Goal: Obtain resource: Download file/media

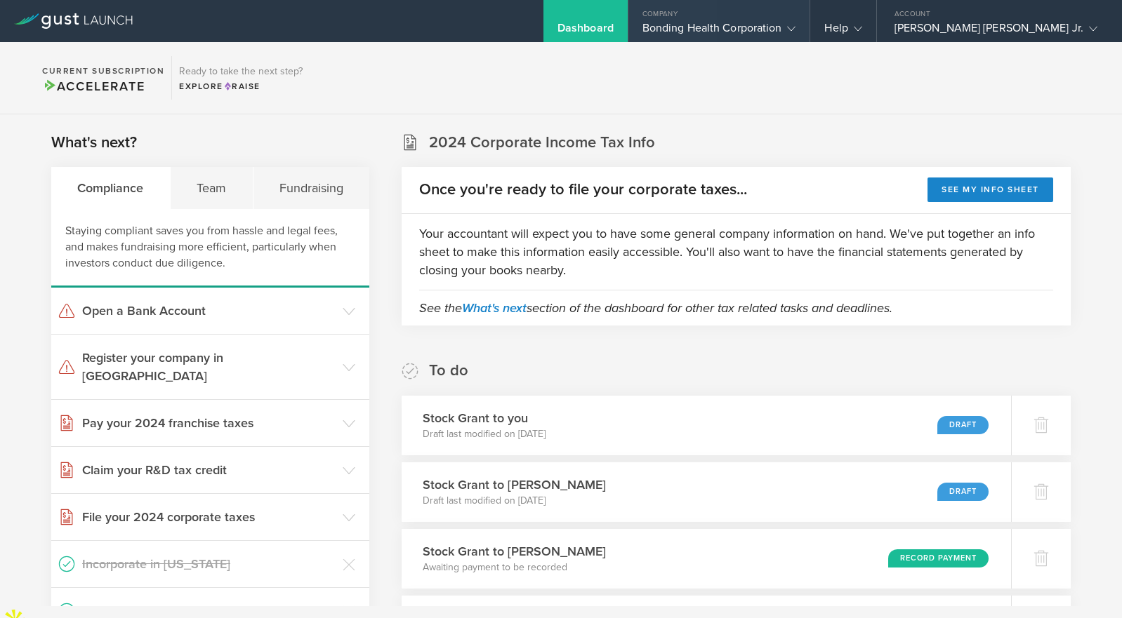
click at [771, 31] on div "Bonding Health Corporation" at bounding box center [719, 31] width 154 height 21
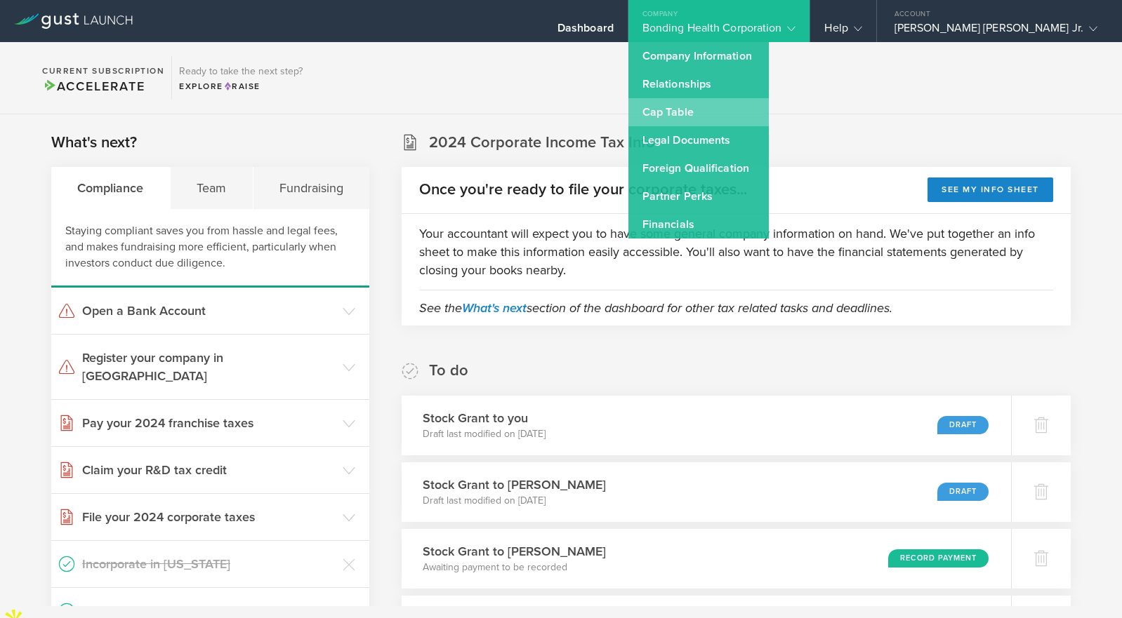
click at [764, 118] on link "Cap Table" at bounding box center [698, 112] width 140 height 28
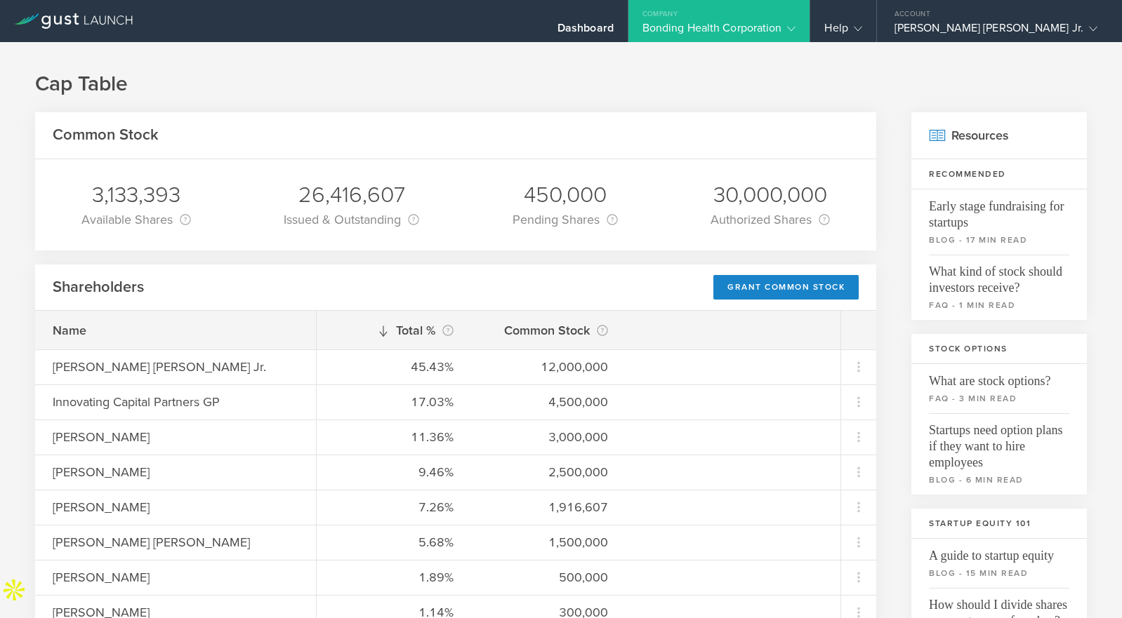
click at [796, 36] on div "Bonding Health Corporation" at bounding box center [719, 31] width 154 height 21
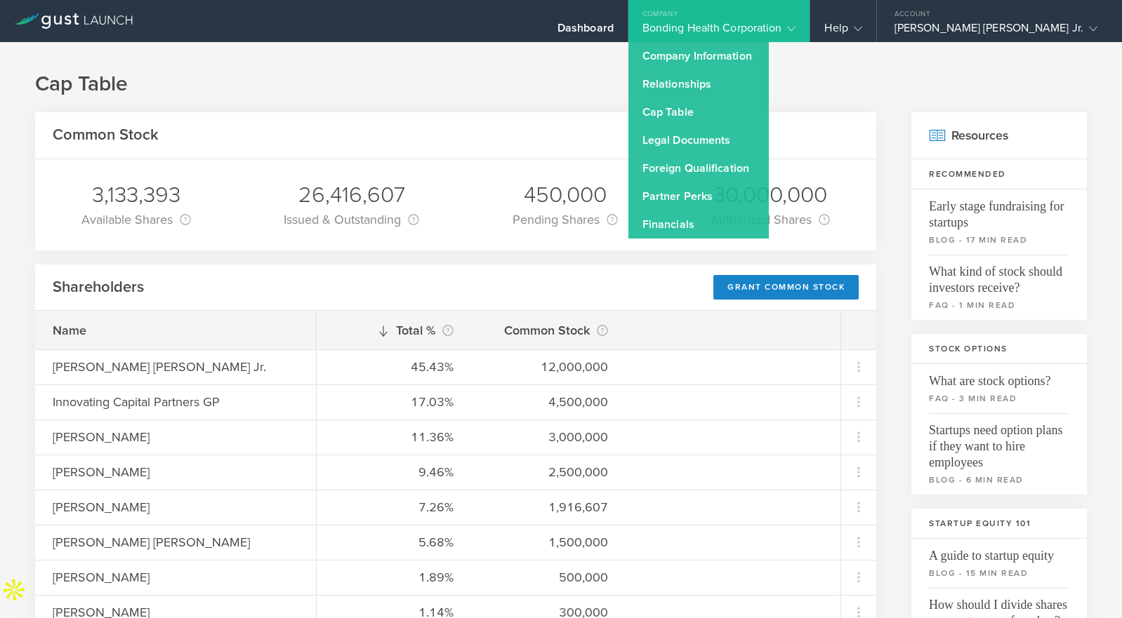
click at [796, 30] on div "Bonding Health Corporation" at bounding box center [719, 31] width 154 height 21
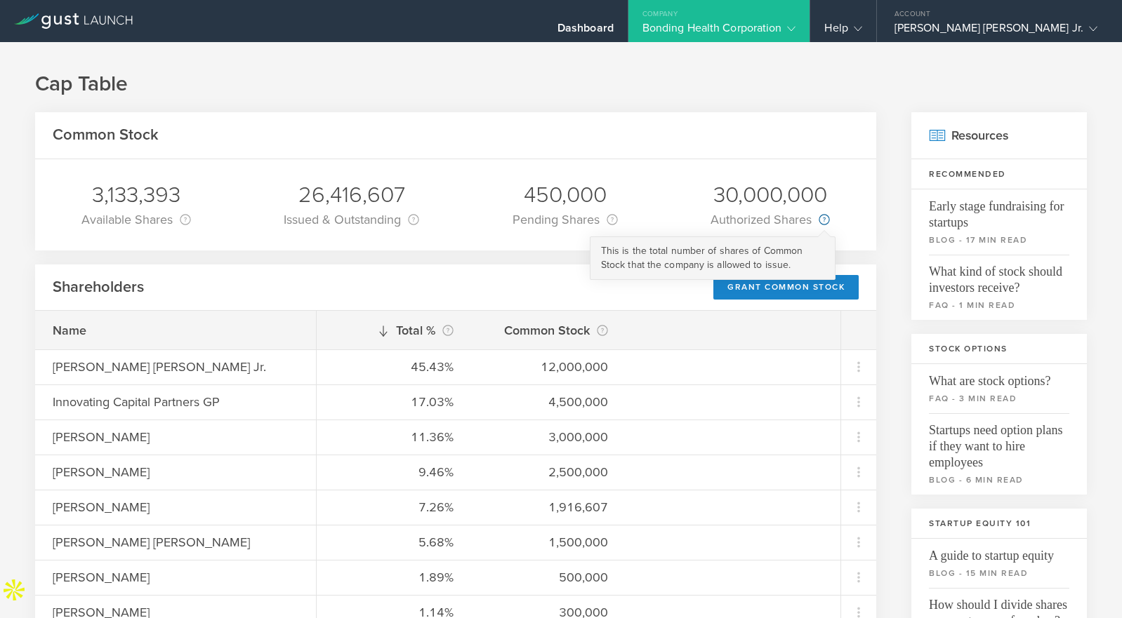
click at [820, 219] on circle at bounding box center [824, 220] width 10 height 10
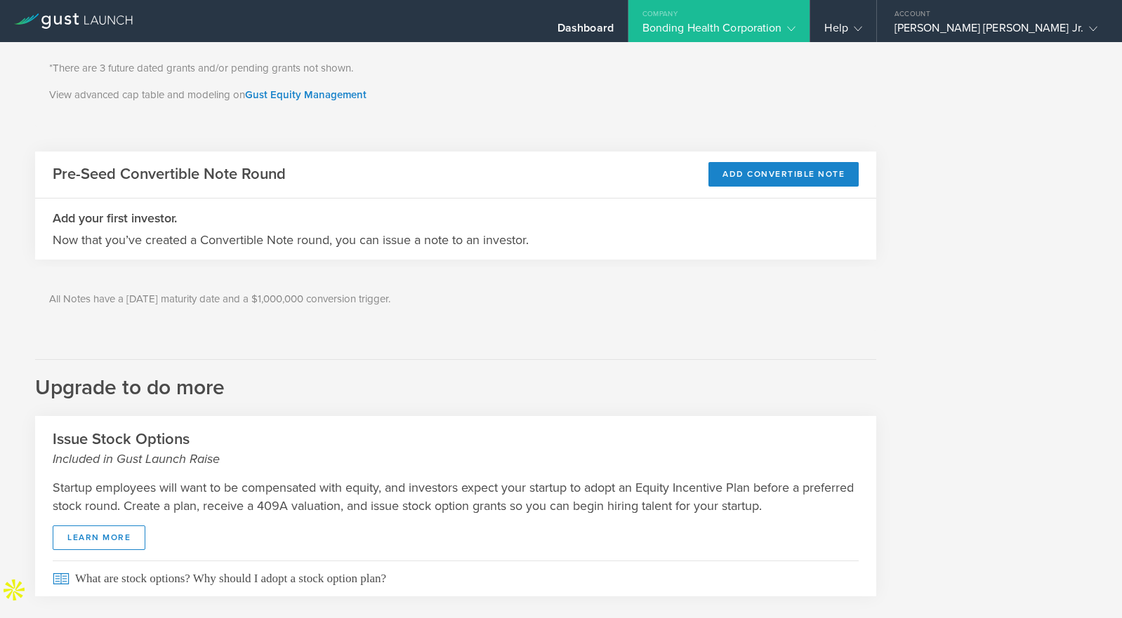
scroll to position [705, 0]
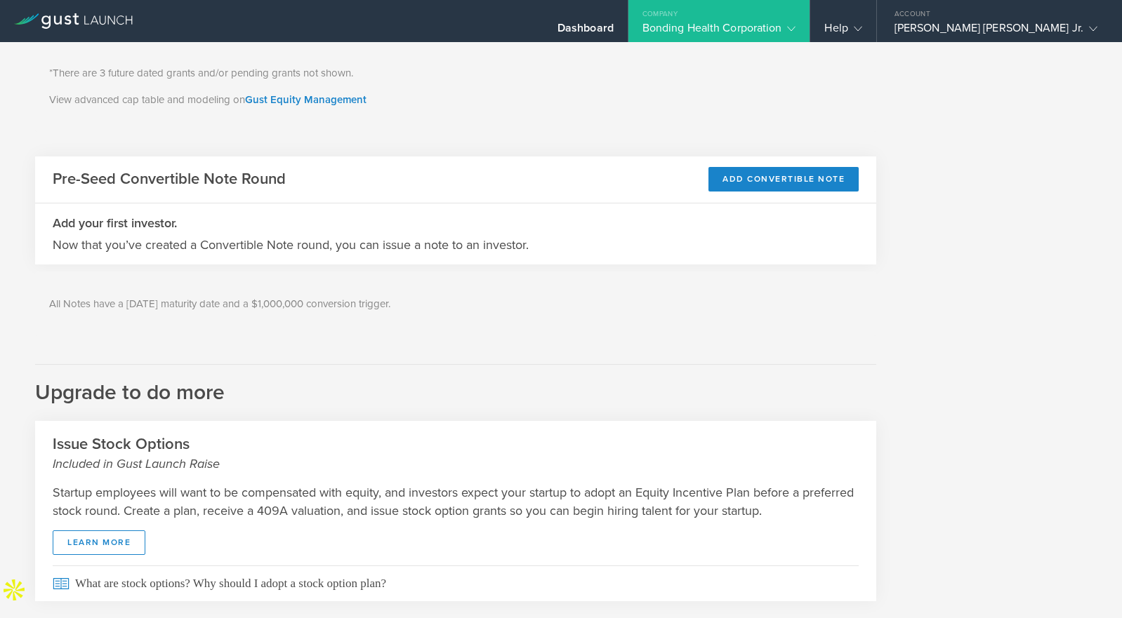
click at [796, 21] on div "Bonding Health Corporation" at bounding box center [719, 31] width 154 height 21
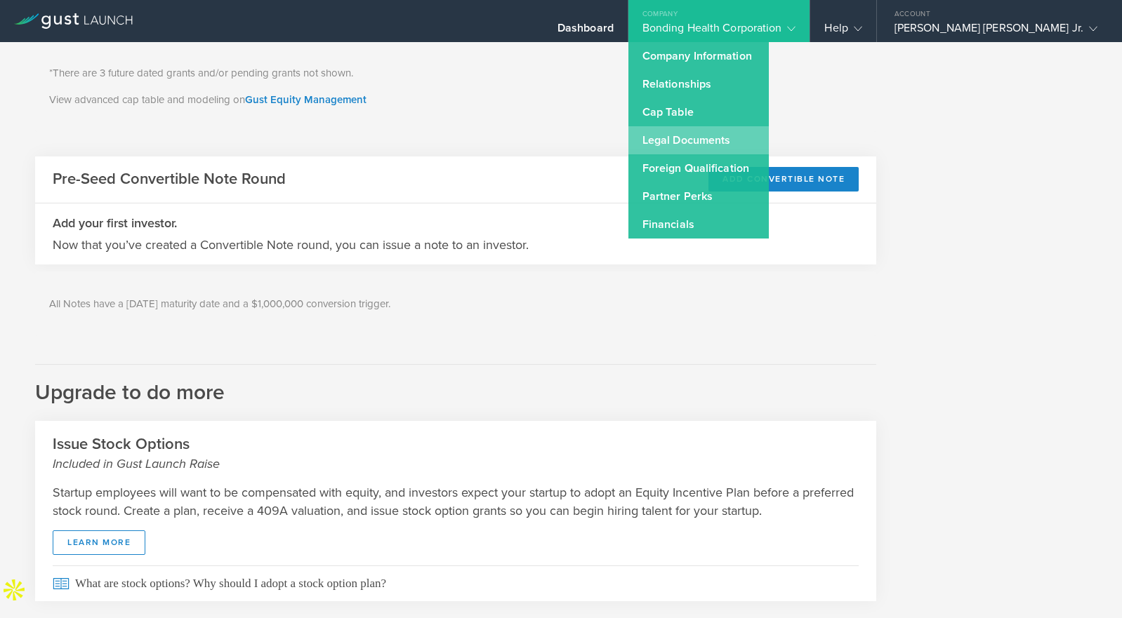
click at [769, 135] on link "Legal Documents" at bounding box center [698, 140] width 140 height 28
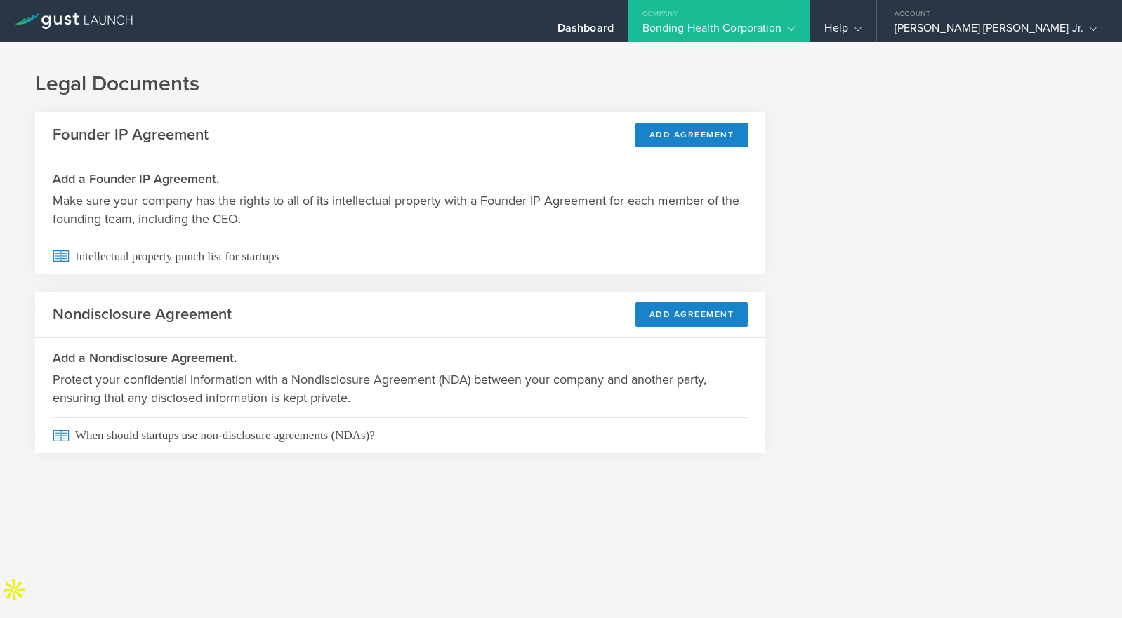
click at [742, 32] on div "Bonding Health Corporation" at bounding box center [719, 31] width 154 height 21
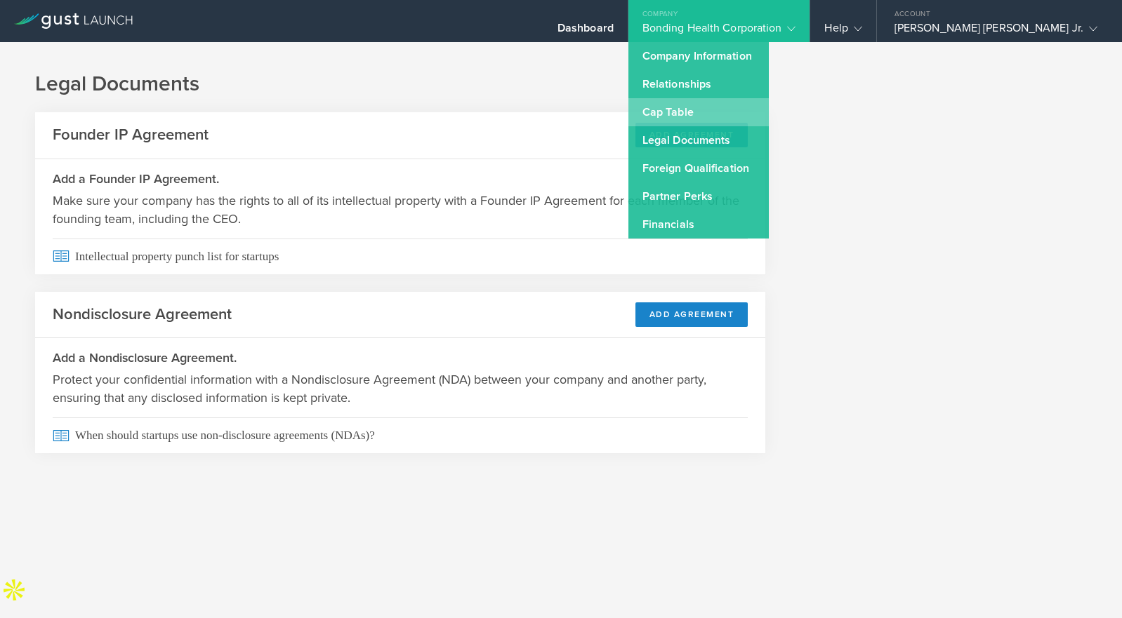
click at [759, 107] on link "Cap Table" at bounding box center [698, 112] width 140 height 28
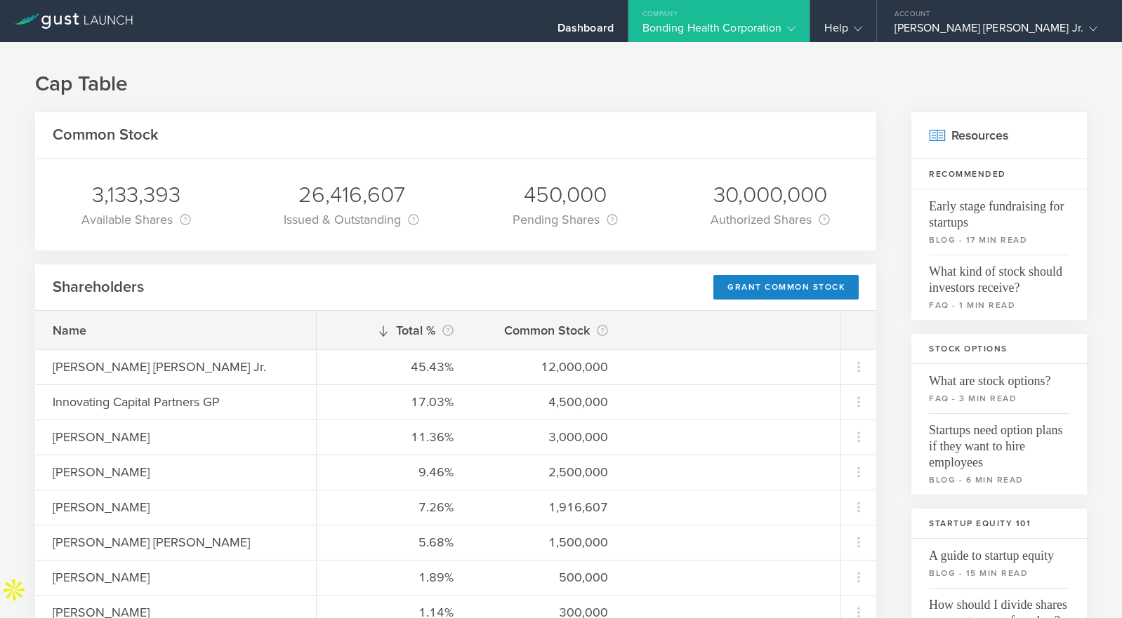
click at [746, 189] on div "30,000,000" at bounding box center [769, 194] width 119 height 29
click at [770, 33] on div "Bonding Health Corporation" at bounding box center [719, 31] width 154 height 21
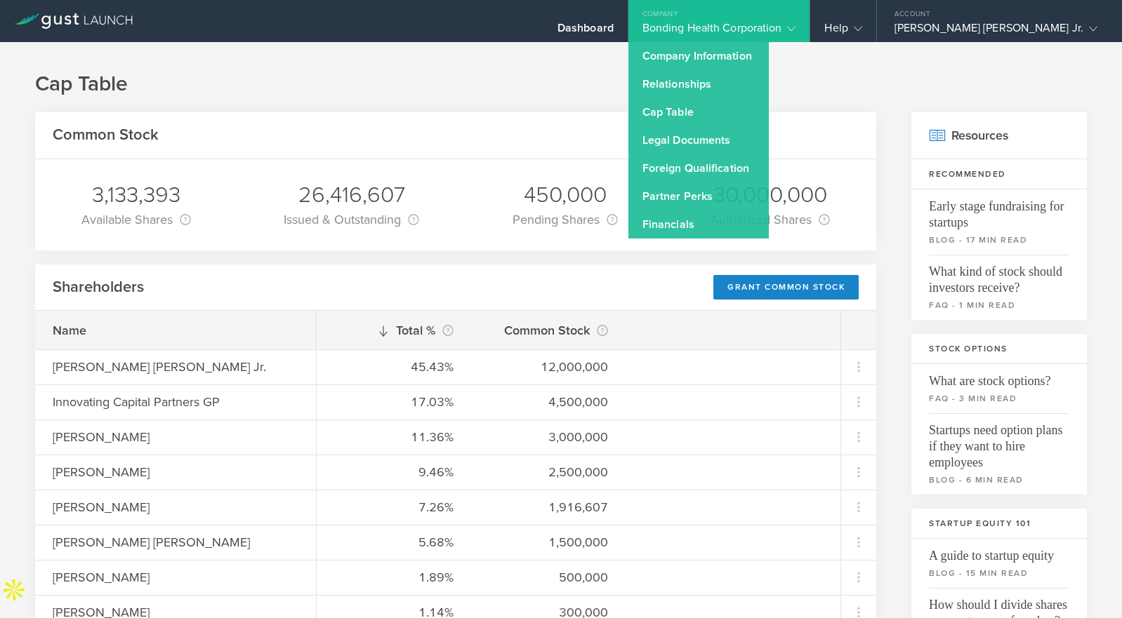
click at [586, 127] on div "Common Stock" at bounding box center [455, 135] width 841 height 47
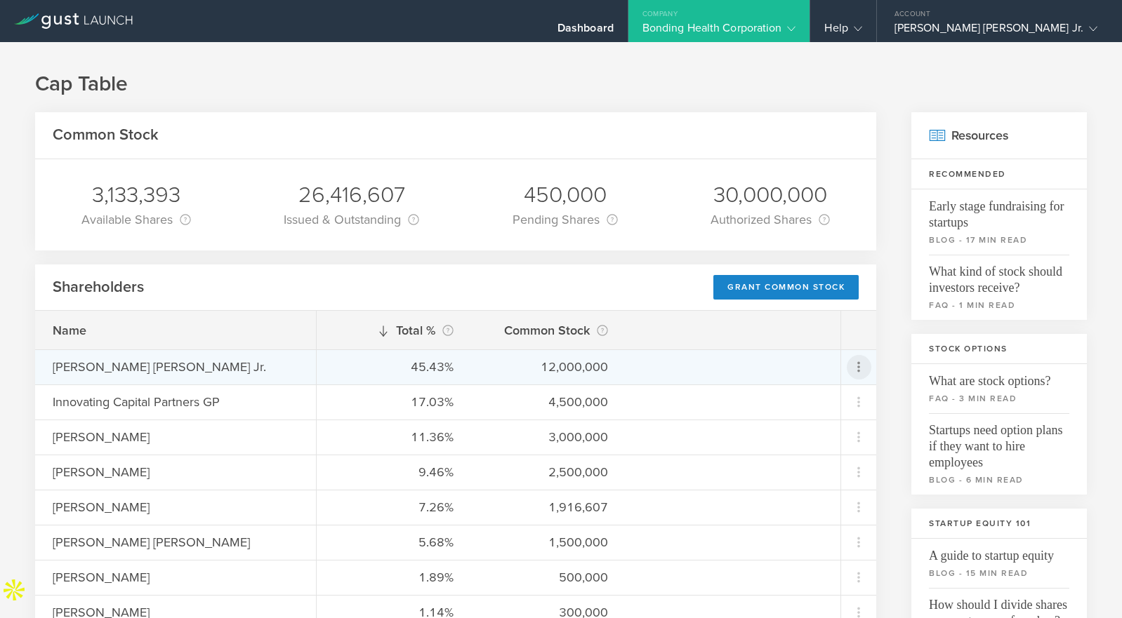
click at [863, 364] on icon at bounding box center [858, 367] width 17 height 17
click at [861, 364] on md-backdrop at bounding box center [561, 309] width 1122 height 618
click at [860, 364] on icon at bounding box center [858, 367] width 17 height 17
click at [860, 364] on md-backdrop at bounding box center [561, 309] width 1122 height 618
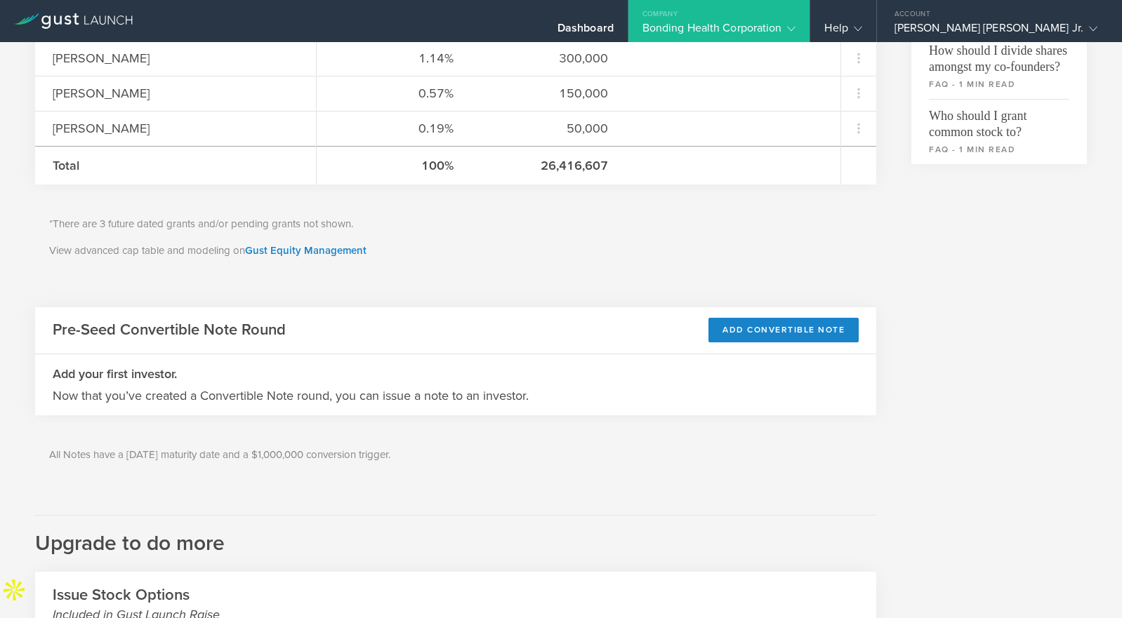
scroll to position [566, 0]
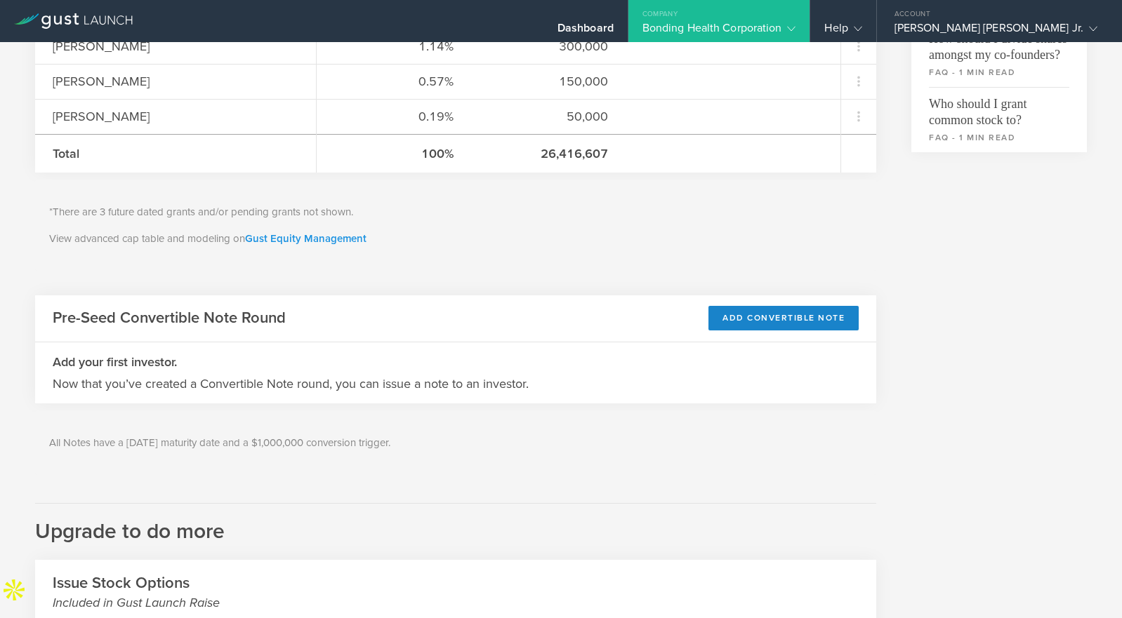
click at [327, 241] on link "Gust Equity Management" at bounding box center [305, 238] width 121 height 13
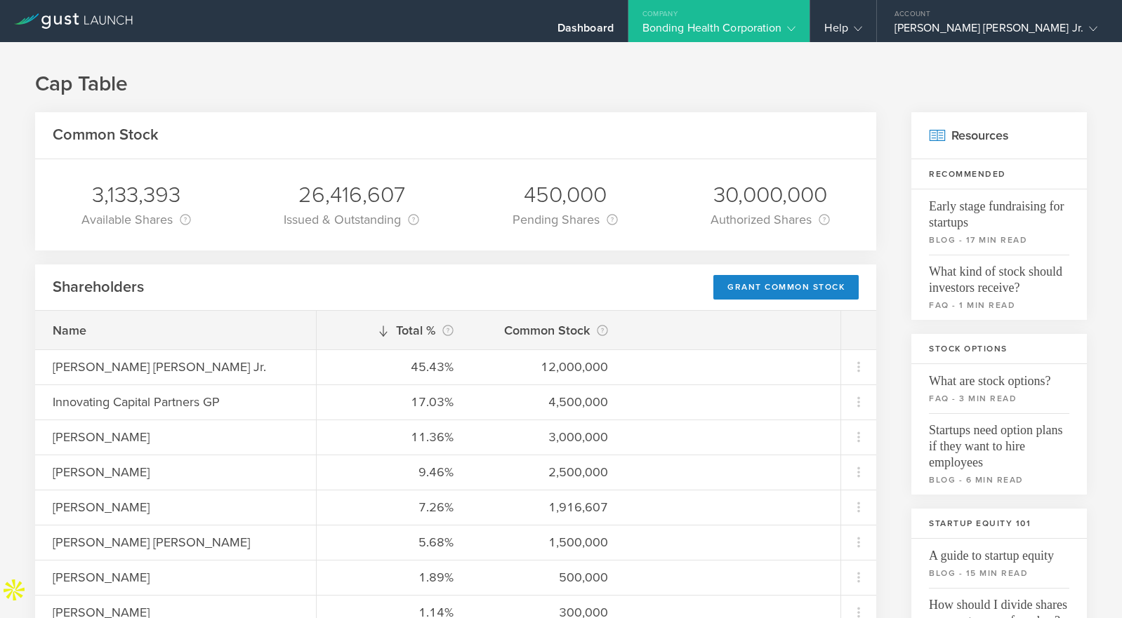
scroll to position [7, 0]
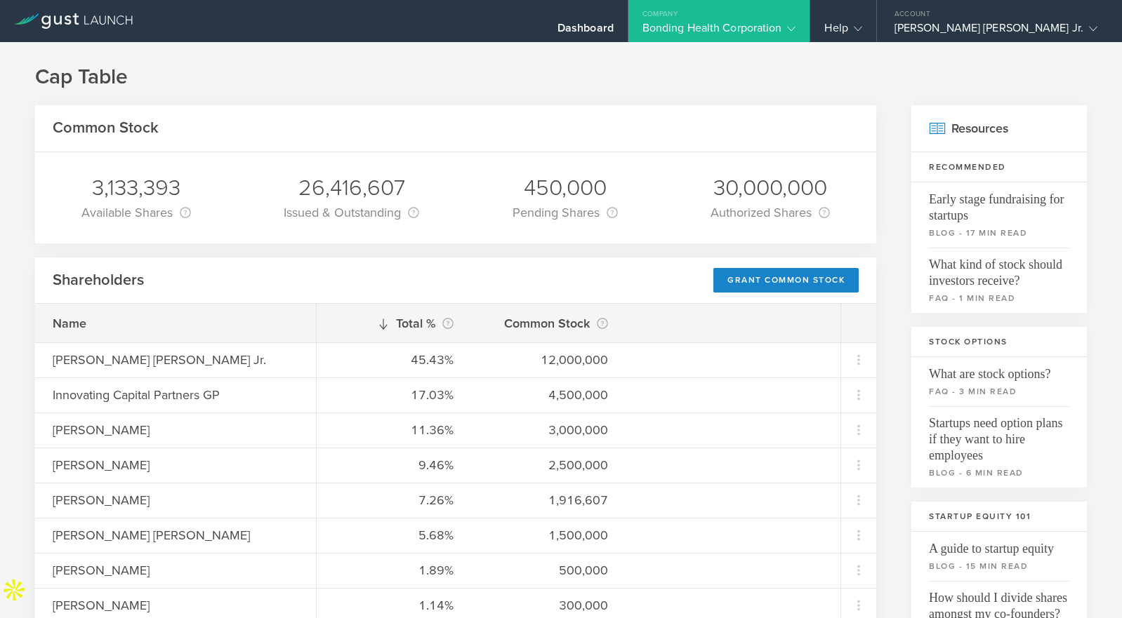
click at [796, 27] on div "Bonding Health Corporation" at bounding box center [719, 31] width 154 height 21
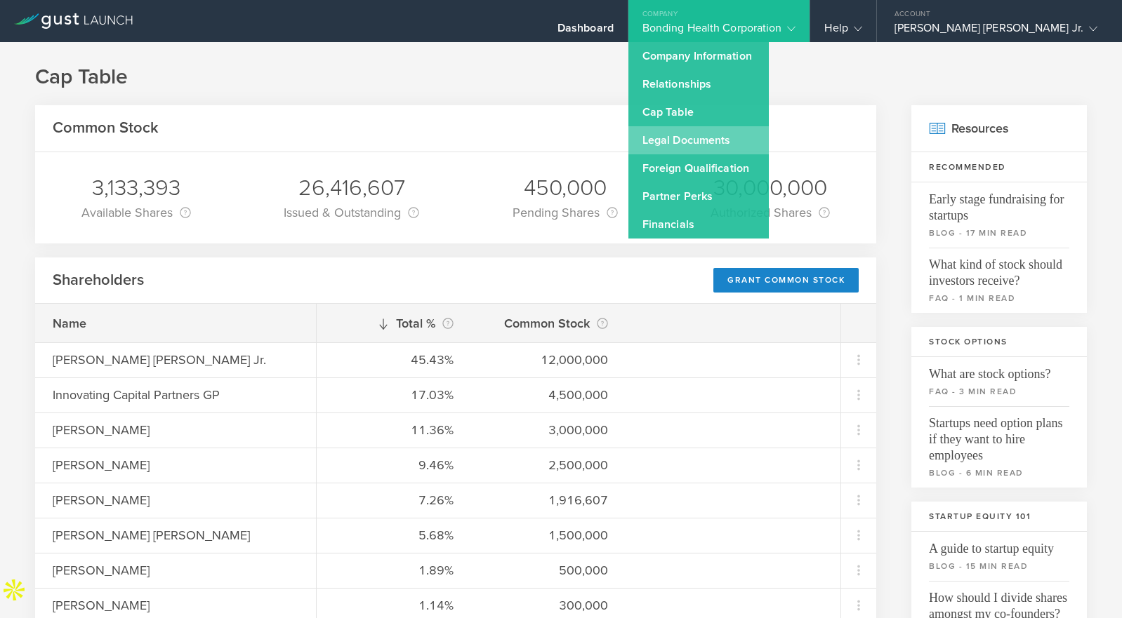
click at [769, 145] on link "Legal Documents" at bounding box center [698, 140] width 140 height 28
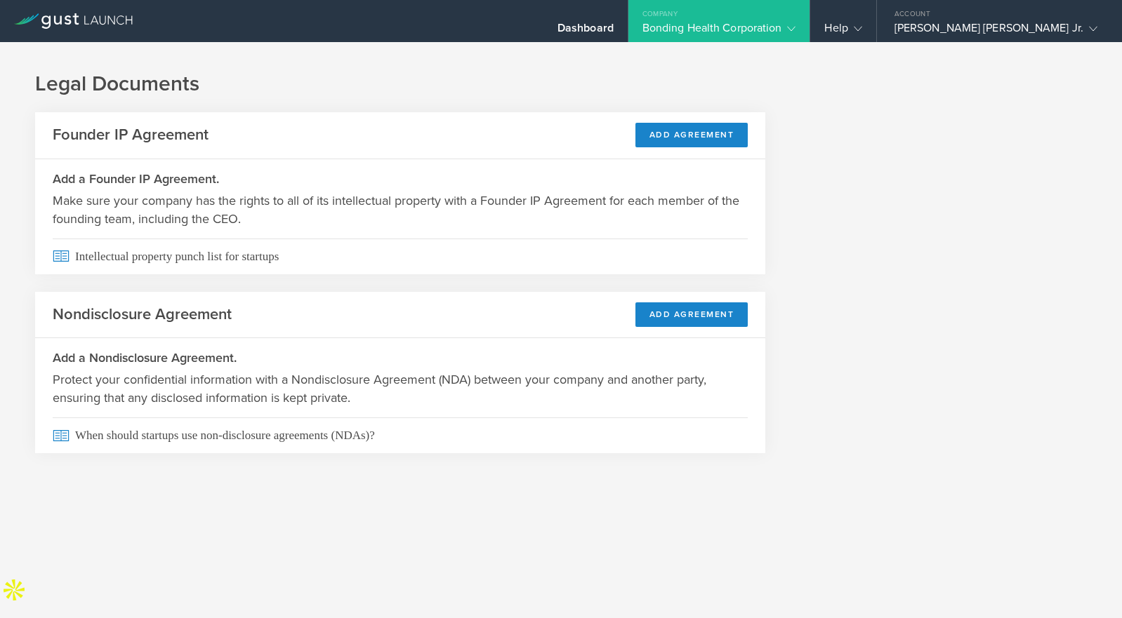
click at [745, 19] on div "Company" at bounding box center [719, 10] width 182 height 21
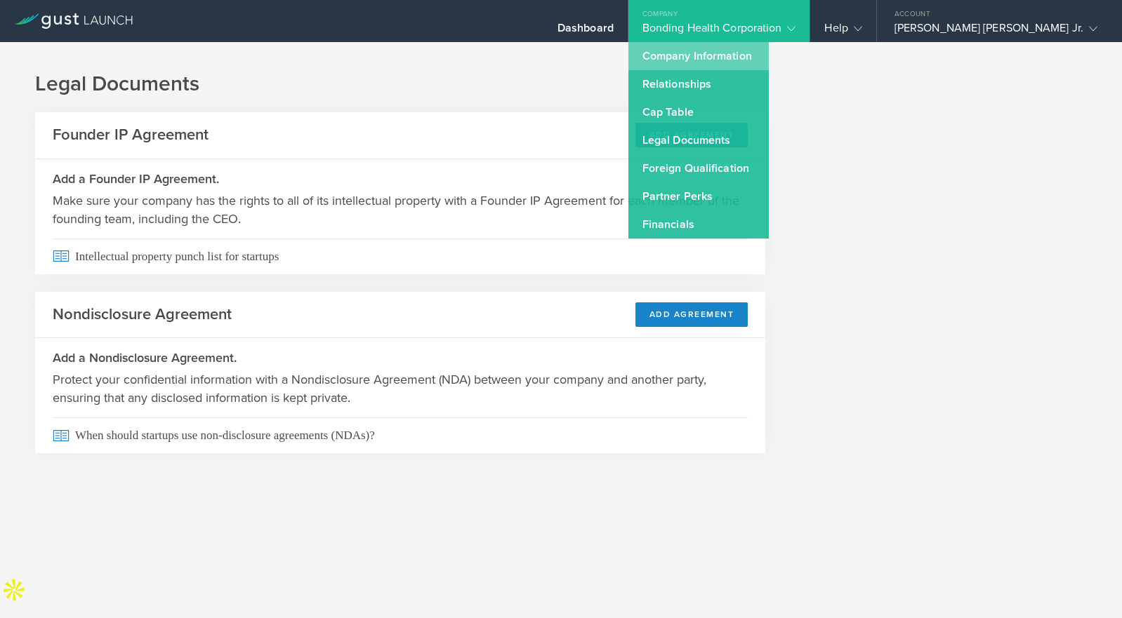
click at [769, 56] on link "Company Information" at bounding box center [698, 56] width 140 height 28
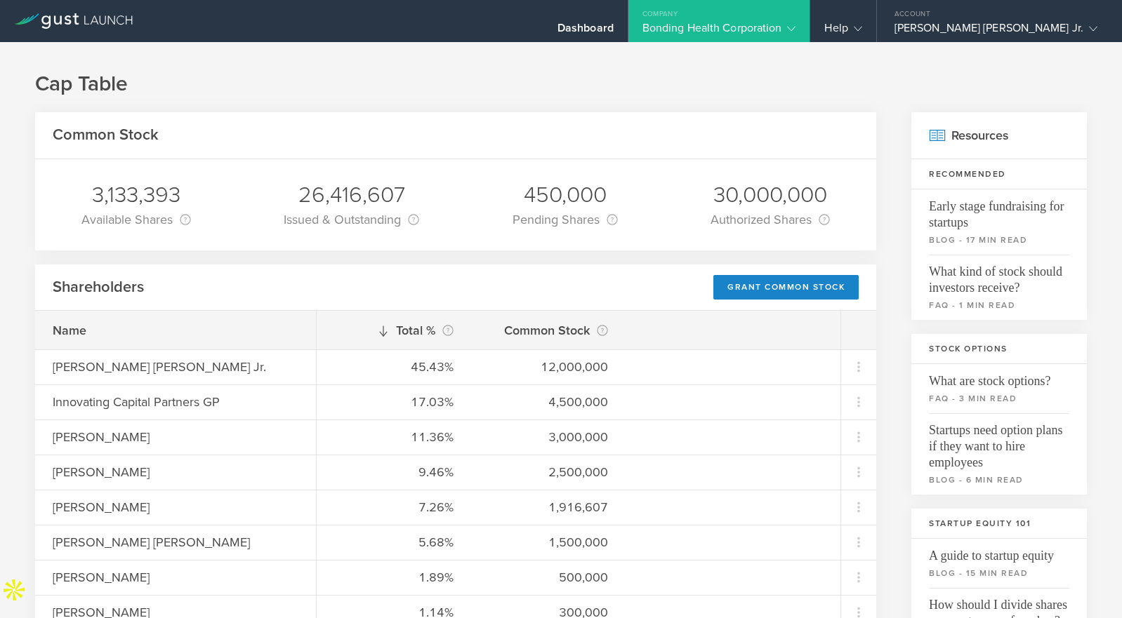
click at [796, 24] on div "Bonding Health Corporation" at bounding box center [719, 31] width 154 height 21
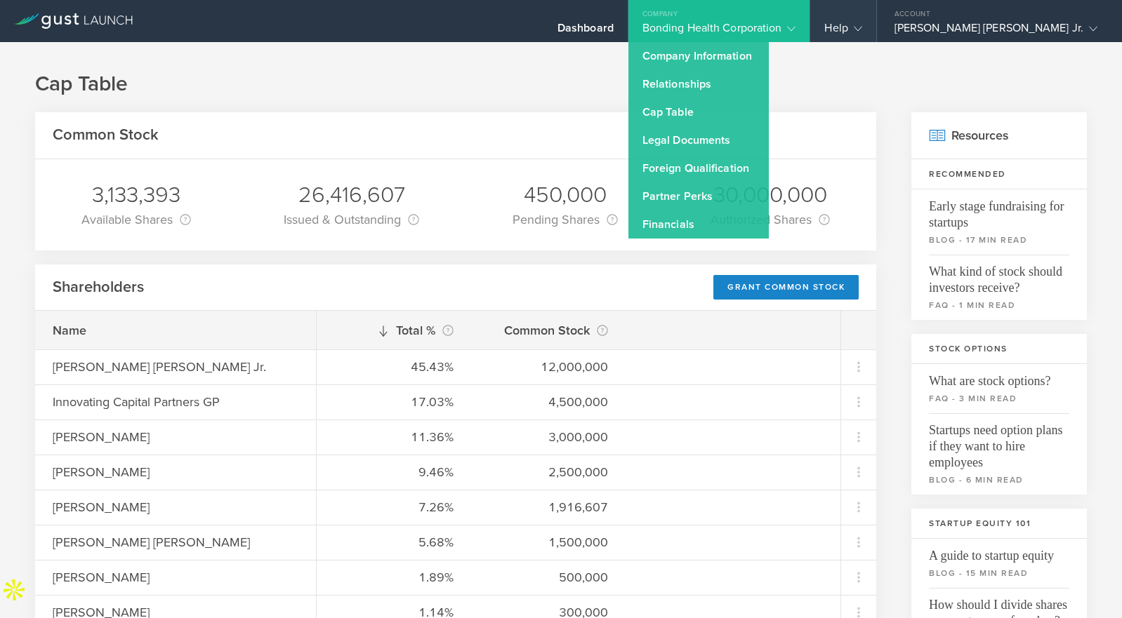
click at [861, 33] on div "Help" at bounding box center [842, 31] width 37 height 21
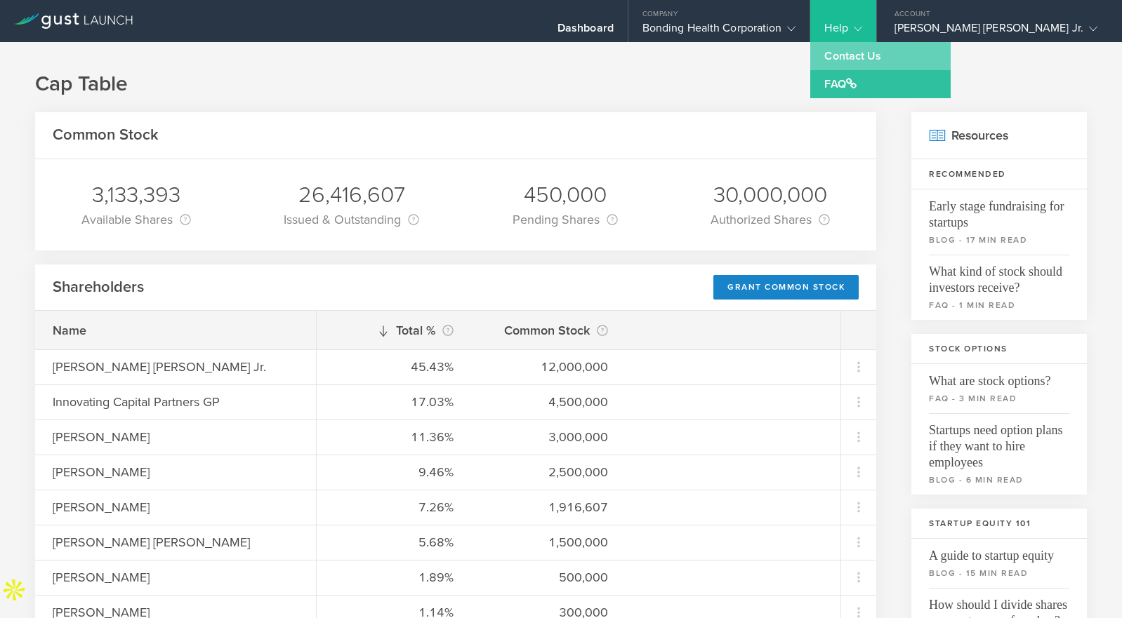
click at [933, 48] on link "Contact Us" at bounding box center [880, 56] width 140 height 28
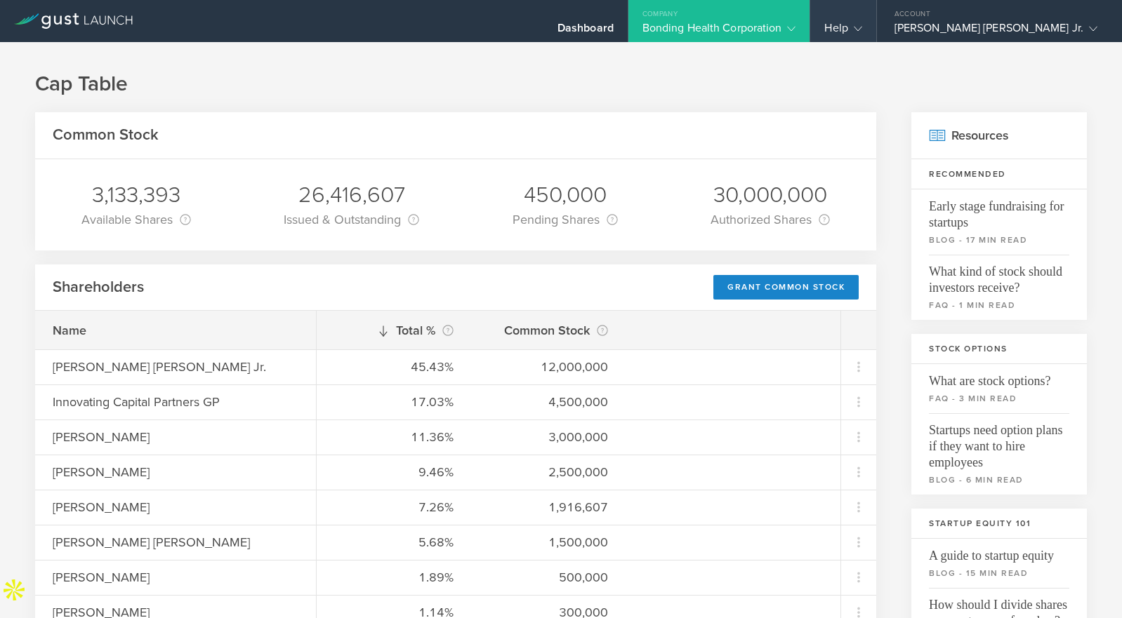
click at [861, 27] on div "Help" at bounding box center [842, 31] width 37 height 21
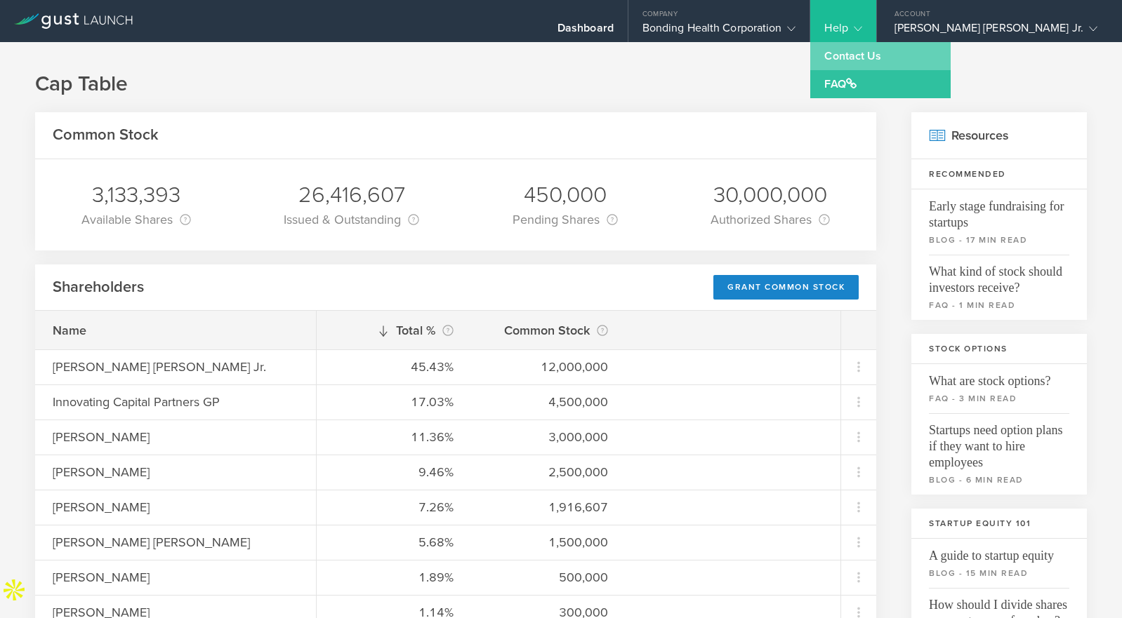
click at [928, 62] on link "Contact Us" at bounding box center [880, 56] width 140 height 28
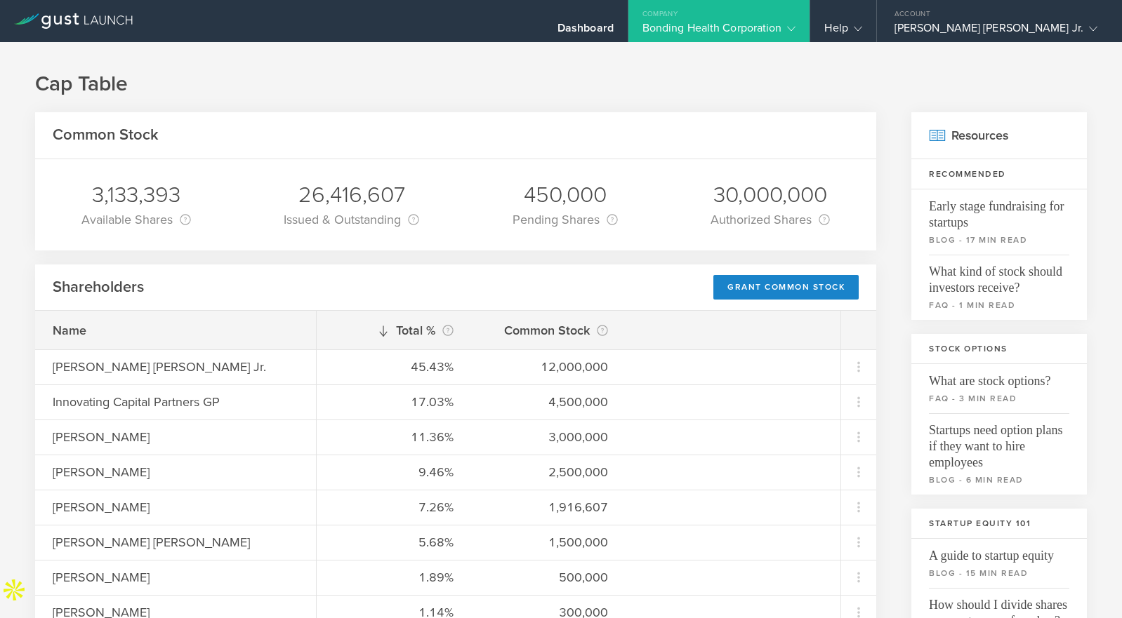
click at [776, 21] on div "Bonding Health Corporation" at bounding box center [719, 31] width 154 height 21
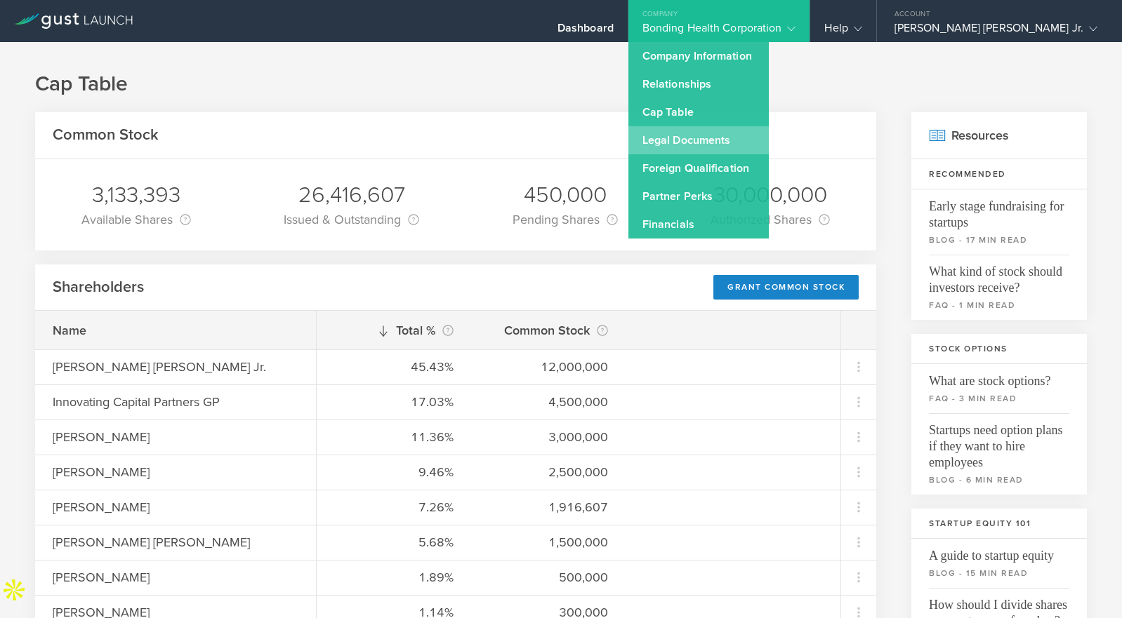
click at [757, 135] on link "Legal Documents" at bounding box center [698, 140] width 140 height 28
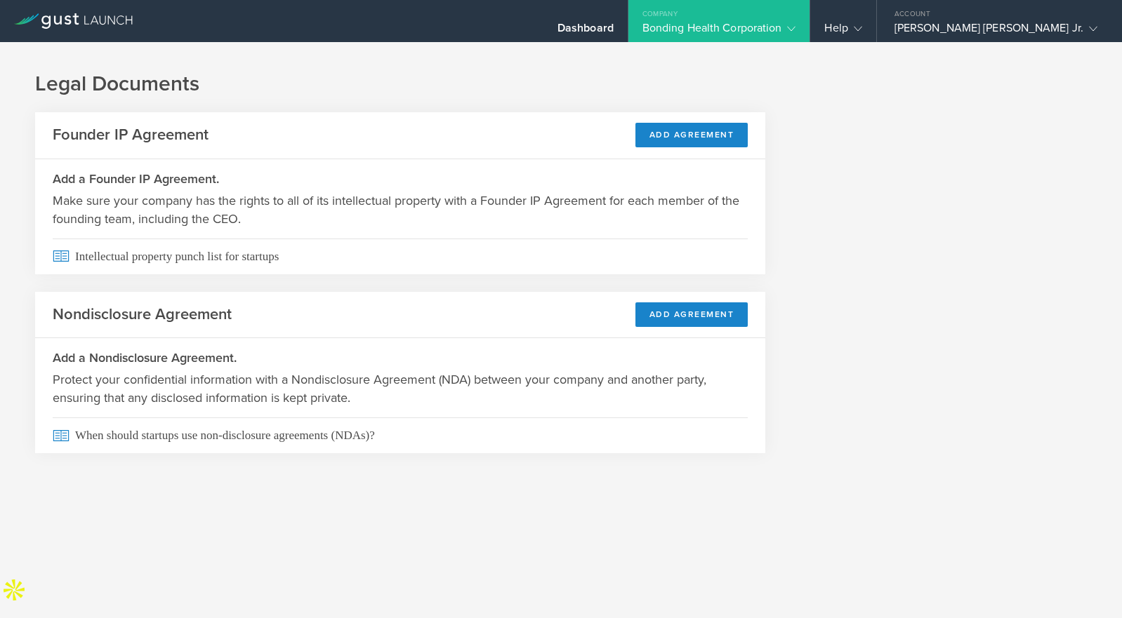
click at [754, 26] on div "Bonding Health Corporation" at bounding box center [719, 31] width 154 height 21
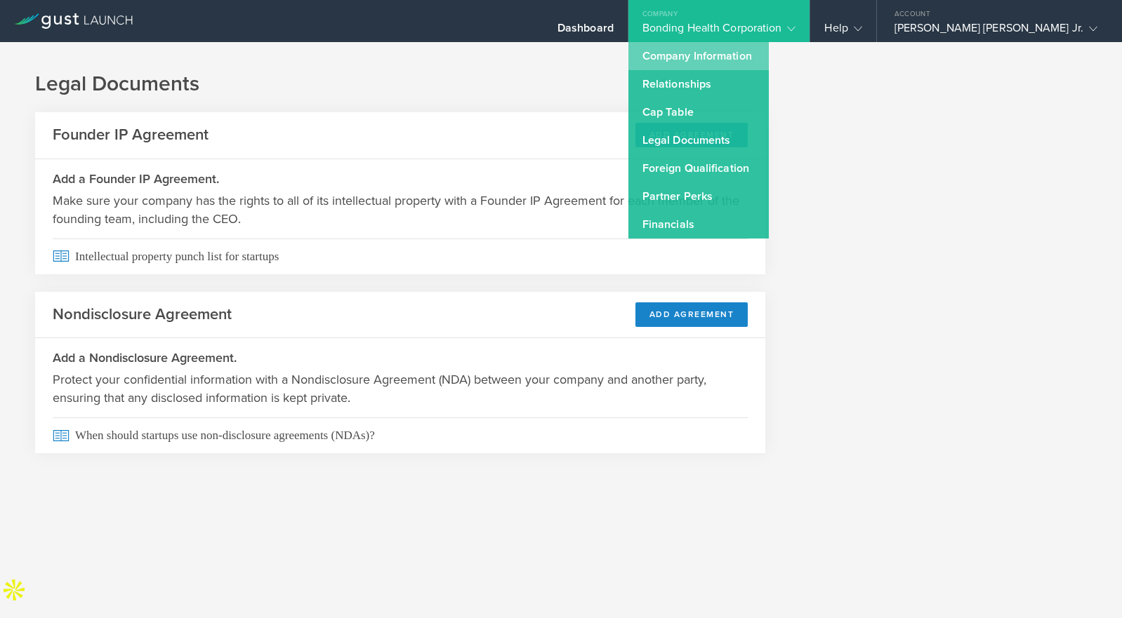
click at [768, 61] on link "Company Information" at bounding box center [698, 56] width 140 height 28
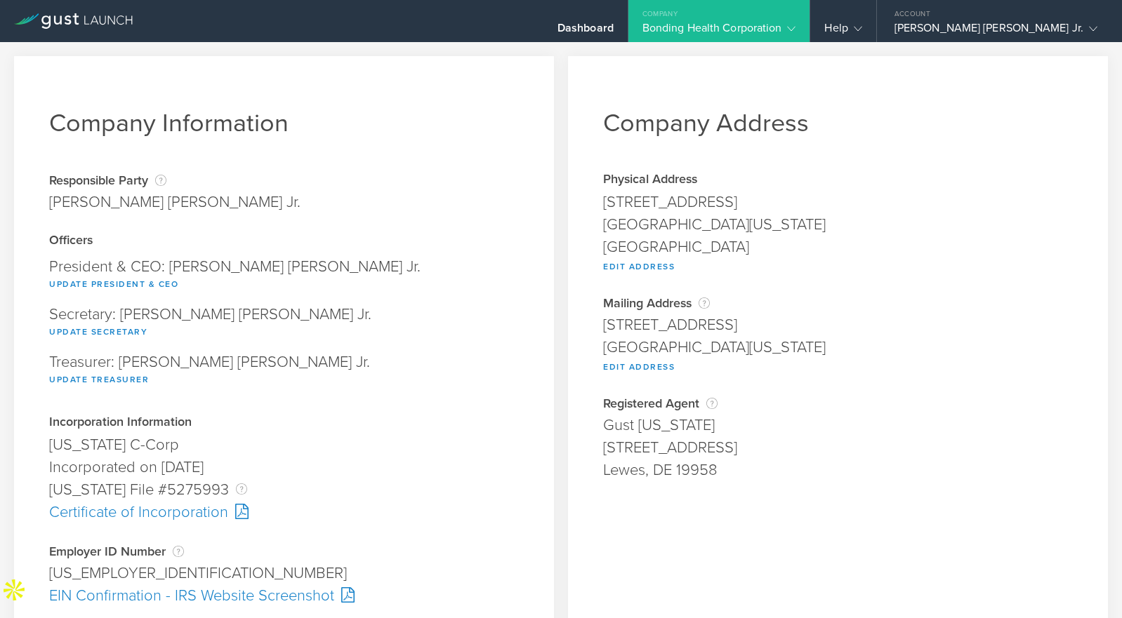
drag, startPoint x: 769, startPoint y: 14, endPoint x: 756, endPoint y: 20, distance: 14.1
click at [769, 14] on div "Company" at bounding box center [719, 10] width 182 height 21
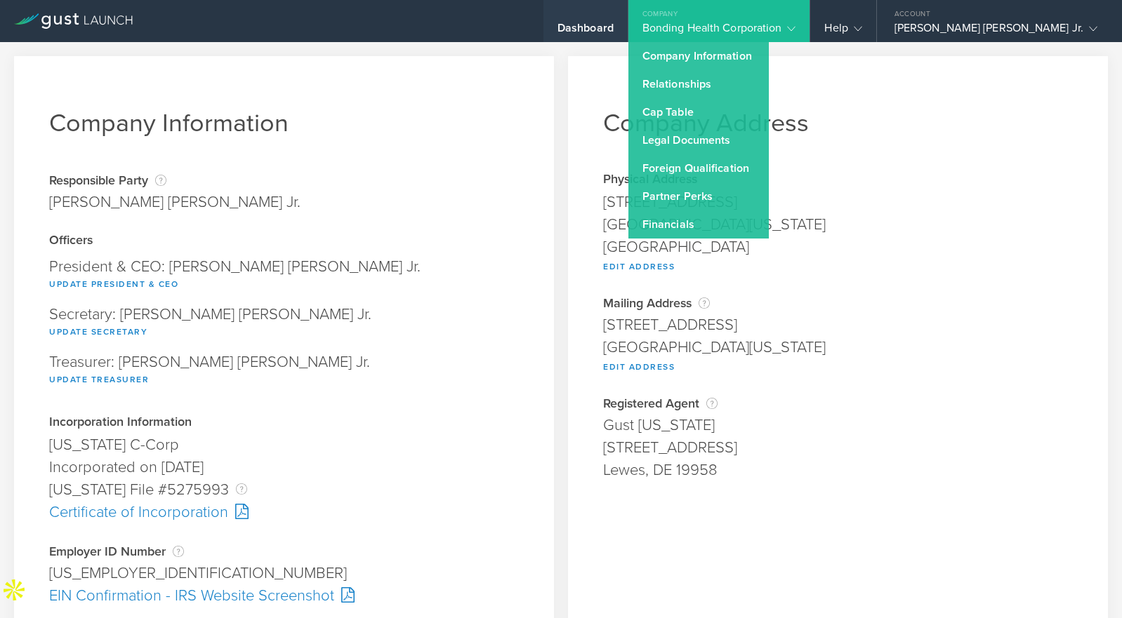
click at [613, 34] on div "Dashboard" at bounding box center [585, 31] width 56 height 21
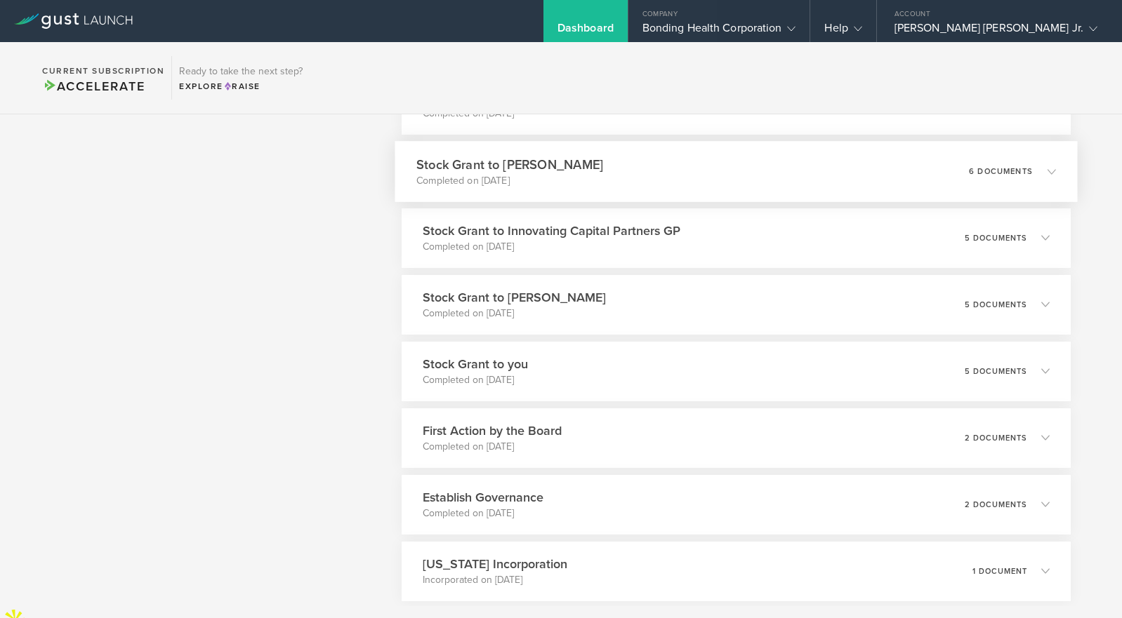
scroll to position [2544, 0]
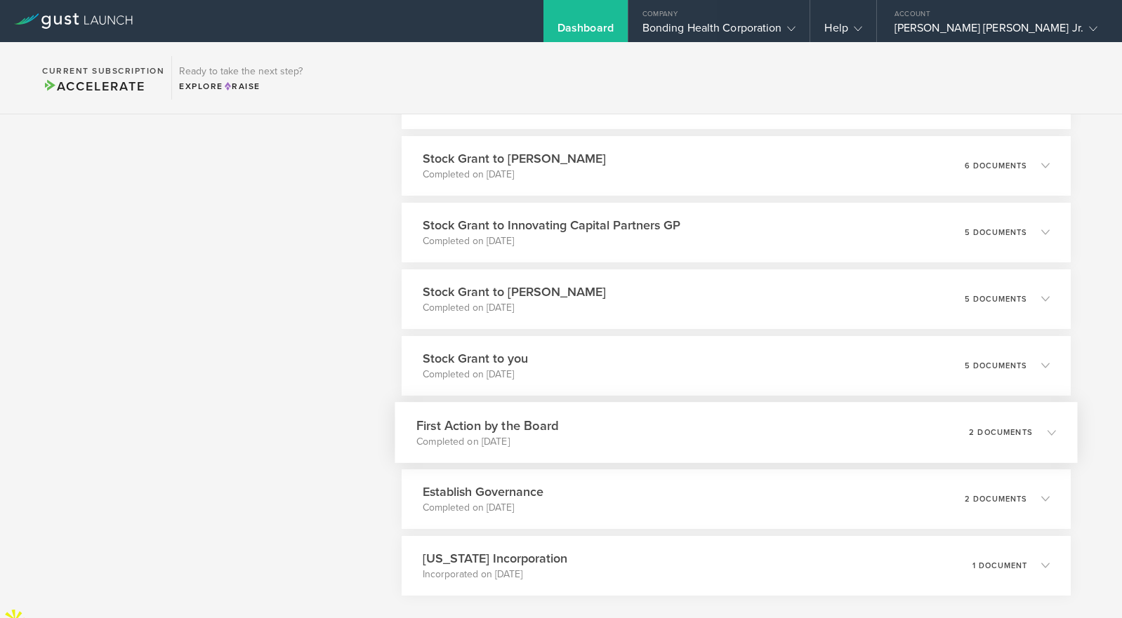
click at [591, 439] on div "First Action by the Board Completed on Mar 6, 2021 2 documents" at bounding box center [736, 432] width 682 height 61
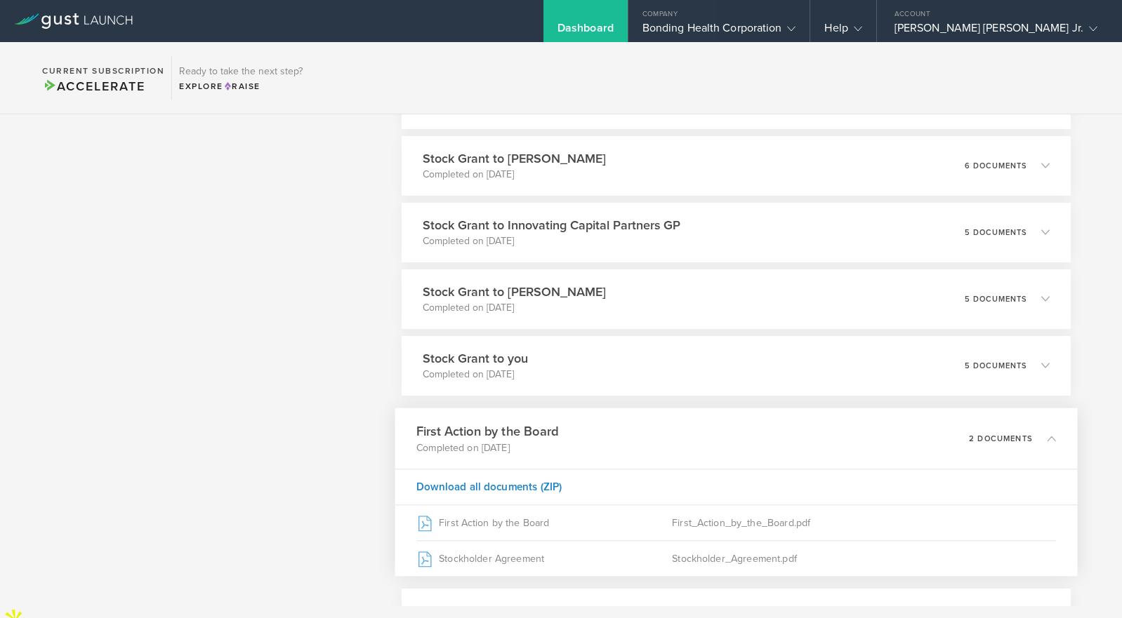
click at [1023, 427] on div "2 documents" at bounding box center [1012, 439] width 86 height 24
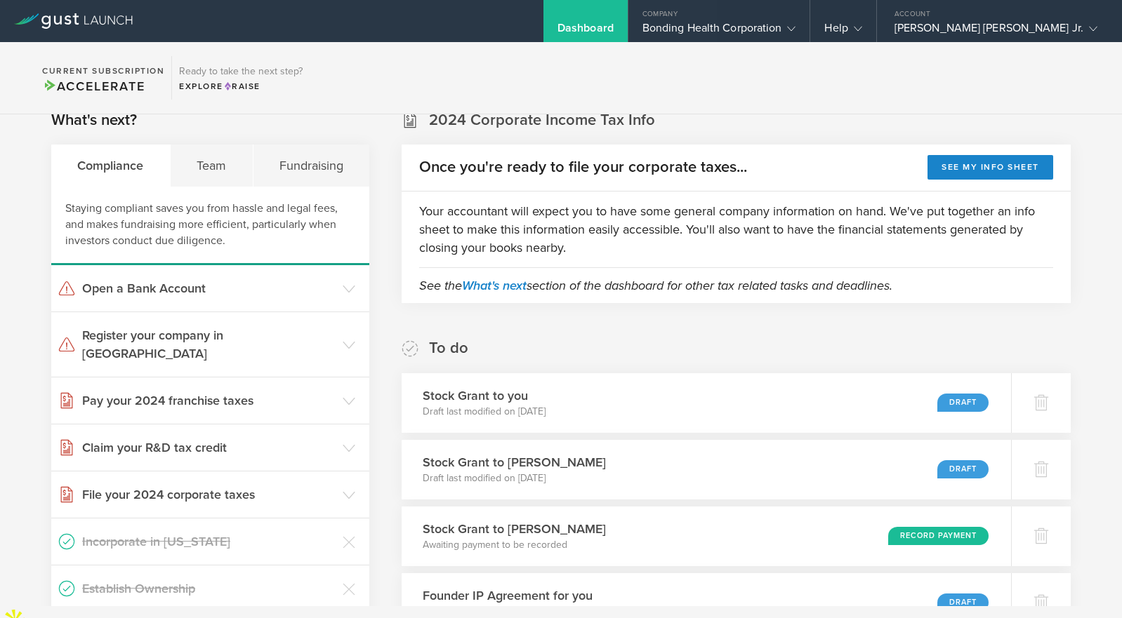
scroll to position [24, 0]
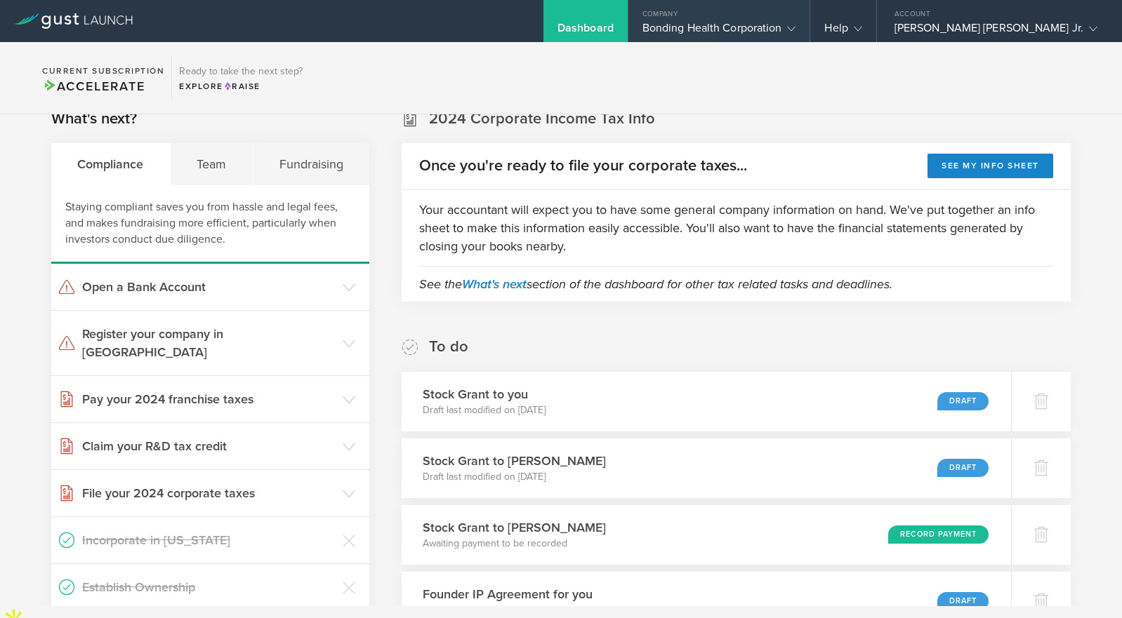
click at [777, 20] on div "Company" at bounding box center [719, 10] width 182 height 21
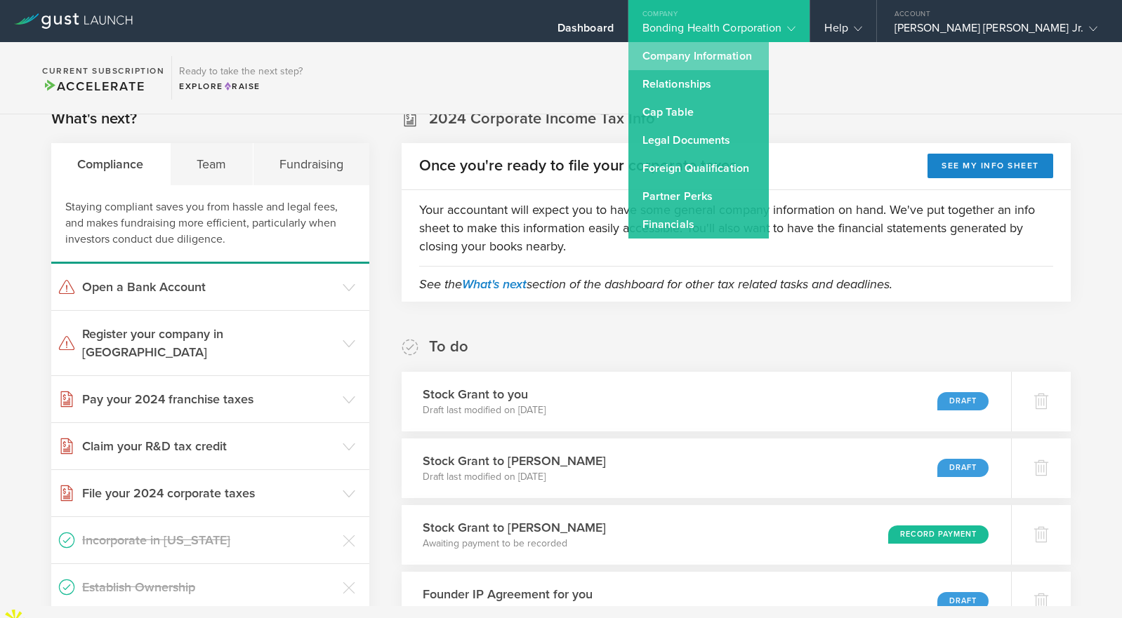
click at [769, 62] on link "Company Information" at bounding box center [698, 56] width 140 height 28
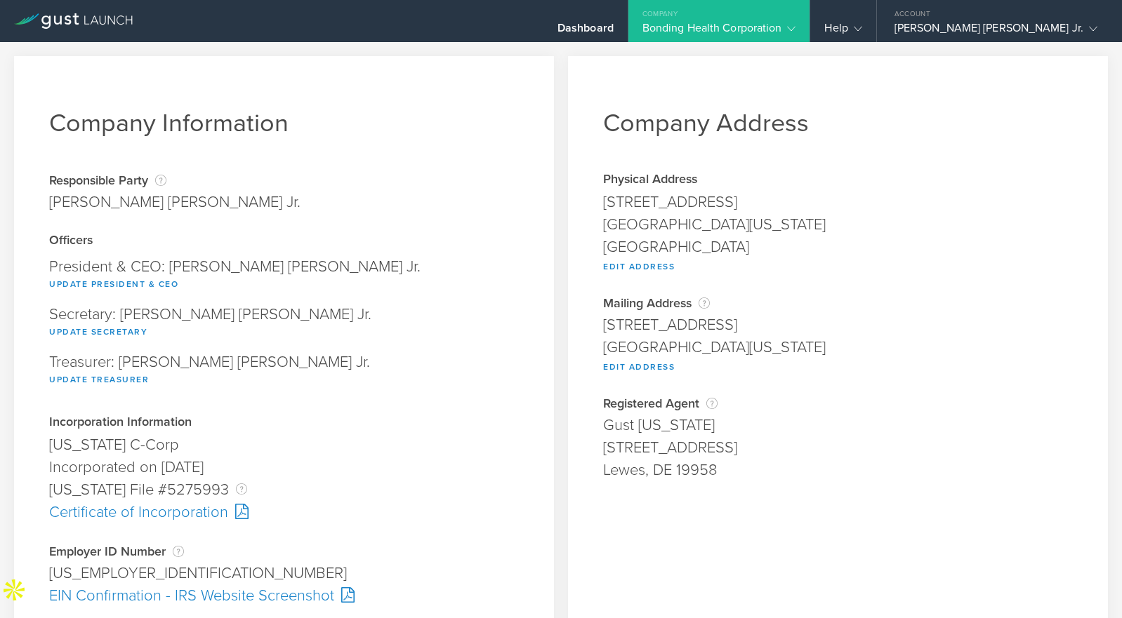
click at [770, 30] on div "Bonding Health Corporation" at bounding box center [719, 31] width 154 height 21
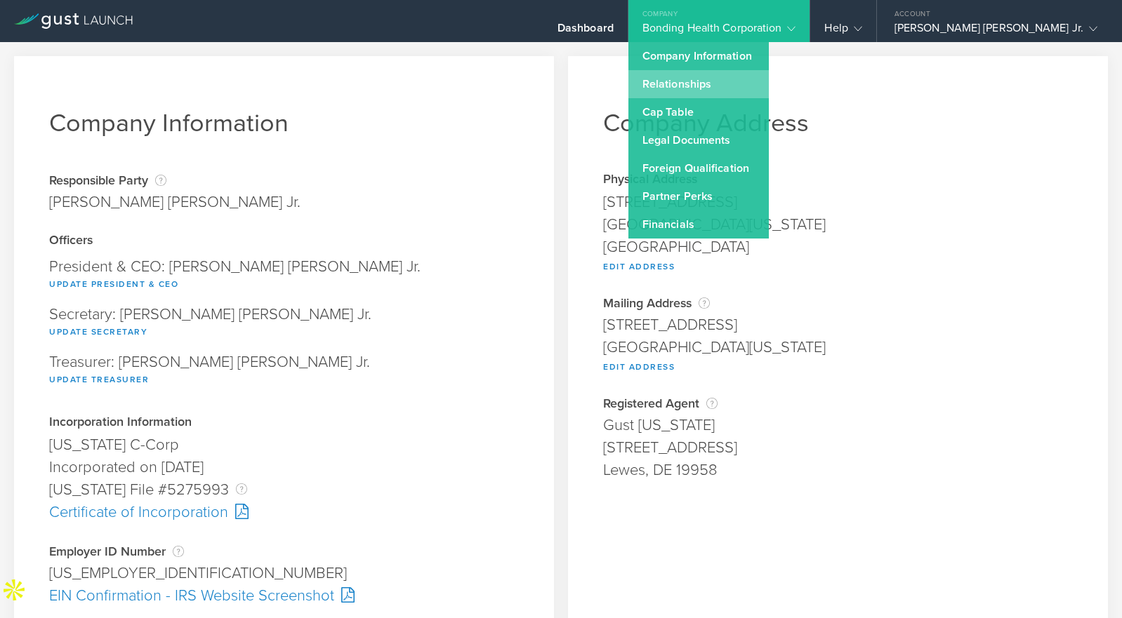
click at [755, 89] on link "Relationships" at bounding box center [698, 84] width 140 height 28
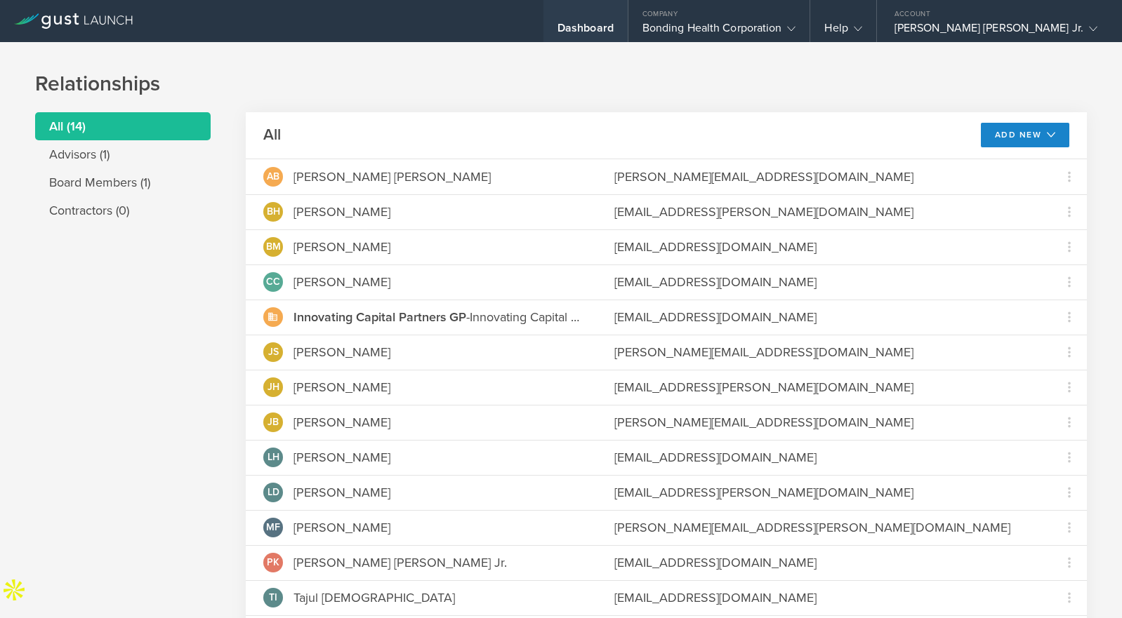
click at [628, 31] on div "Dashboard" at bounding box center [585, 21] width 84 height 42
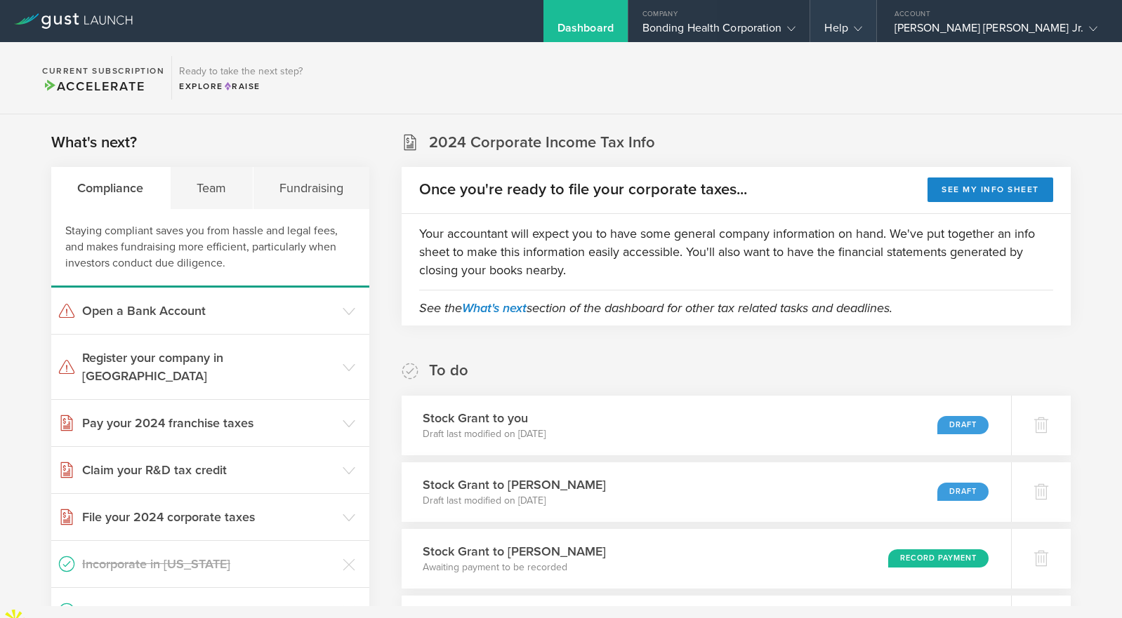
click at [861, 36] on div "Help" at bounding box center [842, 31] width 37 height 21
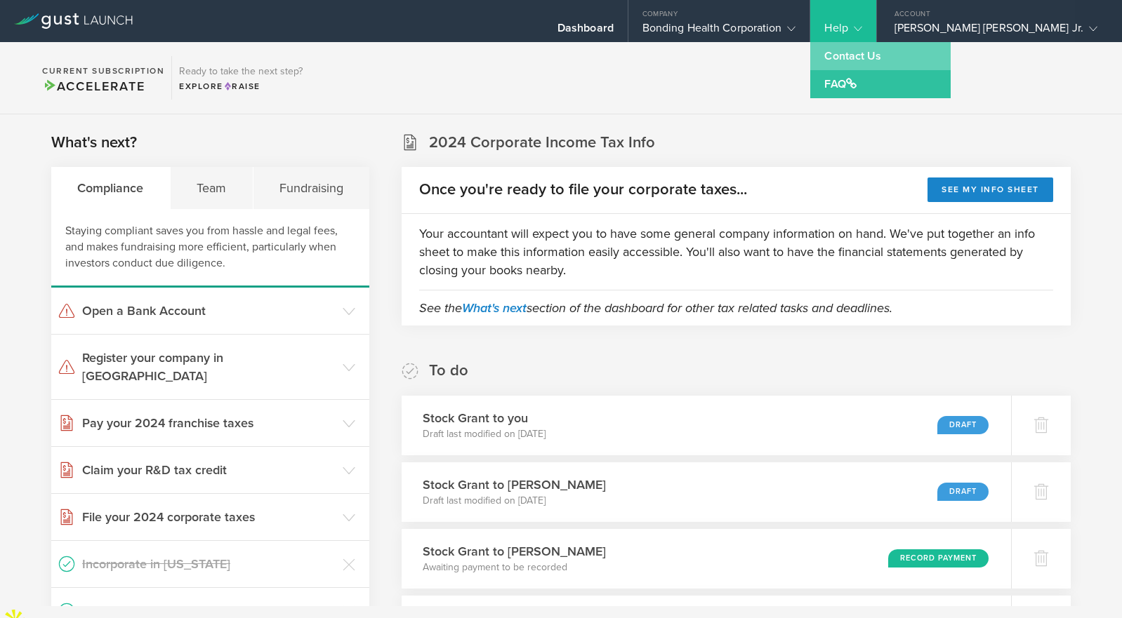
click at [931, 60] on link "Contact Us" at bounding box center [880, 56] width 140 height 28
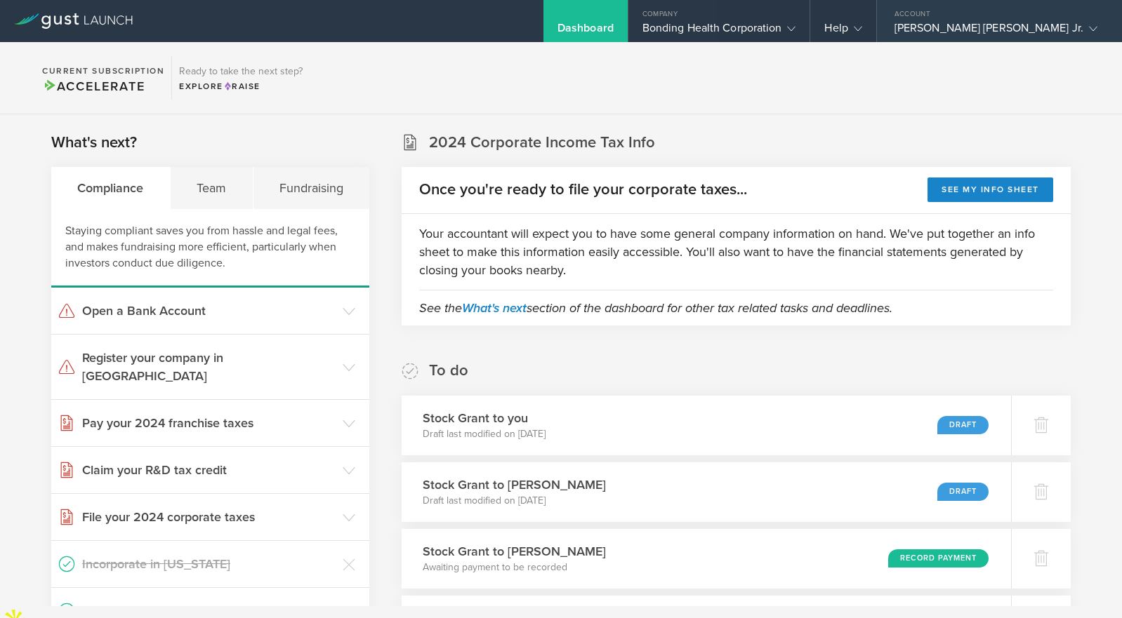
click at [862, 28] on polyline at bounding box center [858, 29] width 8 height 4
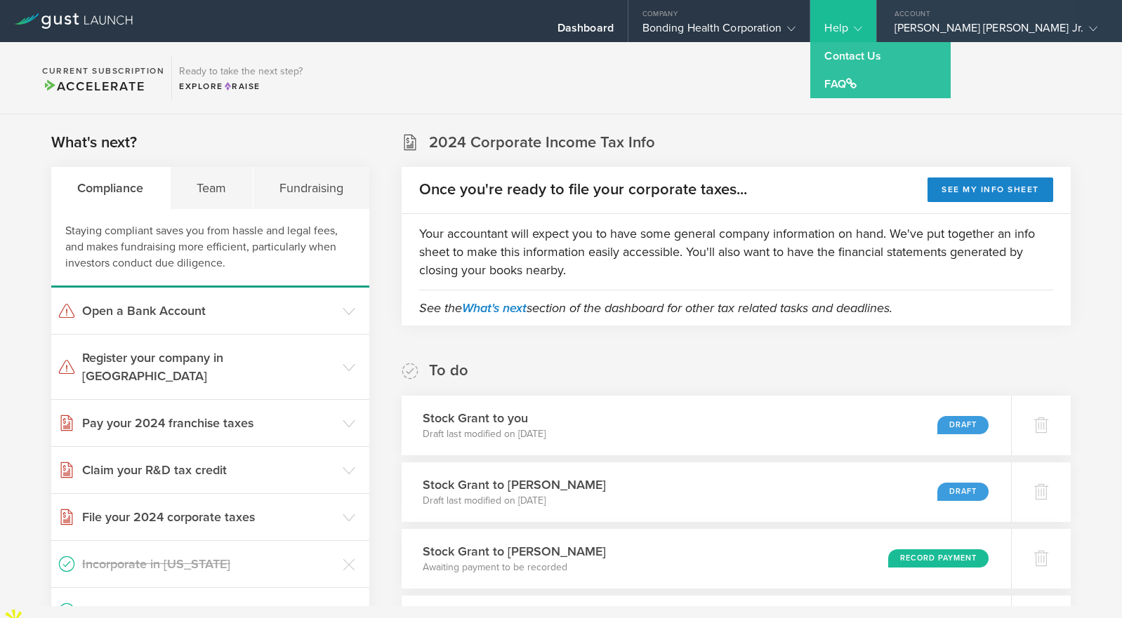
click at [1001, 26] on div "[PERSON_NAME] [PERSON_NAME] Jr." at bounding box center [995, 31] width 203 height 21
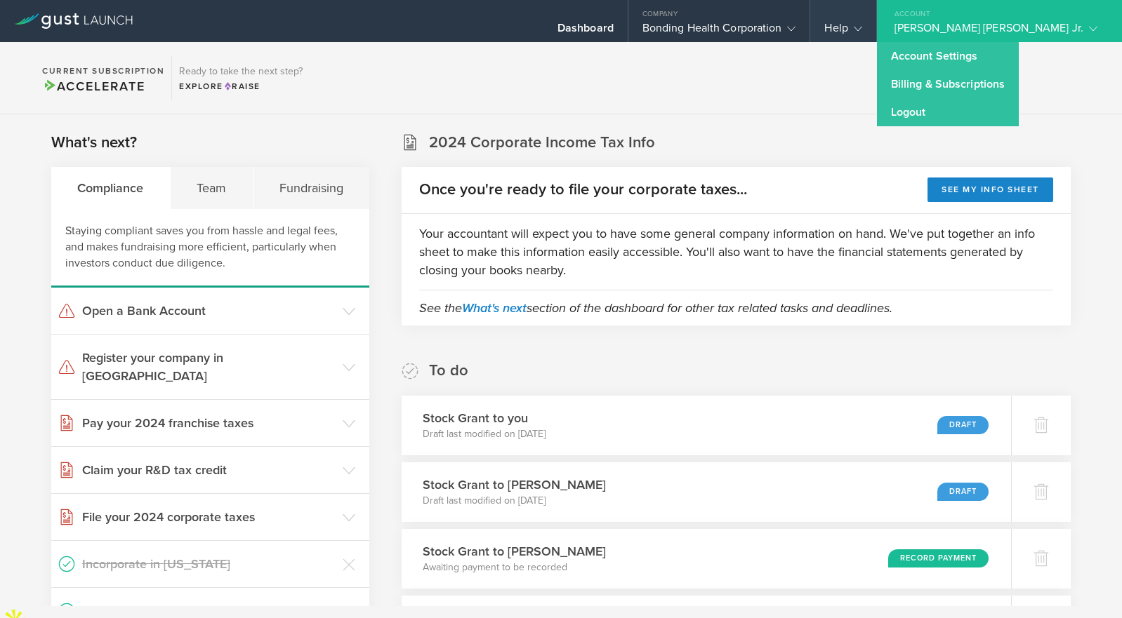
click at [862, 32] on icon at bounding box center [858, 29] width 8 height 8
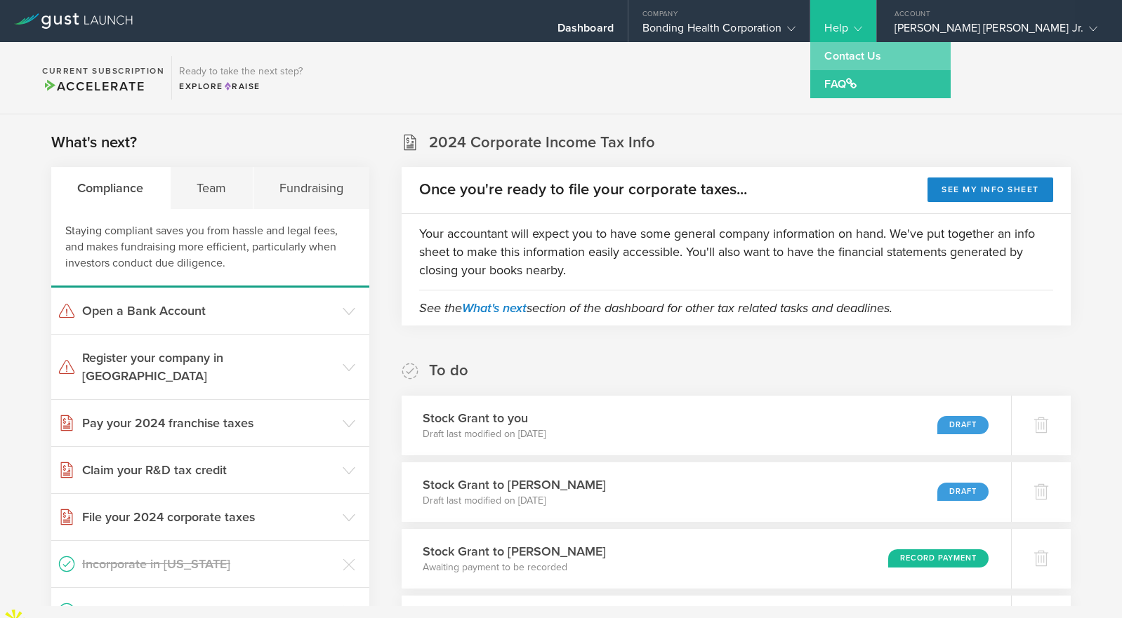
click at [927, 67] on link "Contact Us" at bounding box center [880, 56] width 140 height 28
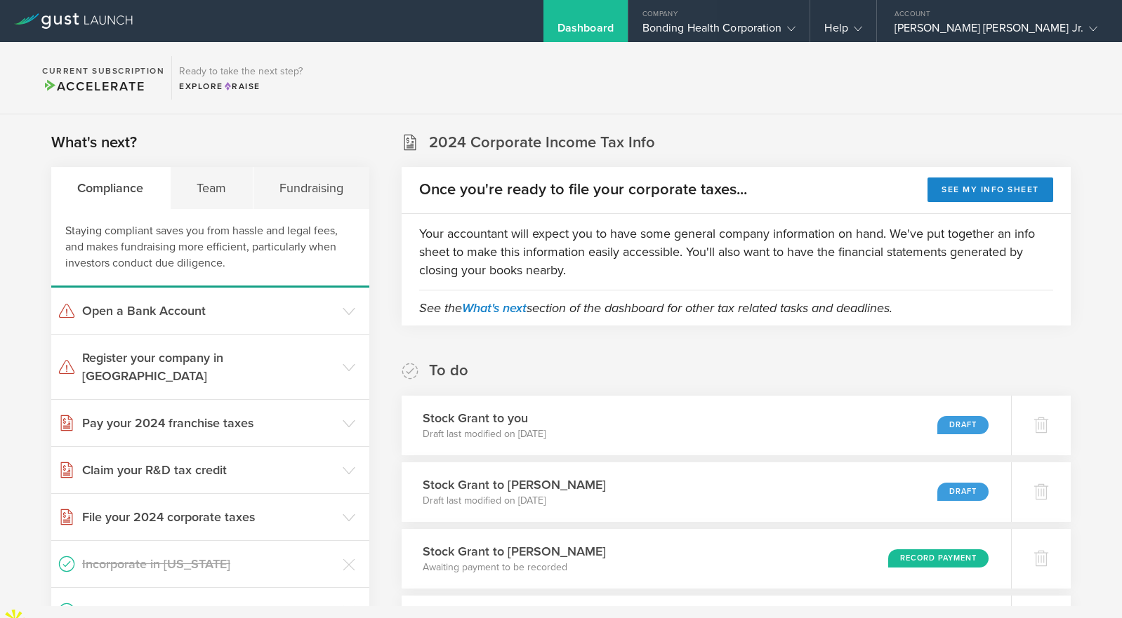
click at [613, 34] on div "Dashboard" at bounding box center [585, 31] width 56 height 21
click at [748, 18] on div "Company" at bounding box center [719, 10] width 182 height 21
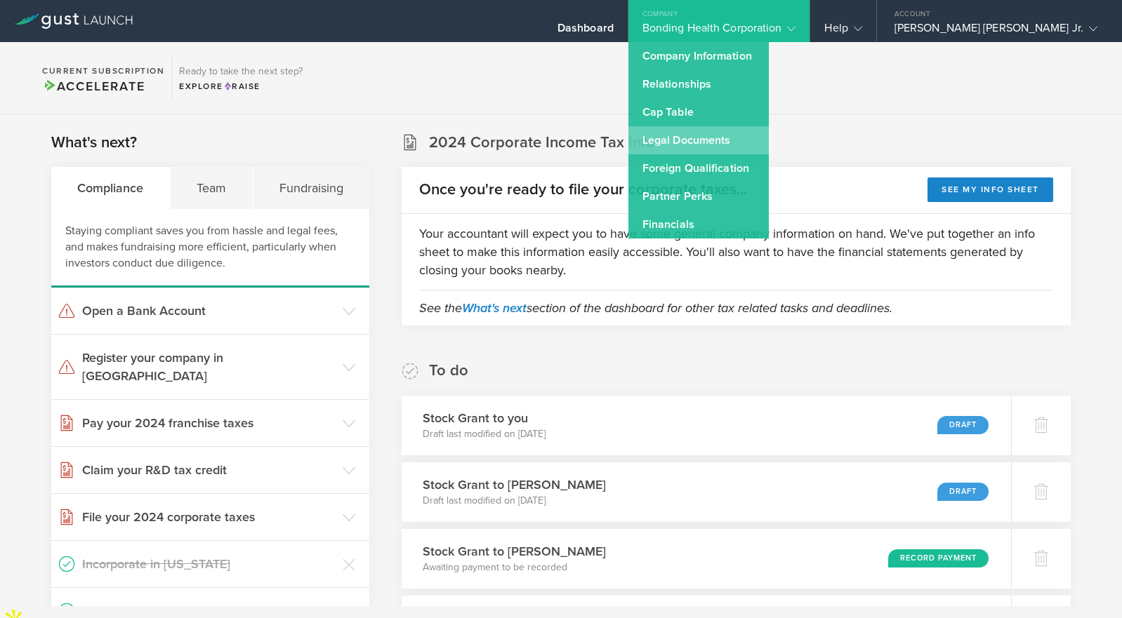
click at [754, 129] on link "Legal Documents" at bounding box center [698, 140] width 140 height 28
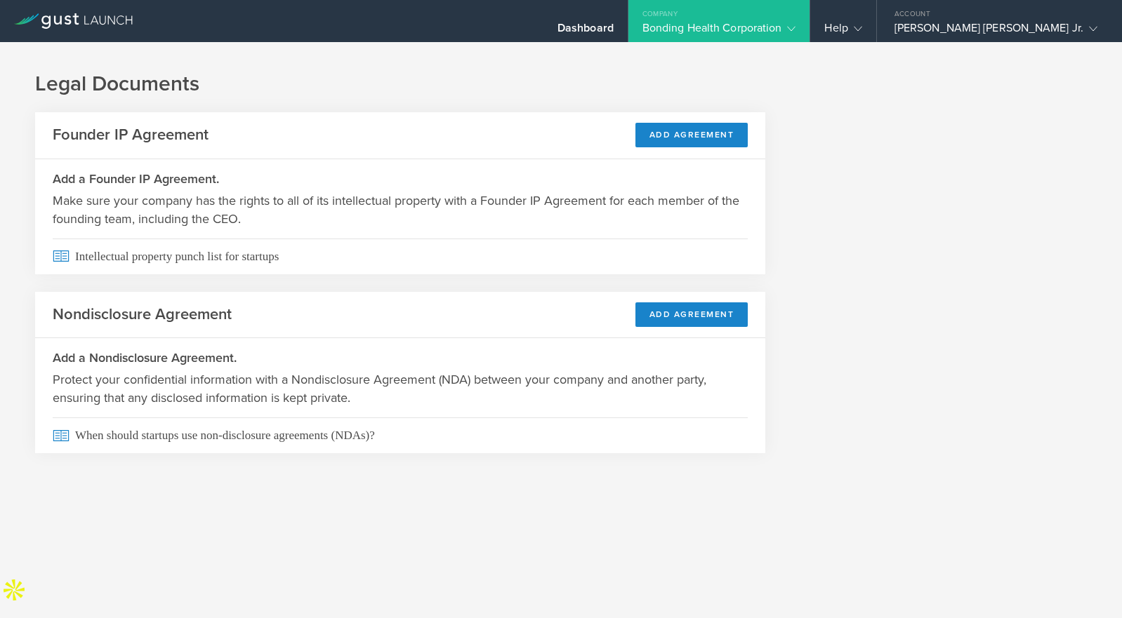
click at [796, 36] on div "Bonding Health Corporation" at bounding box center [719, 31] width 154 height 21
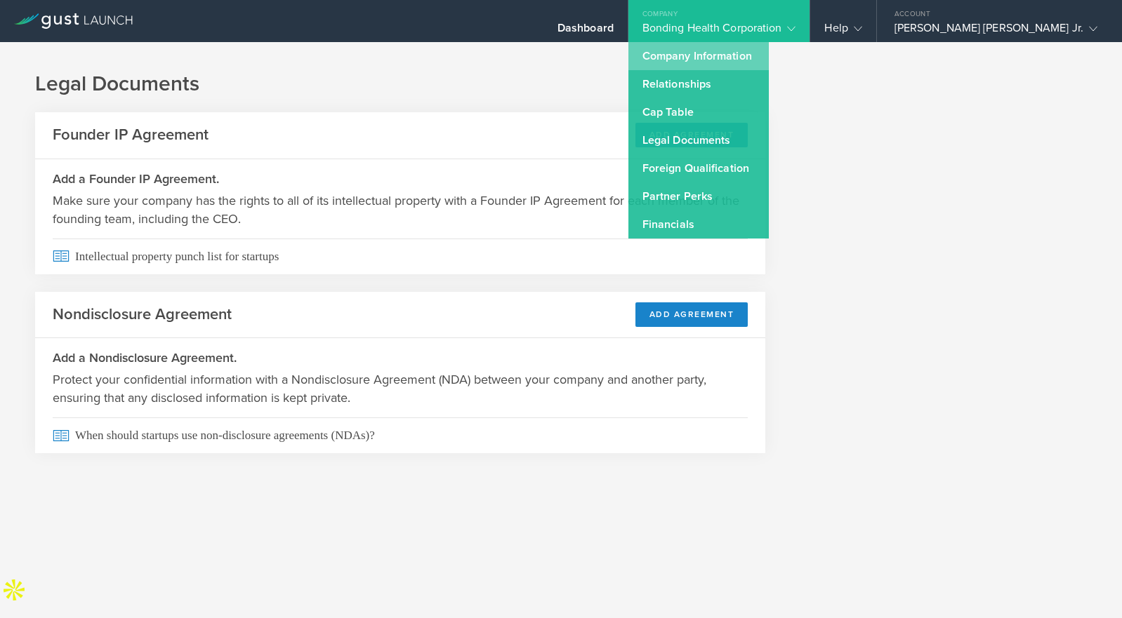
click at [769, 65] on link "Company Information" at bounding box center [698, 56] width 140 height 28
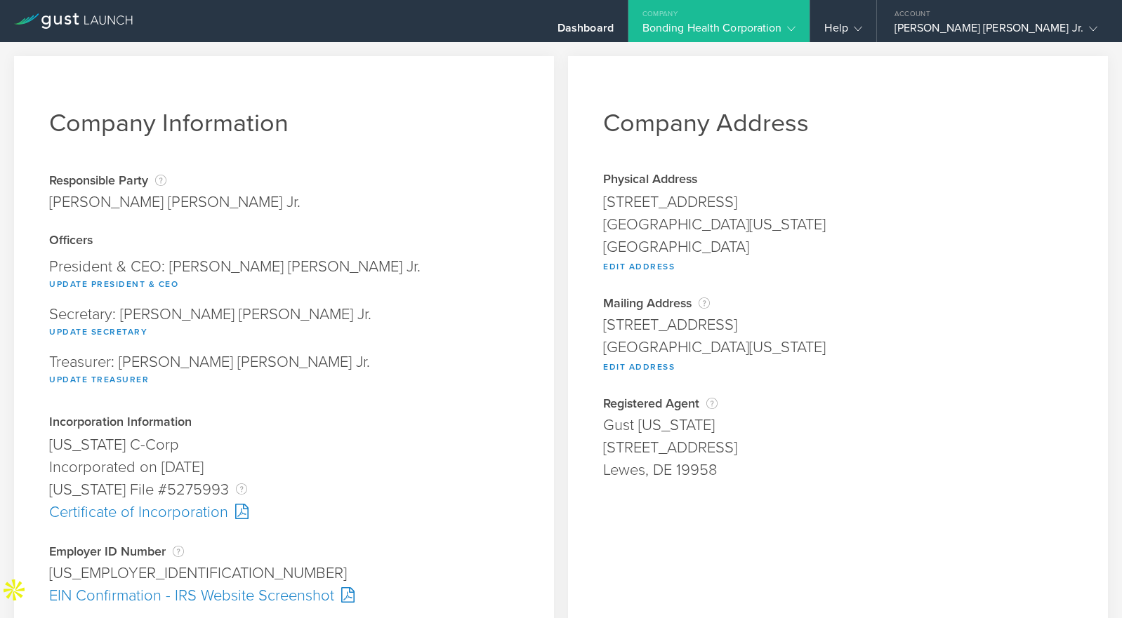
click at [769, 32] on div "Bonding Health Corporation" at bounding box center [719, 31] width 154 height 21
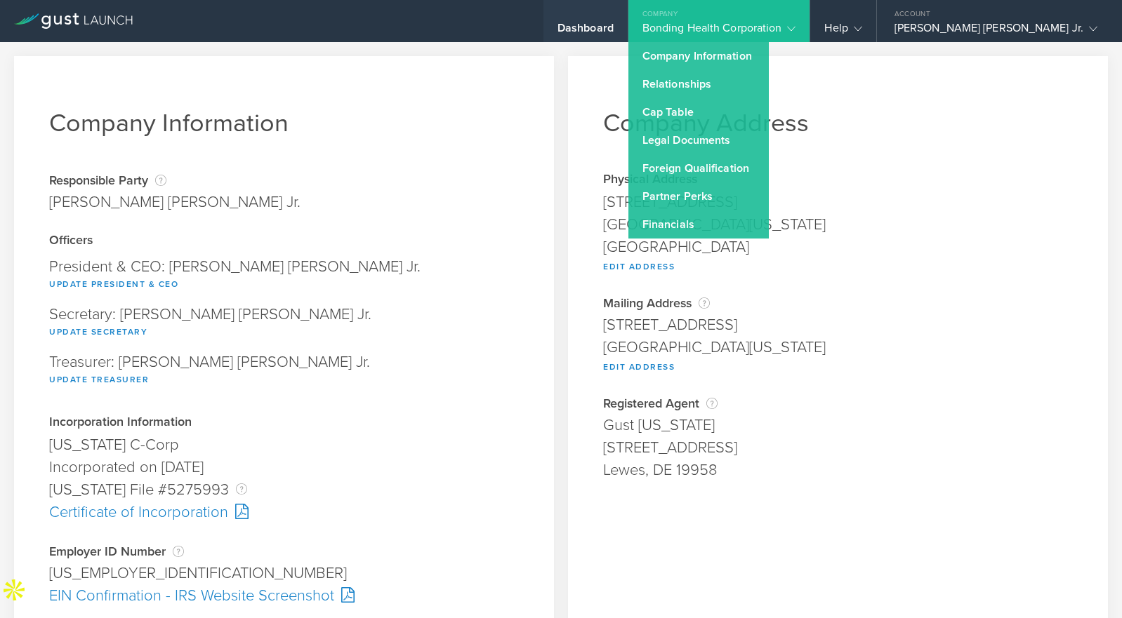
click at [613, 32] on div "Dashboard" at bounding box center [585, 31] width 56 height 21
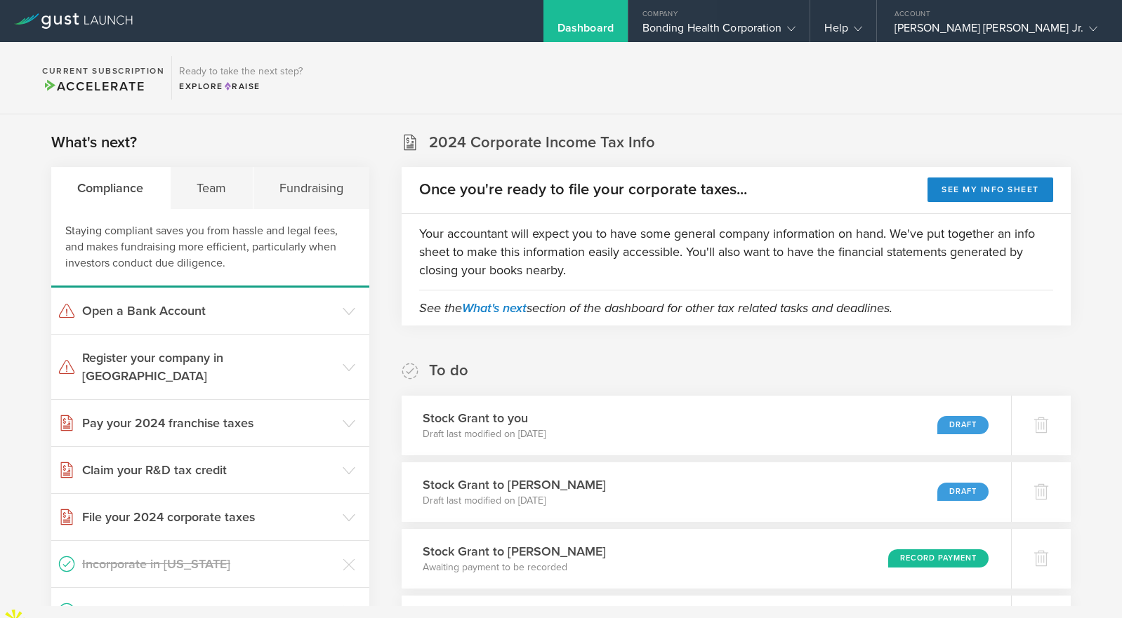
click at [613, 32] on div "Dashboard" at bounding box center [585, 31] width 56 height 21
click at [746, 30] on div "Bonding Health Corporation" at bounding box center [719, 31] width 154 height 21
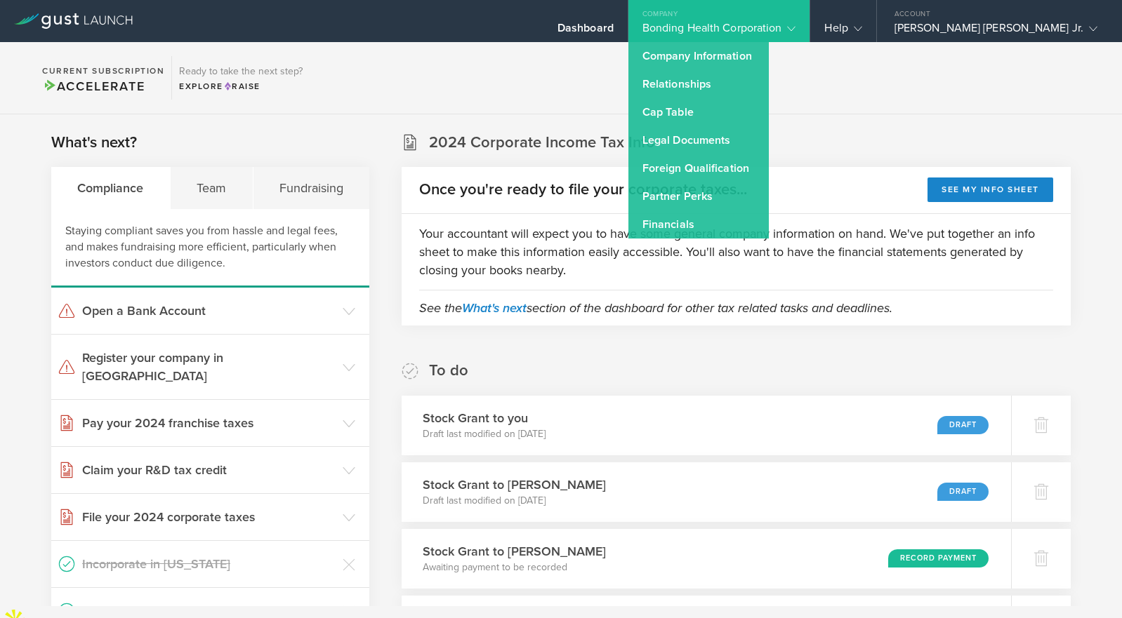
click at [738, 31] on div "Bonding Health Corporation" at bounding box center [719, 31] width 154 height 21
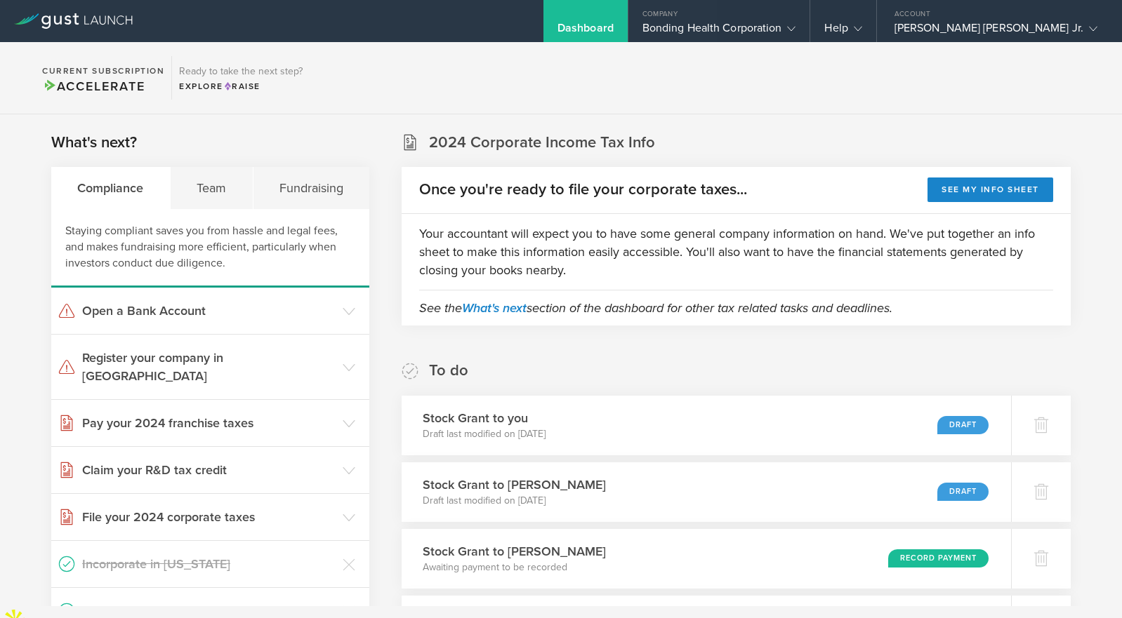
click at [628, 20] on div "Dashboard" at bounding box center [585, 21] width 84 height 42
drag, startPoint x: 706, startPoint y: 20, endPoint x: 729, endPoint y: 22, distance: 23.2
click at [708, 21] on div "Bonding Health Corporation" at bounding box center [719, 31] width 182 height 21
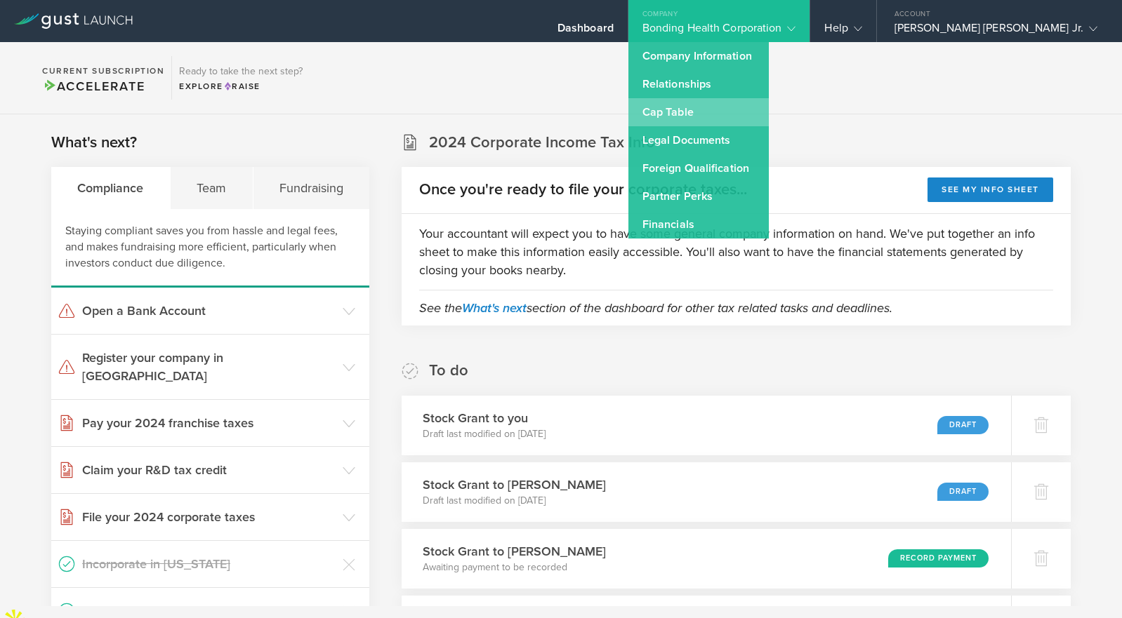
click at [758, 104] on link "Cap Table" at bounding box center [698, 112] width 140 height 28
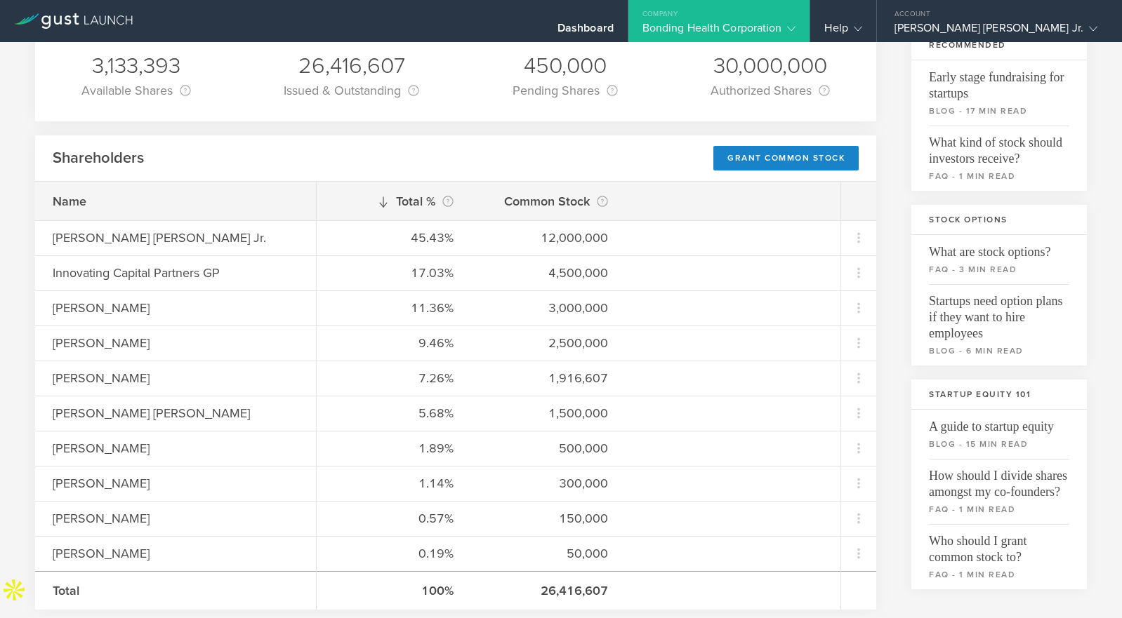
scroll to position [130, 0]
click at [861, 27] on div "Help" at bounding box center [842, 31] width 37 height 21
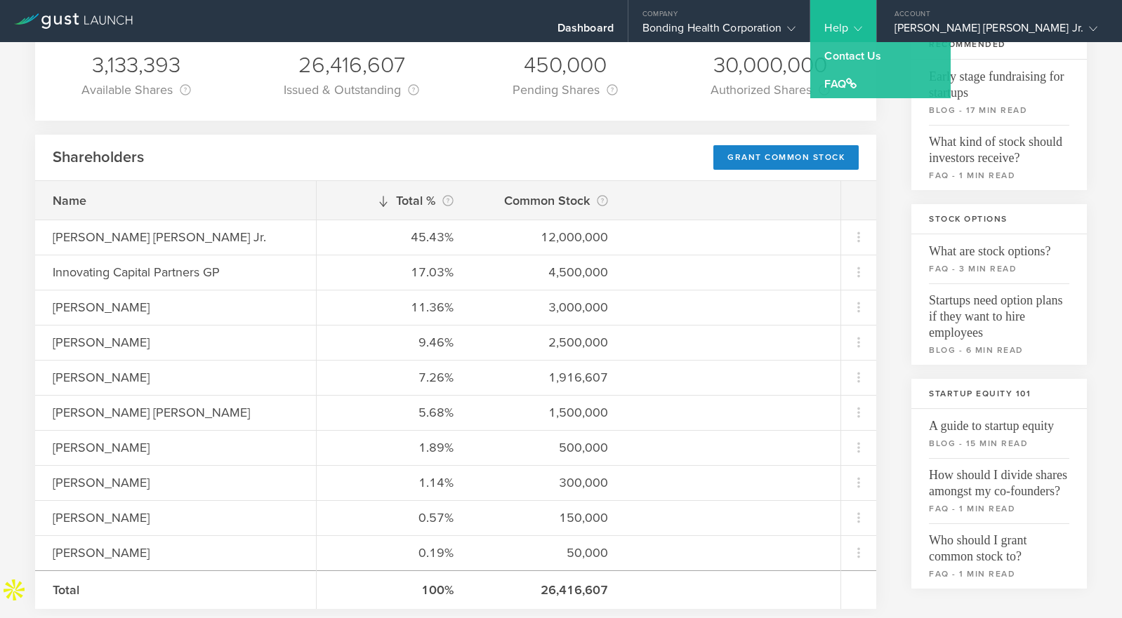
drag, startPoint x: 927, startPoint y: 30, endPoint x: 842, endPoint y: 28, distance: 85.0
click at [861, 29] on div "Help" at bounding box center [842, 31] width 37 height 21
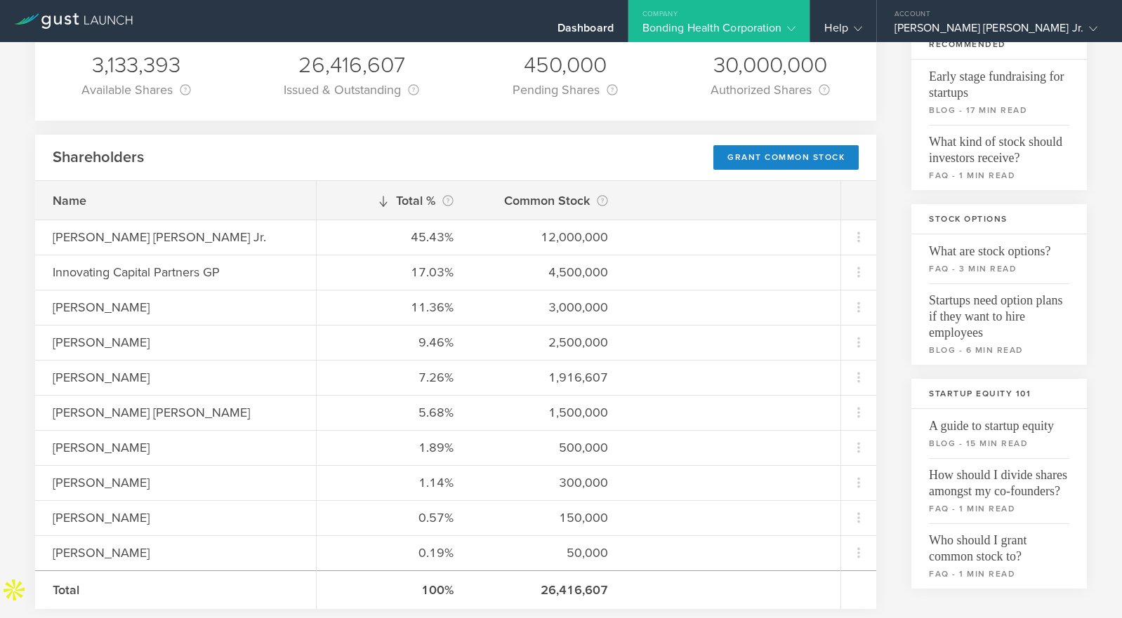
click at [796, 28] on div "Bonding Health Corporation" at bounding box center [719, 31] width 154 height 21
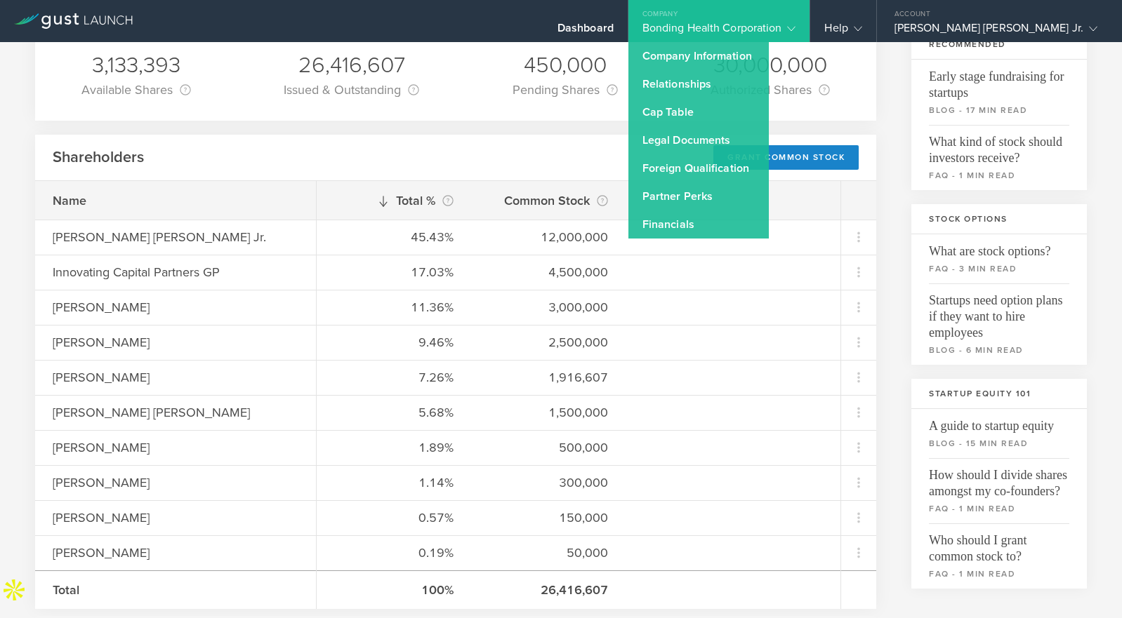
drag, startPoint x: 874, startPoint y: 197, endPoint x: 849, endPoint y: 192, distance: 25.6
click at [874, 194] on div at bounding box center [858, 200] width 35 height 39
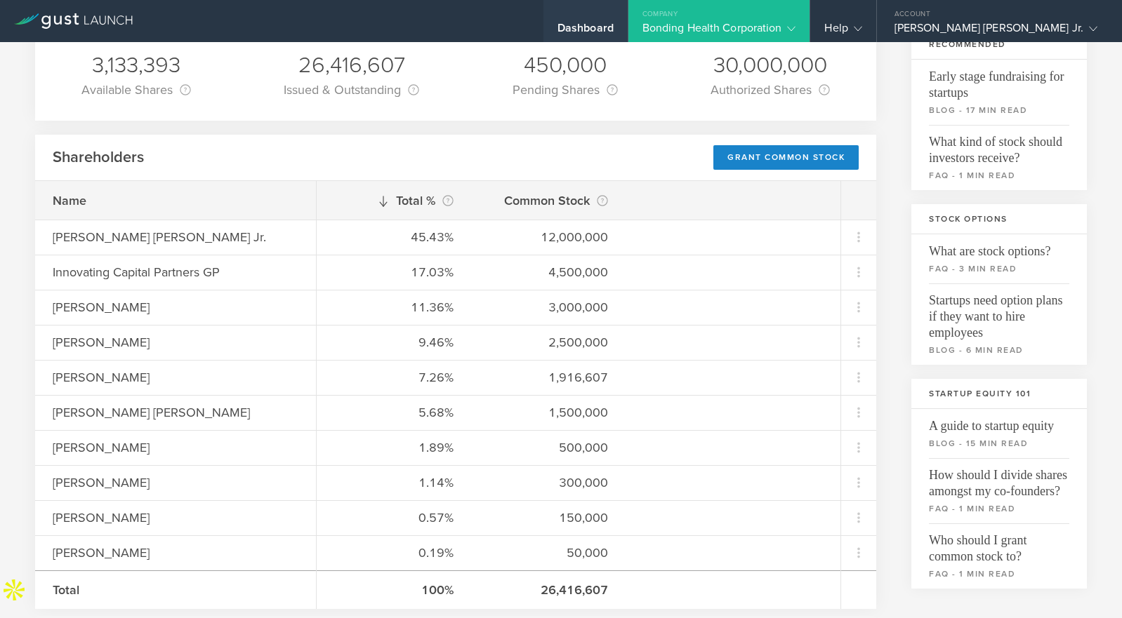
click at [613, 28] on div "Dashboard" at bounding box center [585, 31] width 56 height 21
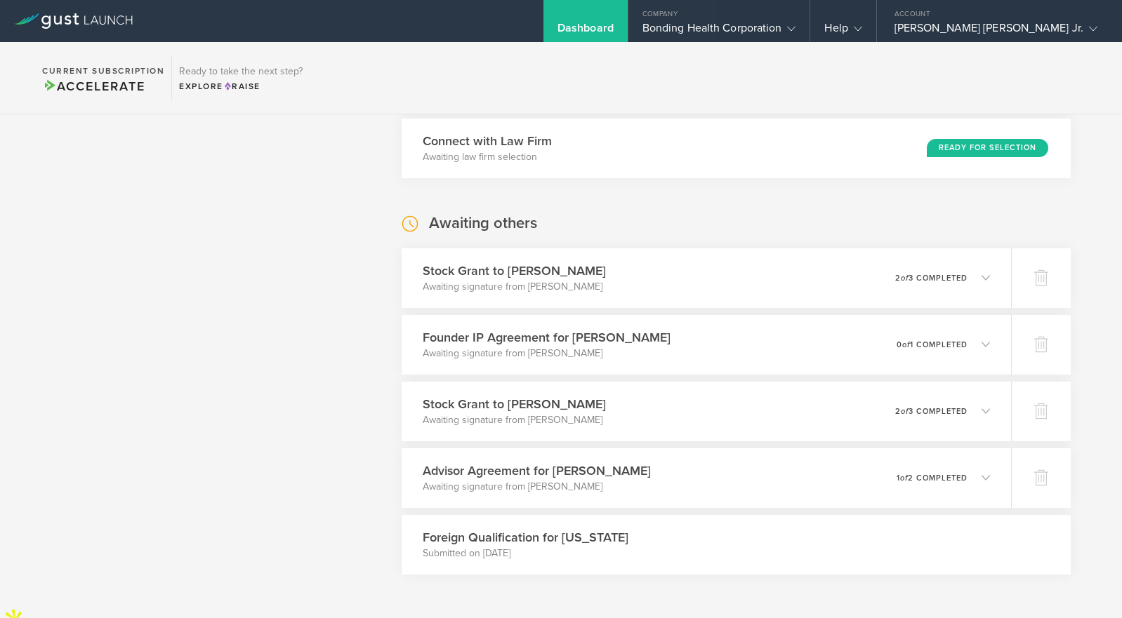
scroll to position [888, 0]
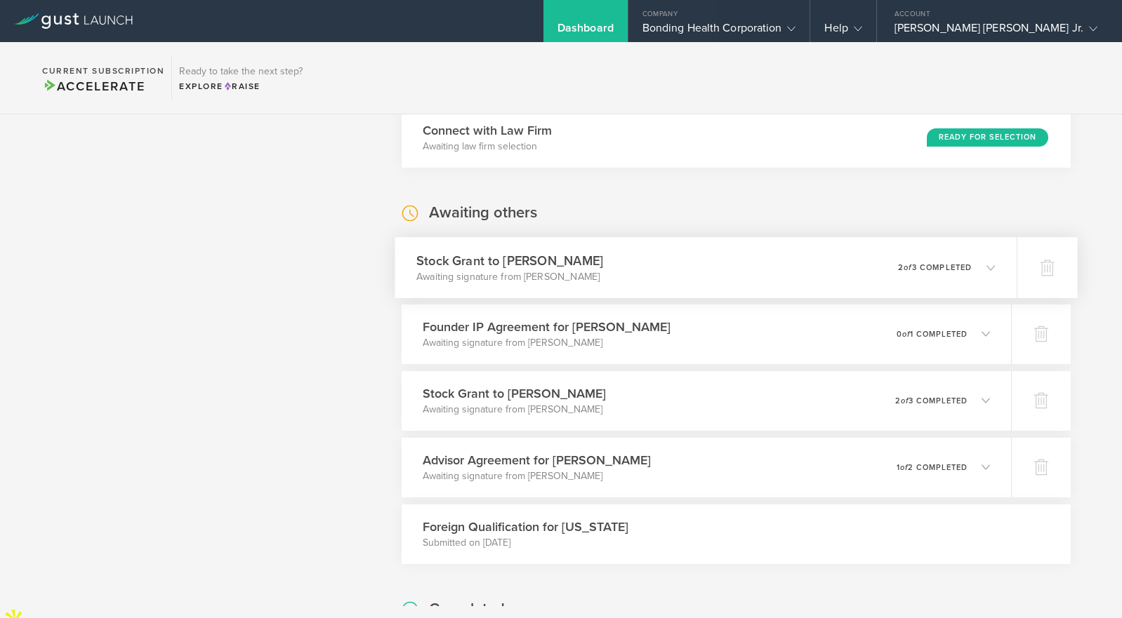
click at [962, 261] on div "0 undeliverable 2 of 3 completed" at bounding box center [946, 267] width 97 height 24
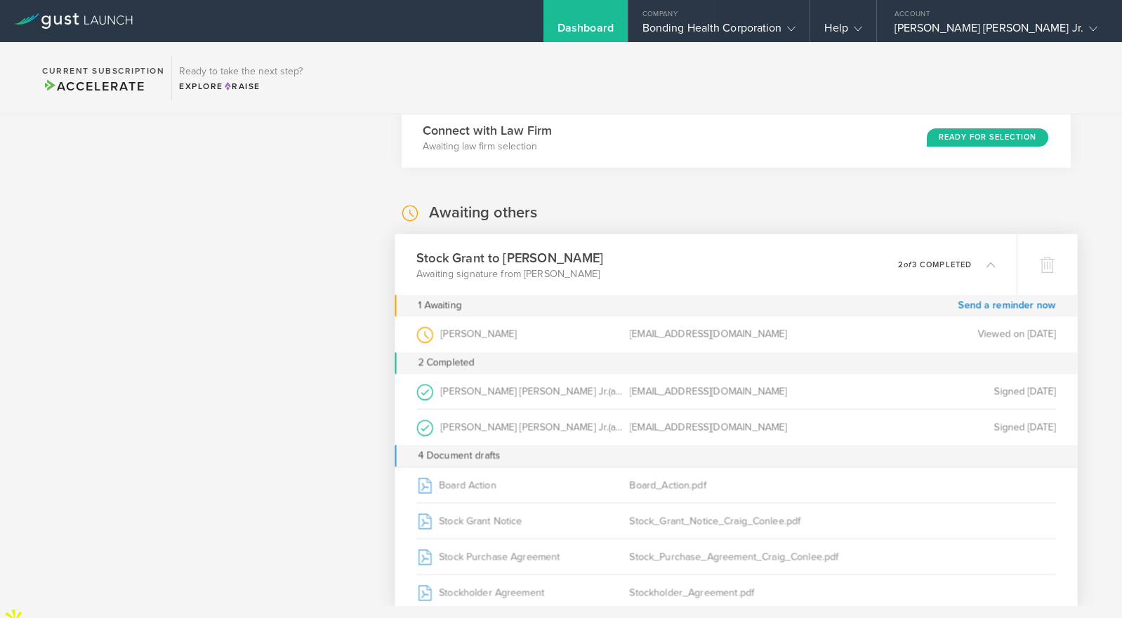
click at [950, 270] on div "0 undeliverable 2 of 3 completed" at bounding box center [946, 265] width 97 height 24
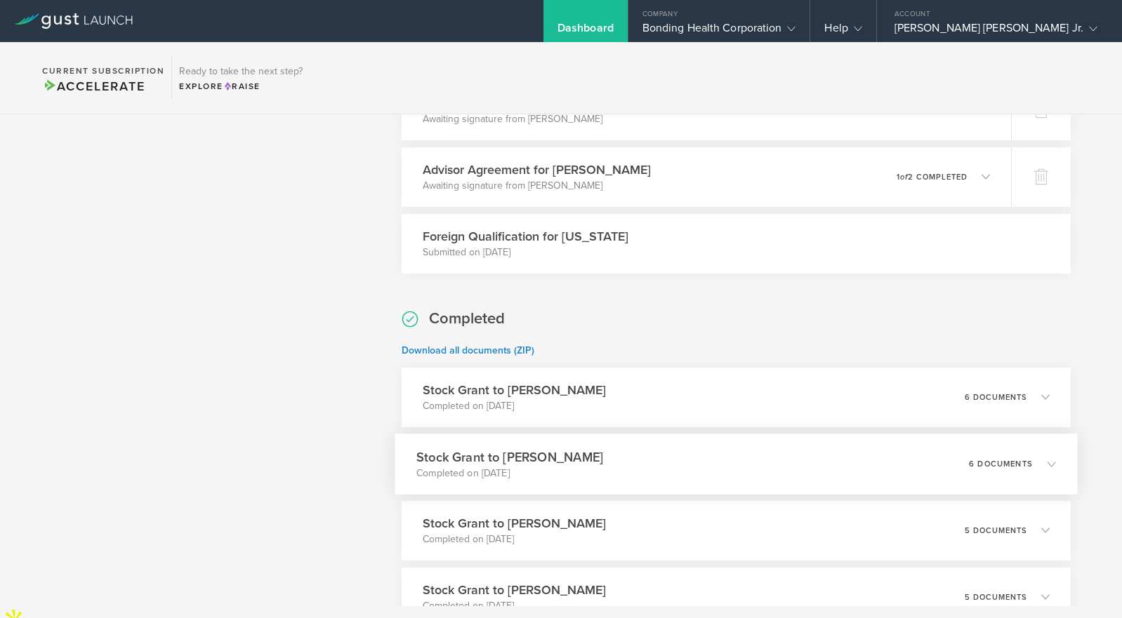
scroll to position [1224, 0]
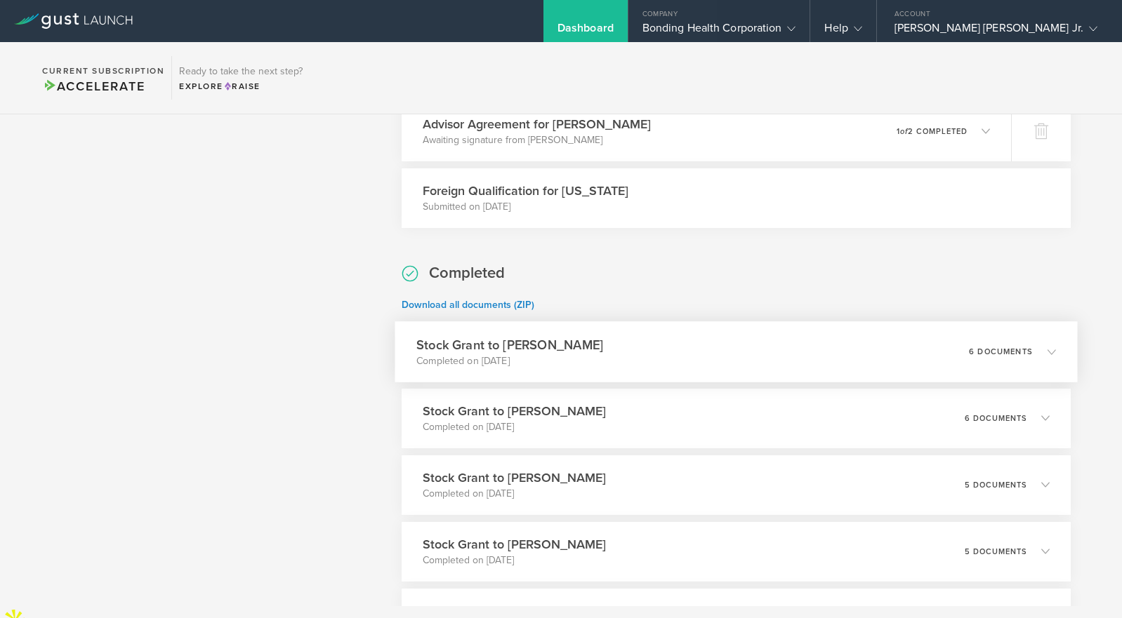
click at [997, 351] on p "6 documents" at bounding box center [1001, 351] width 64 height 8
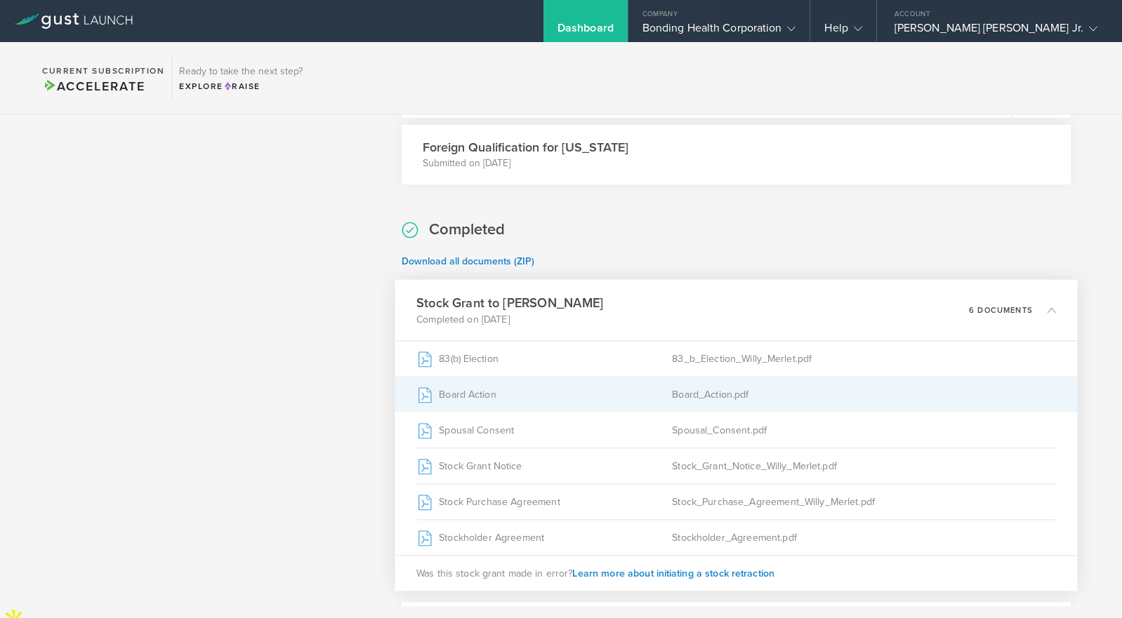
scroll to position [1273, 0]
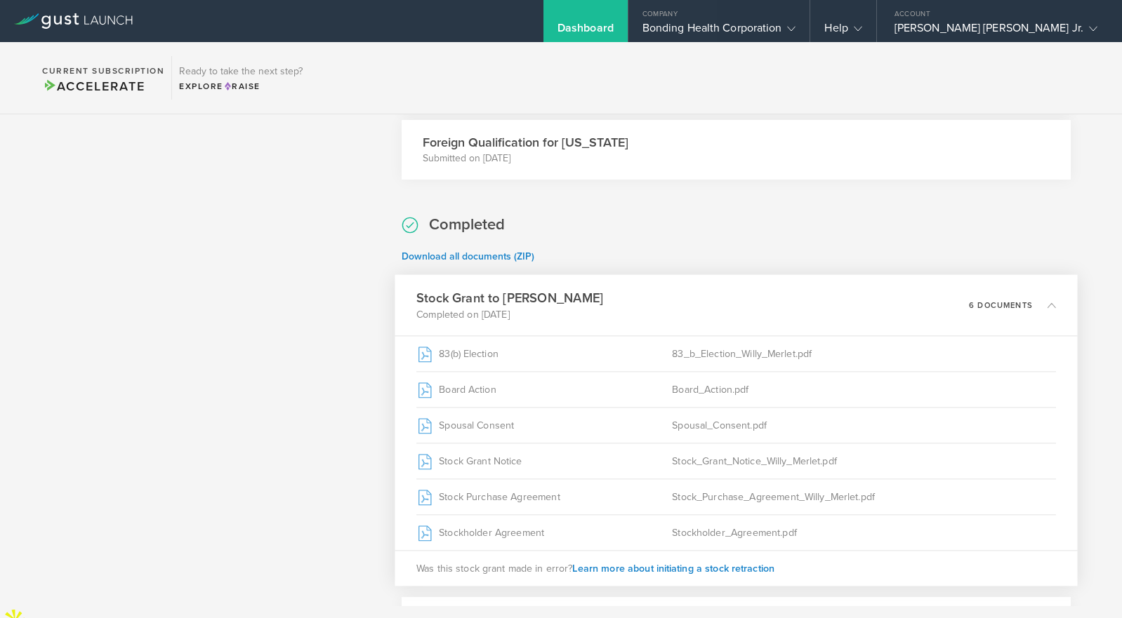
click at [980, 309] on p "6 documents" at bounding box center [1001, 305] width 64 height 8
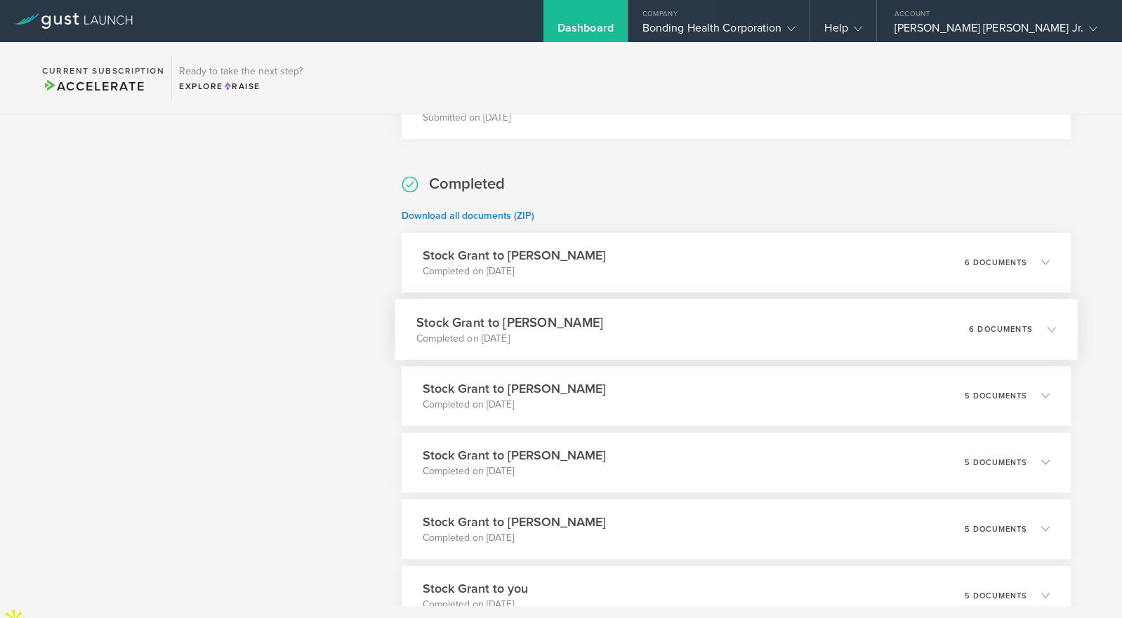
scroll to position [1317, 0]
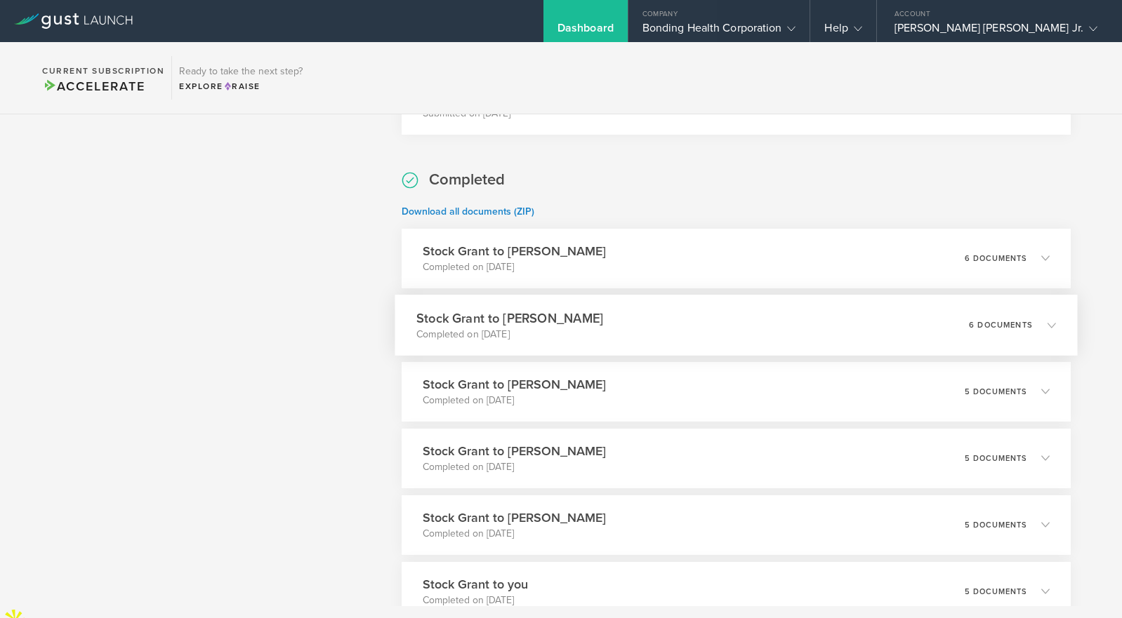
click at [989, 333] on div "6 documents" at bounding box center [1012, 325] width 86 height 24
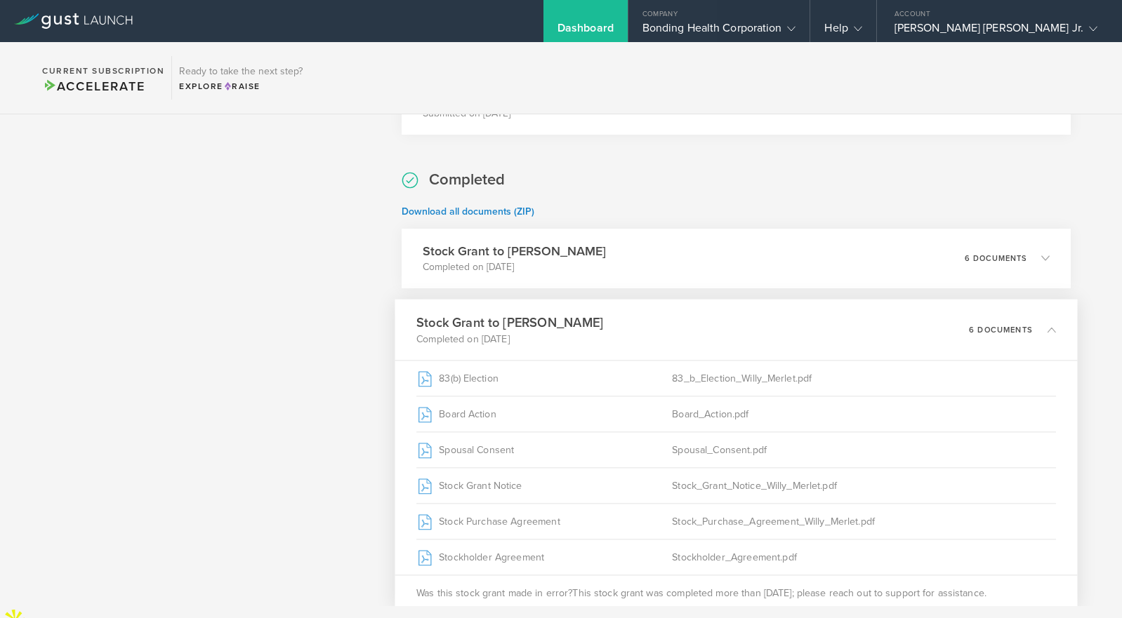
click at [988, 333] on p "6 documents" at bounding box center [1001, 330] width 64 height 8
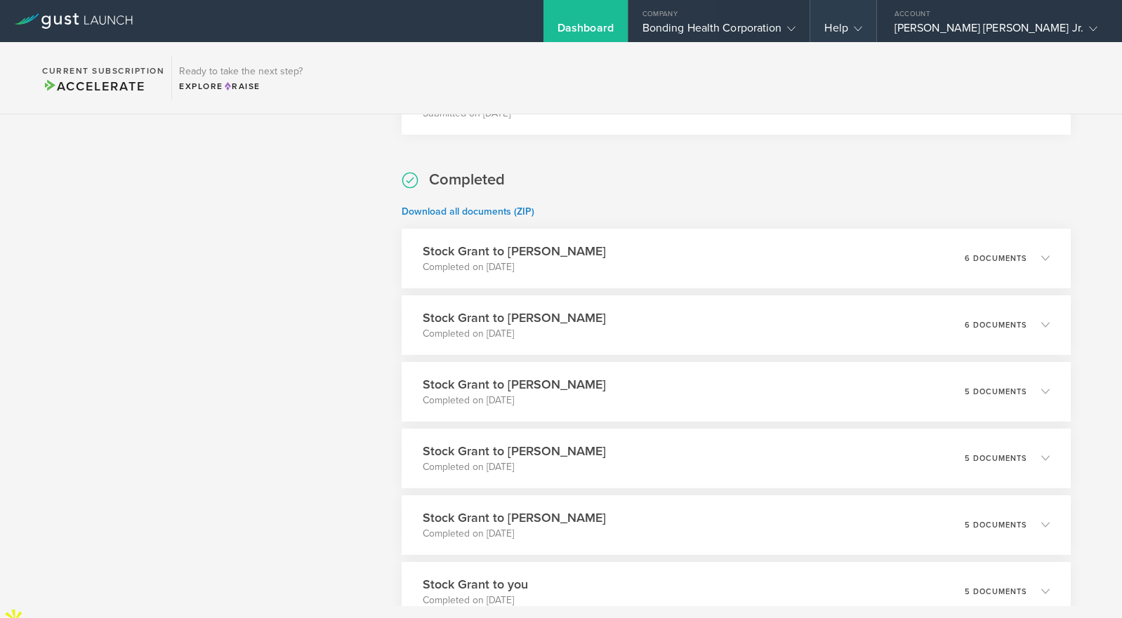
click at [862, 22] on gust-icon at bounding box center [855, 28] width 14 height 14
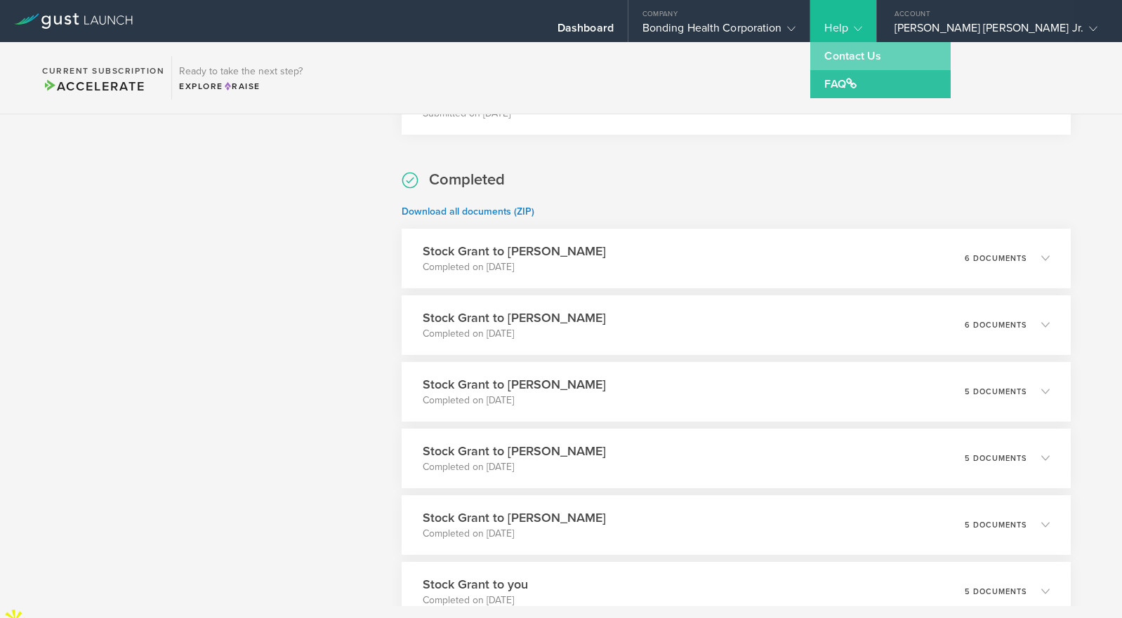
click at [930, 61] on link "Contact Us" at bounding box center [880, 56] width 140 height 28
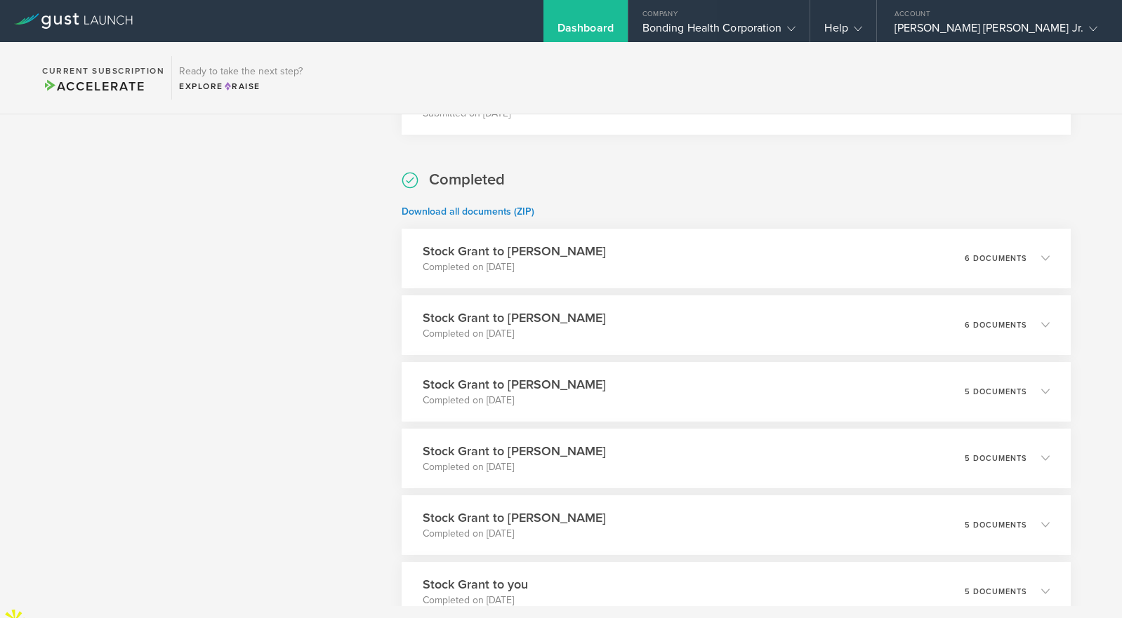
click at [613, 21] on div "Dashboard" at bounding box center [585, 31] width 56 height 21
click at [1049, 32] on div "[PERSON_NAME] [PERSON_NAME] Jr." at bounding box center [995, 31] width 203 height 21
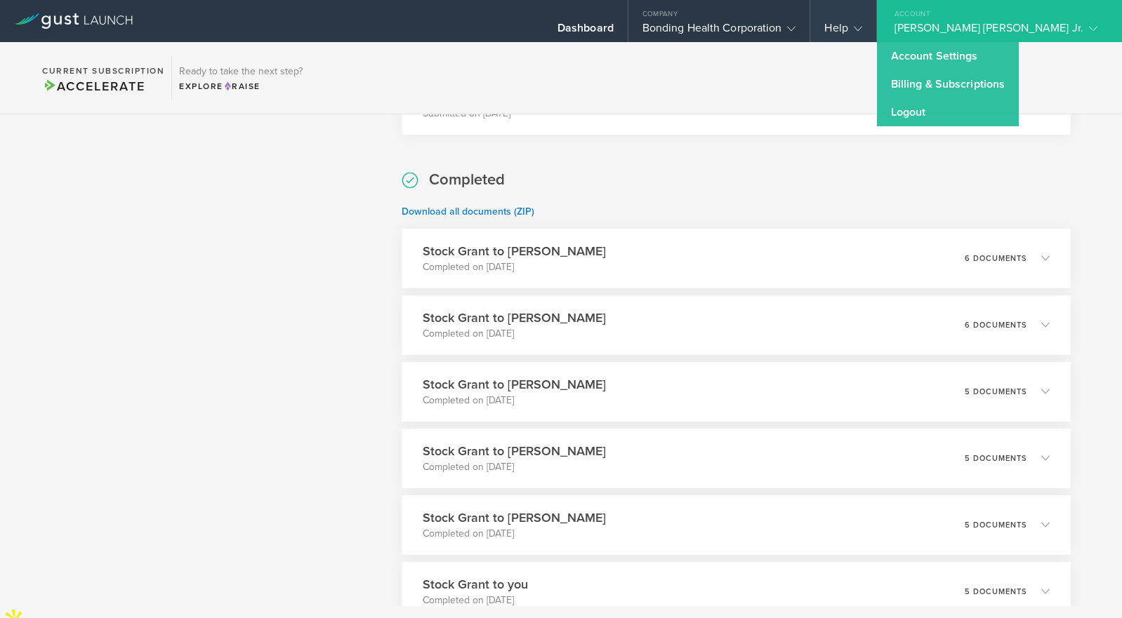
click at [861, 35] on div "Help" at bounding box center [842, 31] width 37 height 21
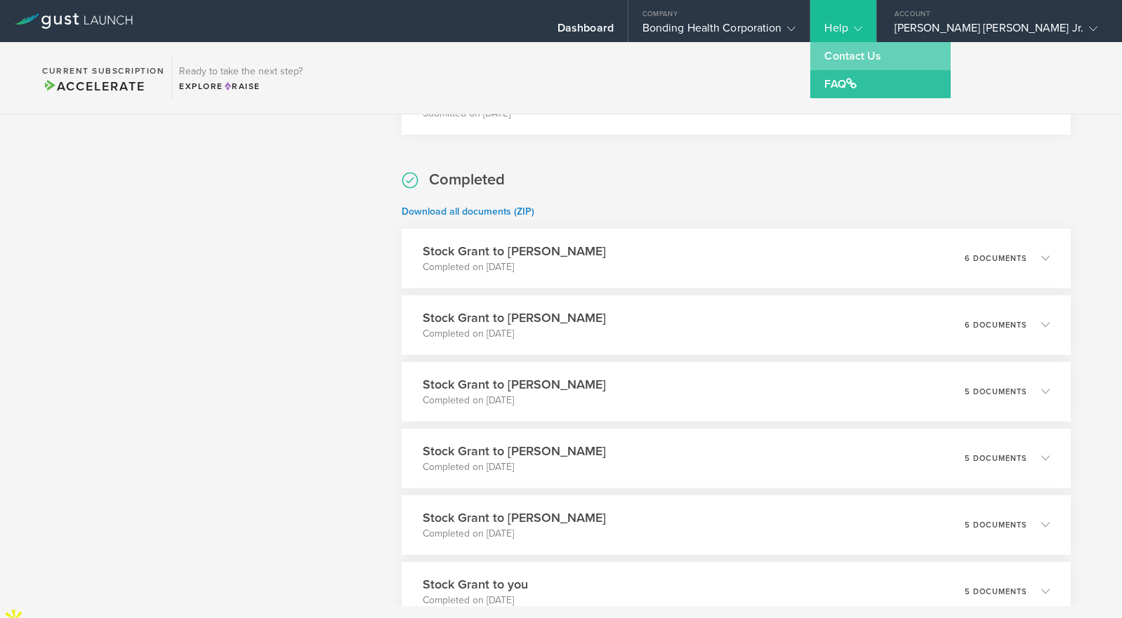
click at [936, 60] on link "Contact Us" at bounding box center [880, 56] width 140 height 28
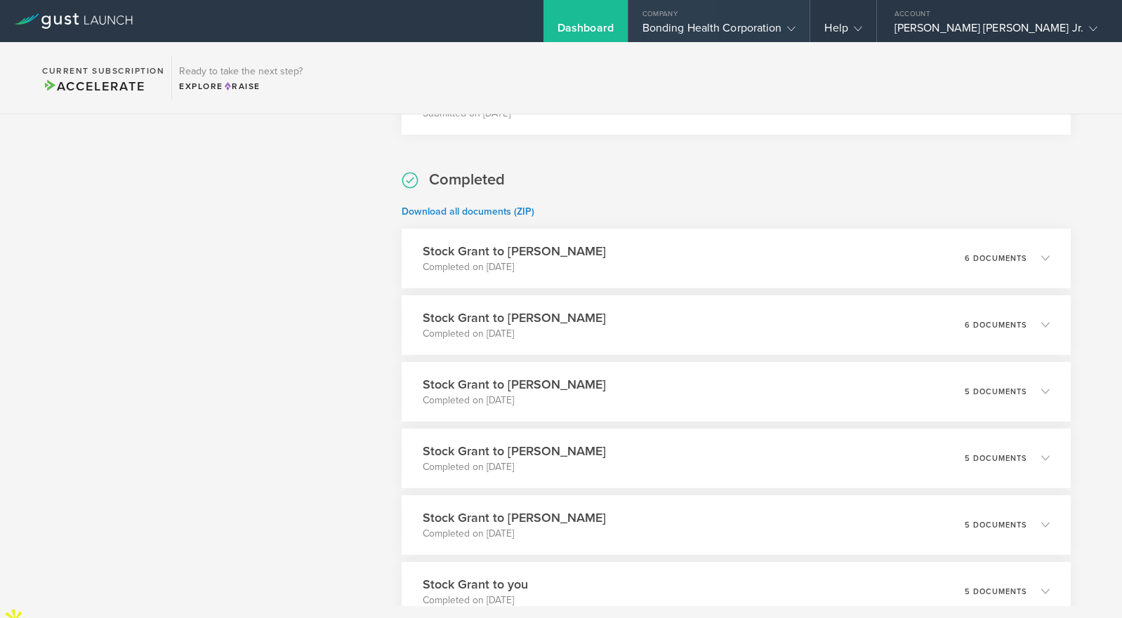
click at [796, 33] on div "Bonding Health Corporation" at bounding box center [719, 31] width 154 height 21
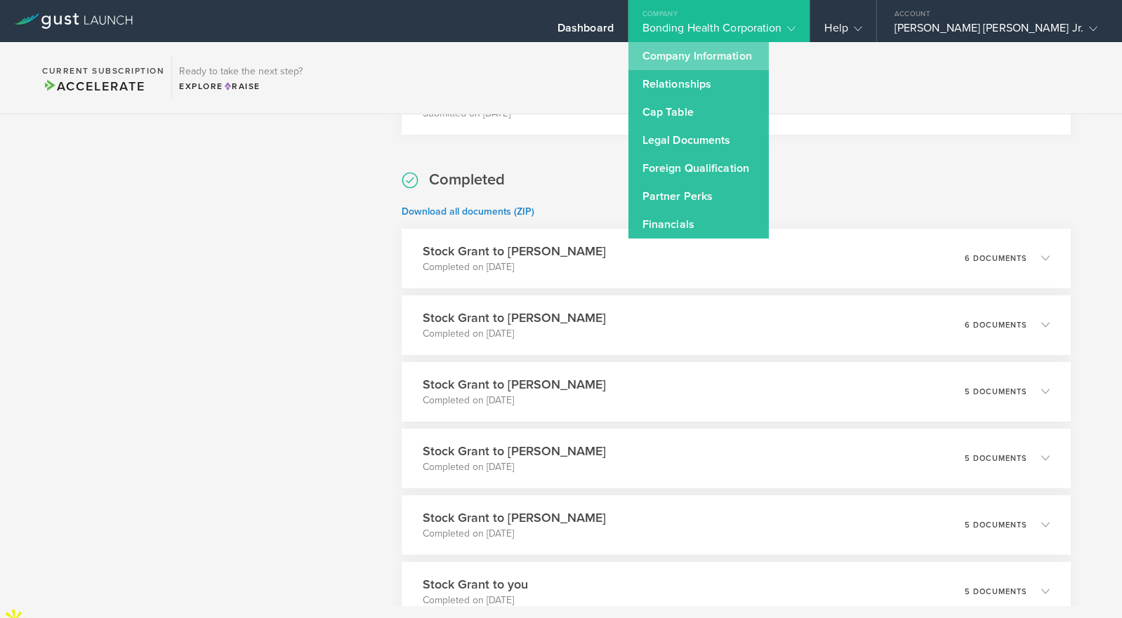
click at [769, 64] on link "Company Information" at bounding box center [698, 56] width 140 height 28
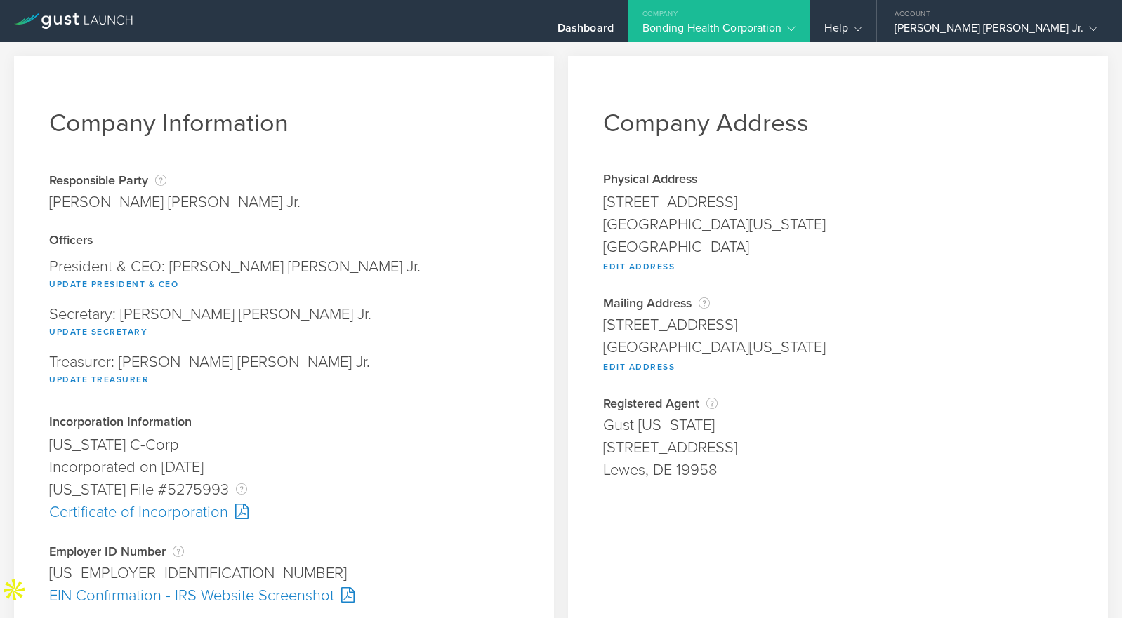
click at [113, 27] on icon at bounding box center [73, 20] width 119 height 15
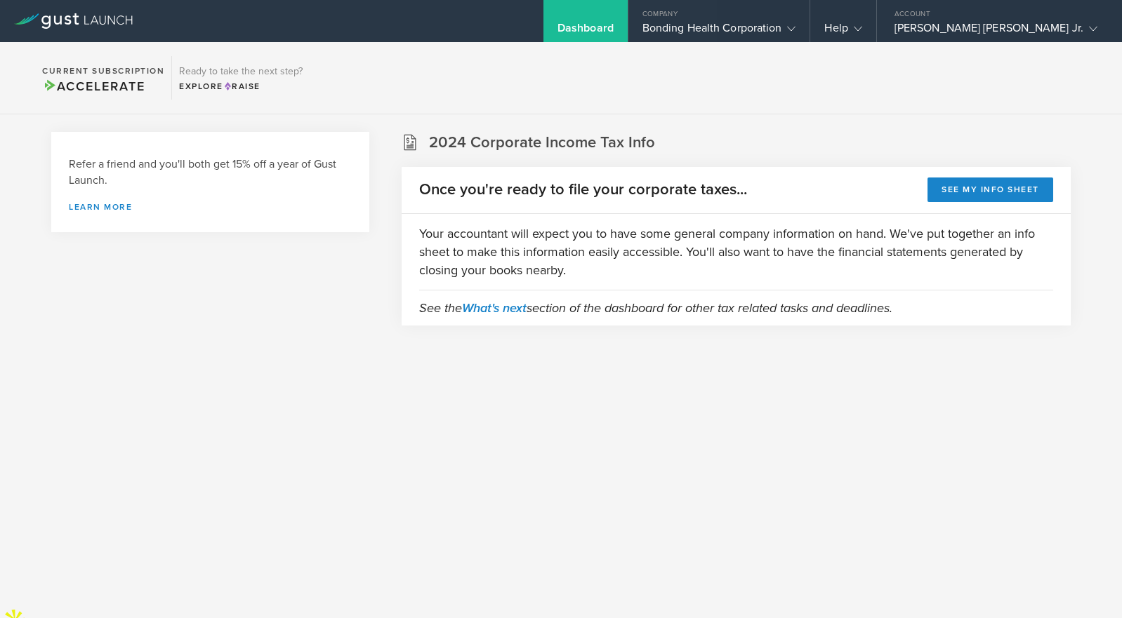
click at [113, 21] on icon at bounding box center [73, 20] width 119 height 15
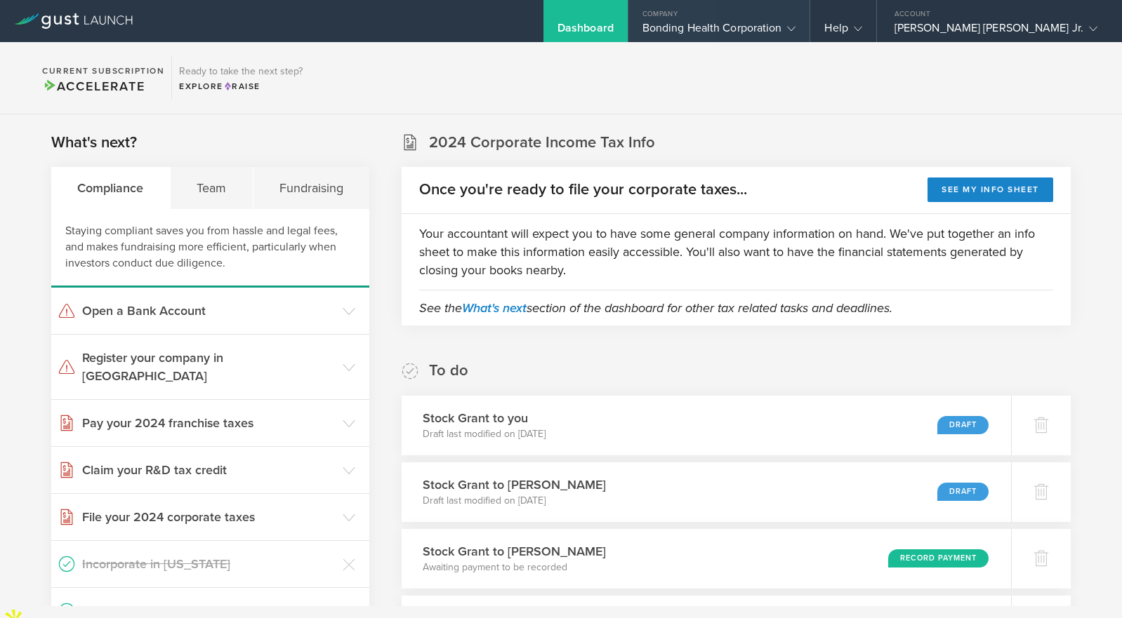
click at [748, 27] on div "Bonding Health Corporation" at bounding box center [719, 31] width 154 height 21
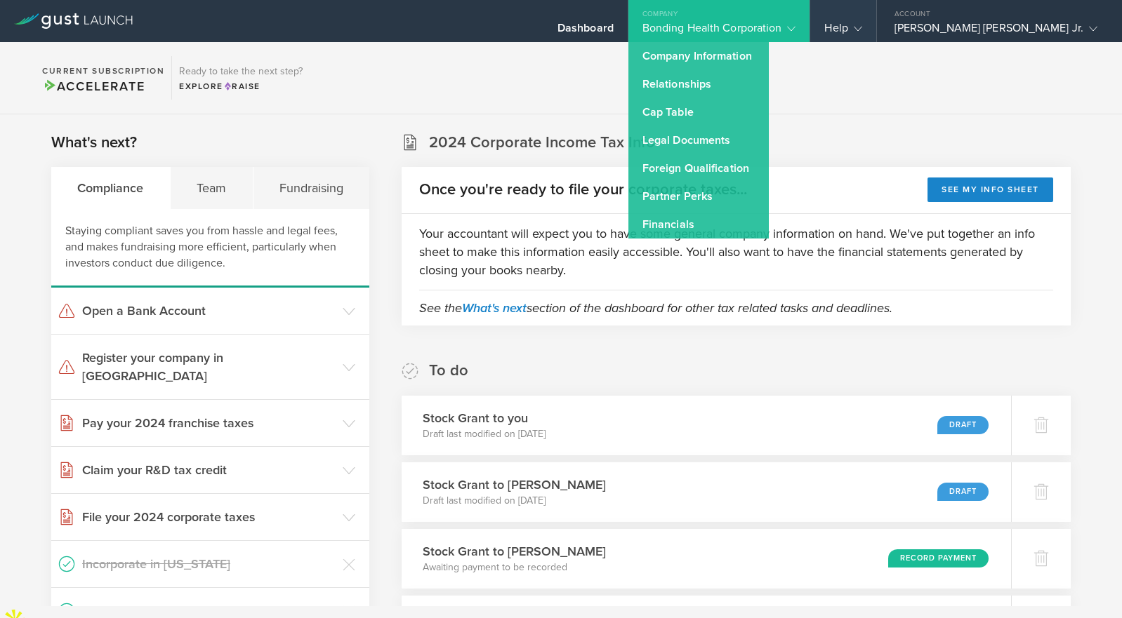
click at [861, 32] on div "Help" at bounding box center [842, 31] width 37 height 21
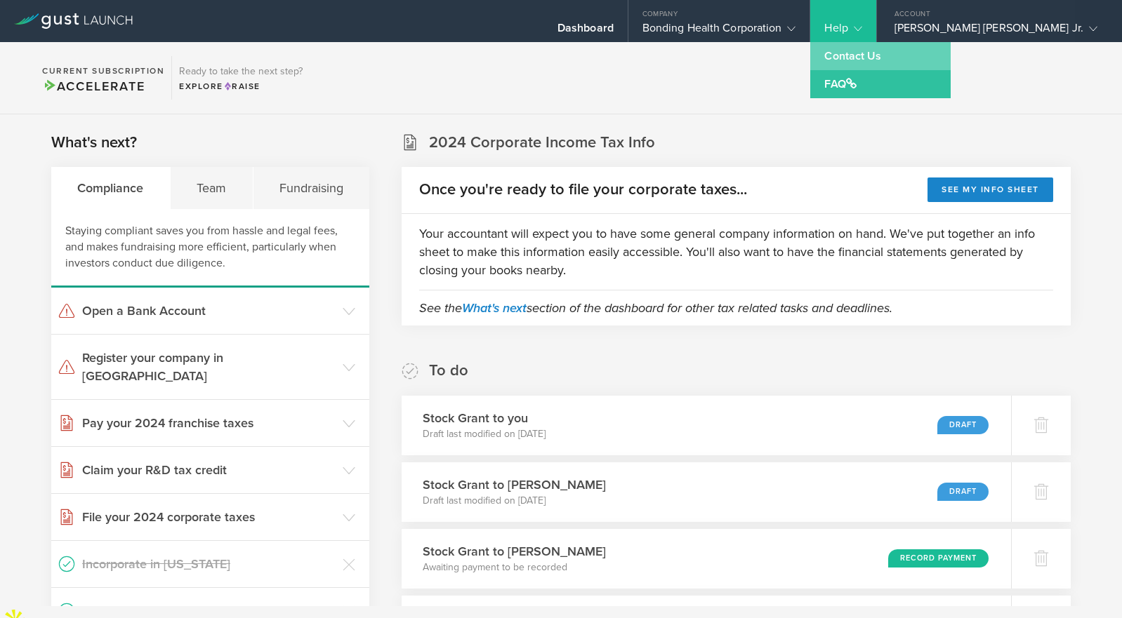
click at [918, 65] on link "Contact Us" at bounding box center [880, 56] width 140 height 28
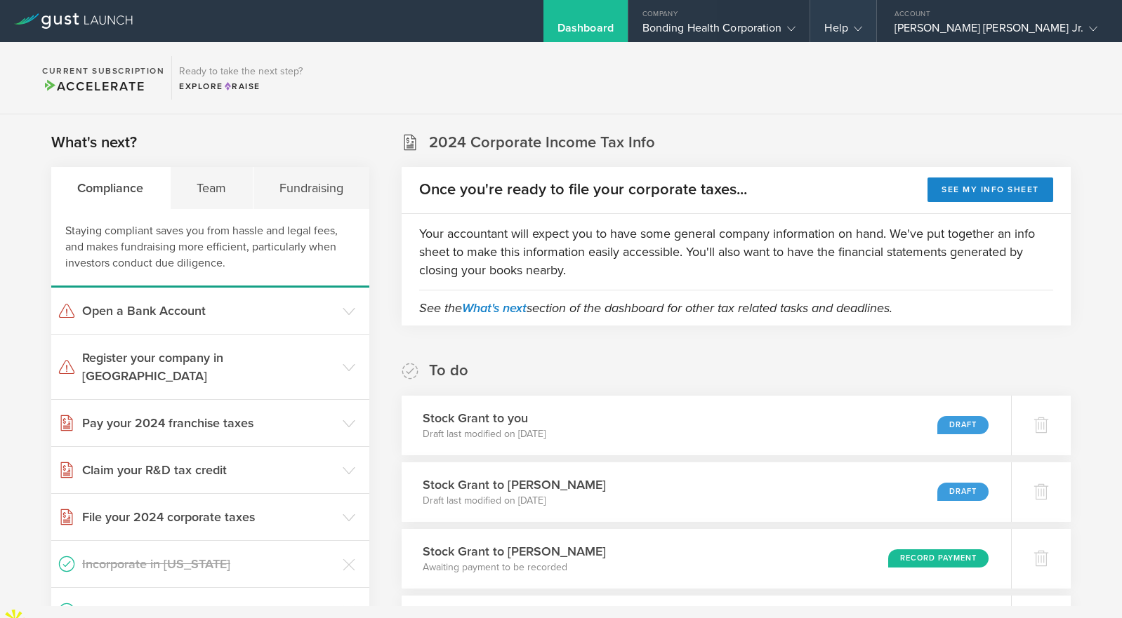
click at [862, 21] on gust-icon at bounding box center [855, 28] width 14 height 14
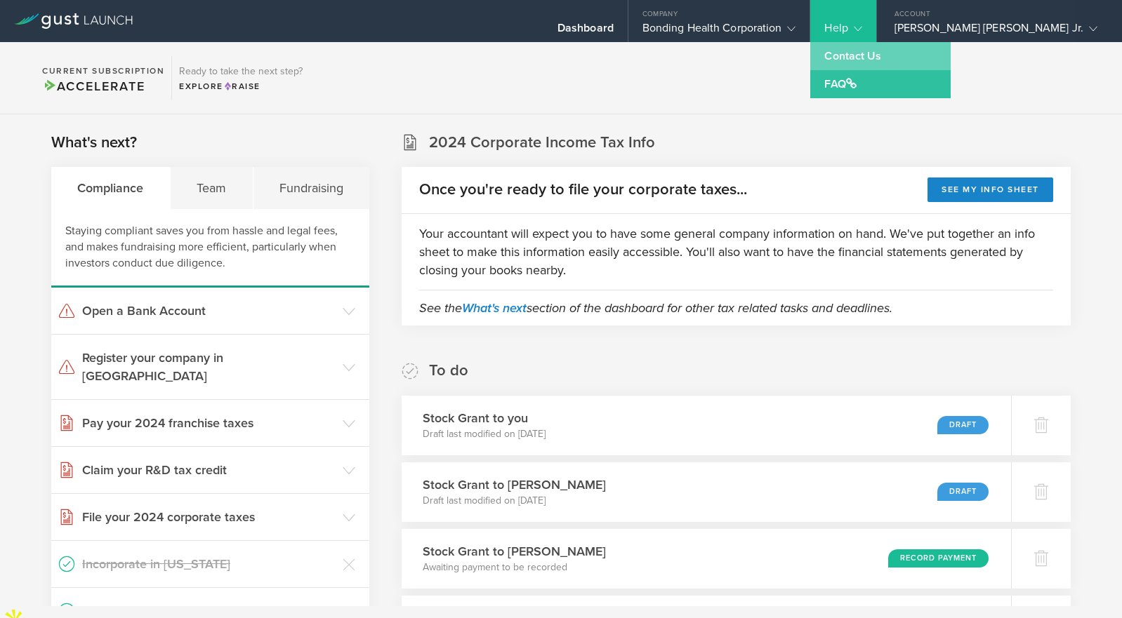
click at [929, 58] on link "Contact Us" at bounding box center [880, 56] width 140 height 28
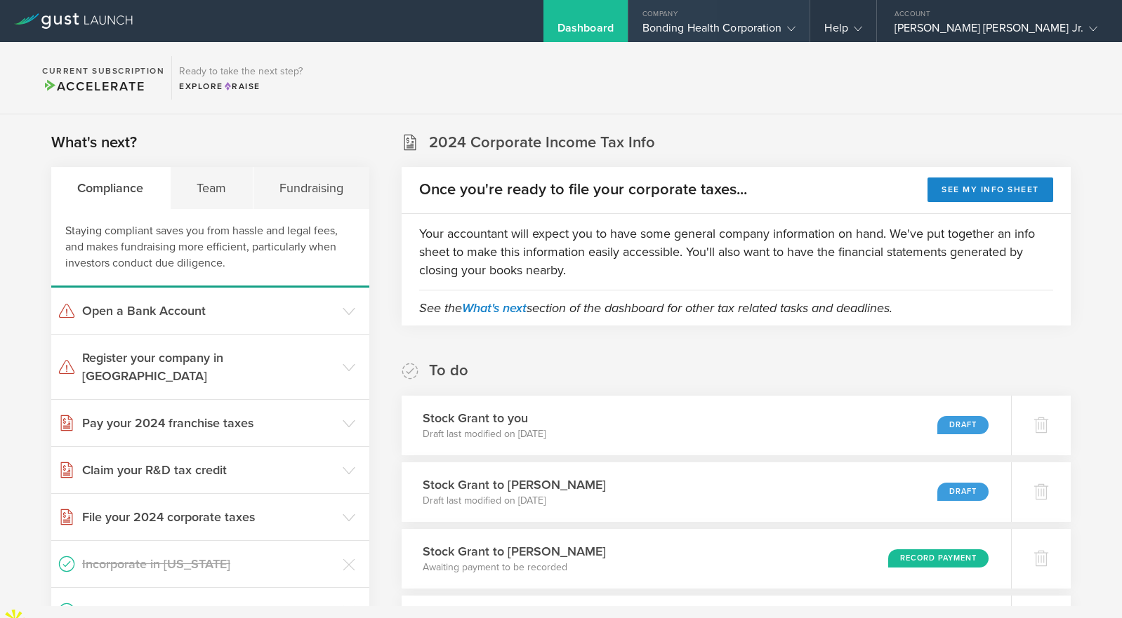
click at [796, 39] on div "Bonding Health Corporation" at bounding box center [719, 31] width 154 height 21
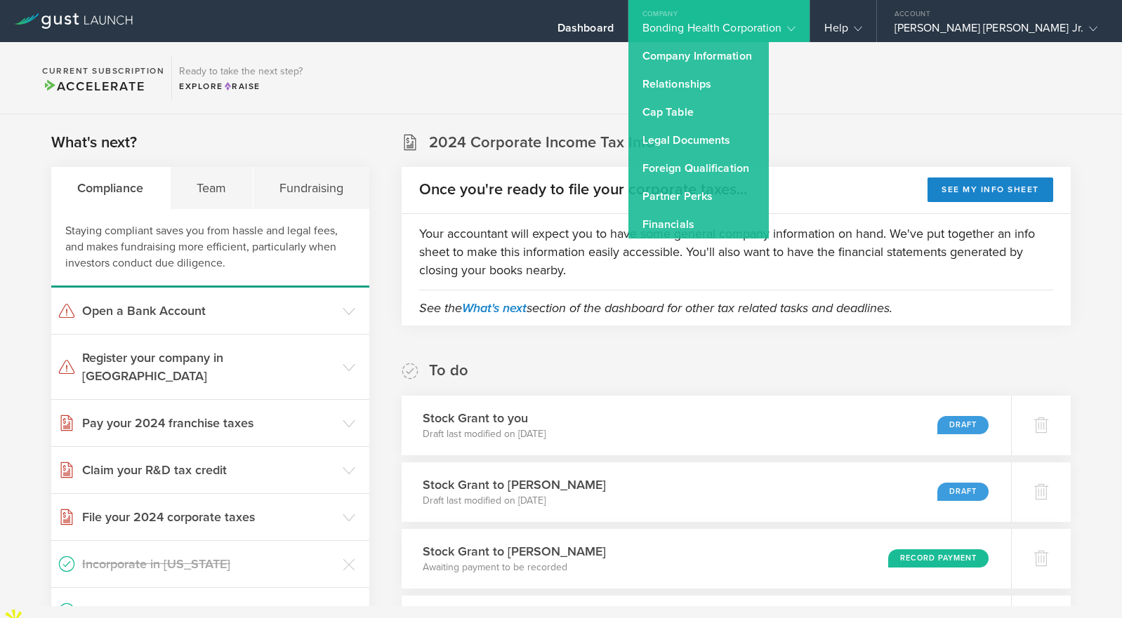
click at [638, 174] on div "Once you're ready to file your corporate taxes... See my info sheet" at bounding box center [735, 190] width 669 height 47
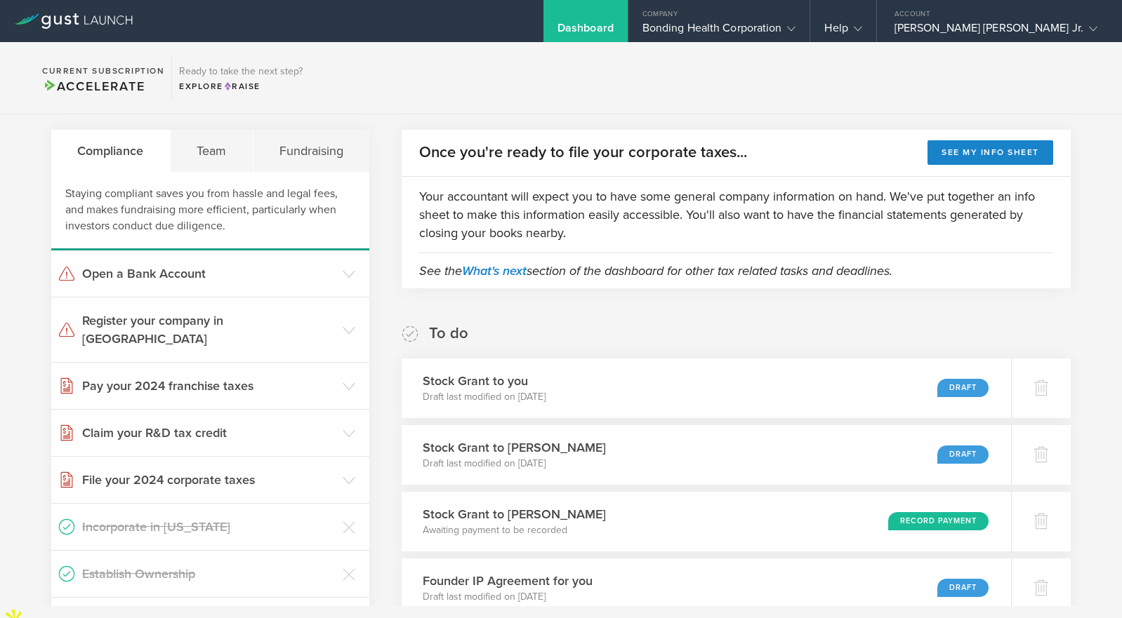
scroll to position [28, 0]
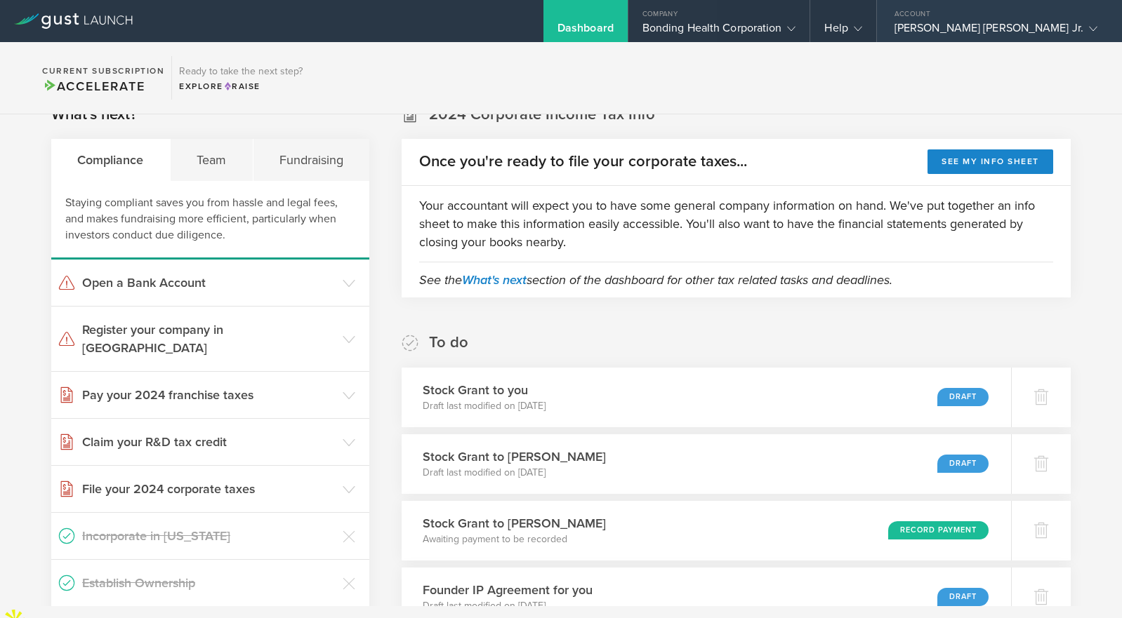
click at [1083, 22] on gust-icon at bounding box center [1090, 28] width 14 height 14
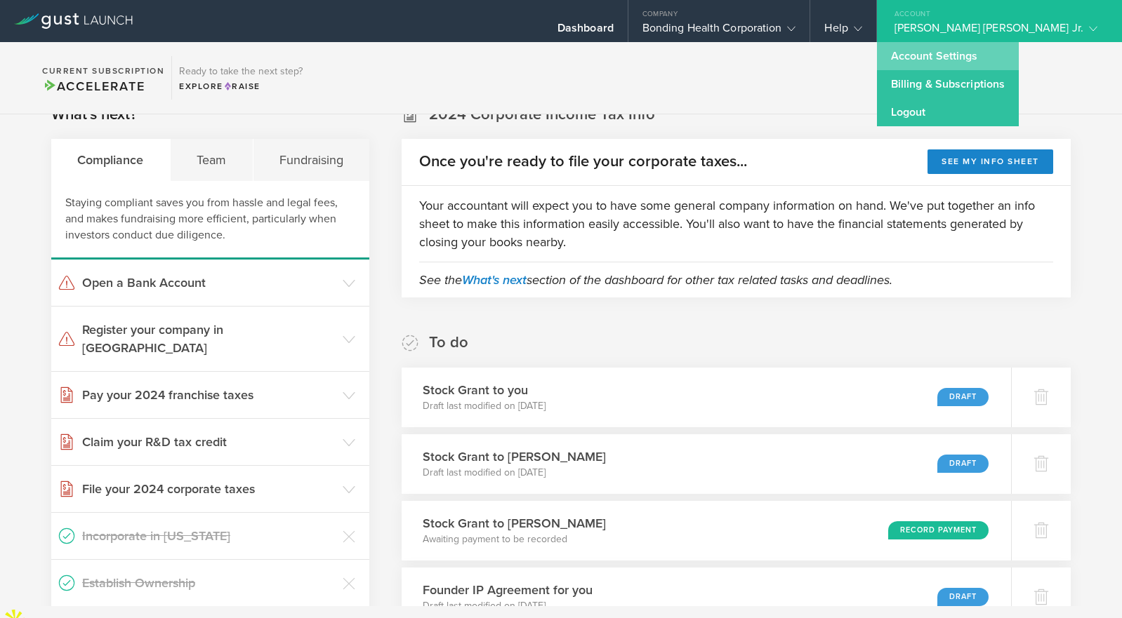
click at [1018, 56] on link "Account Settings" at bounding box center [948, 56] width 142 height 28
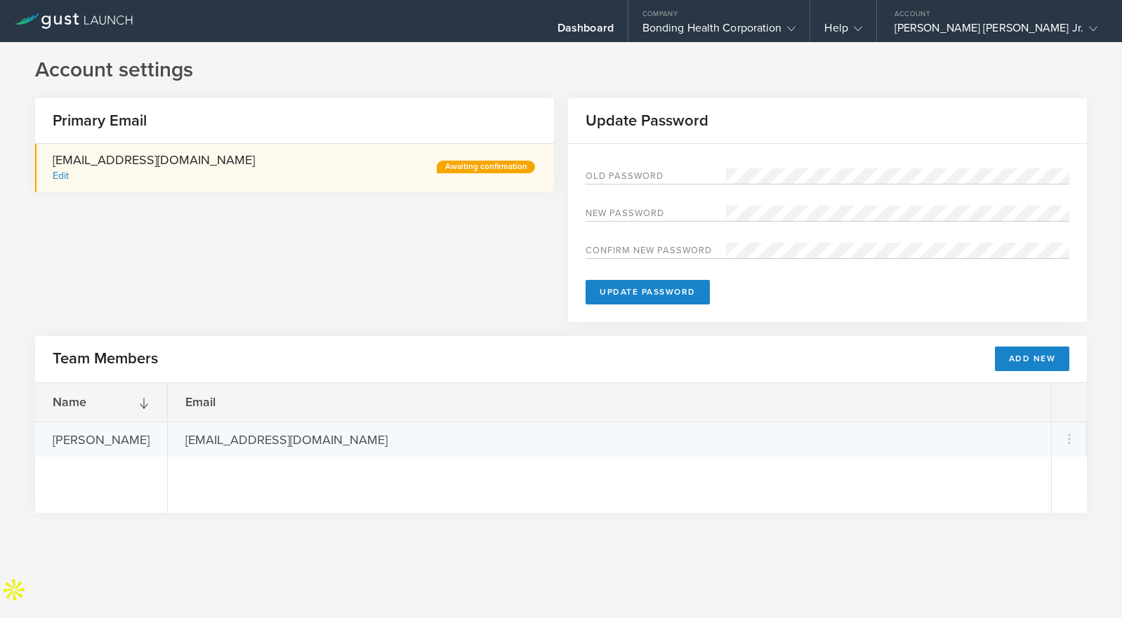
click at [202, 449] on div "[EMAIL_ADDRESS][DOMAIN_NAME]" at bounding box center [287, 440] width 238 height 34
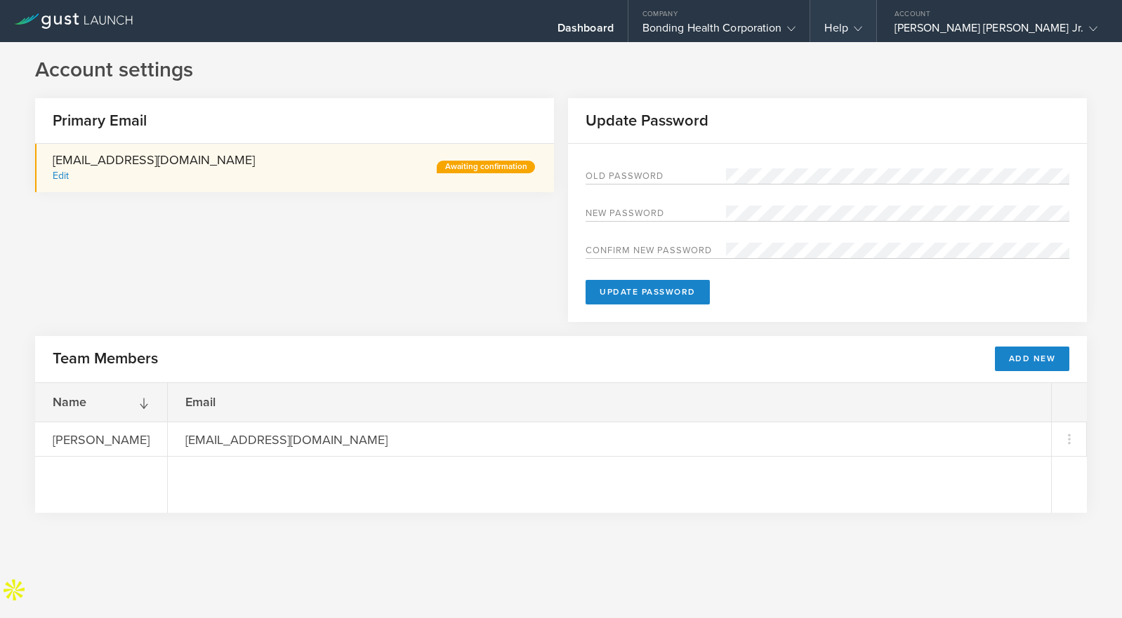
click at [862, 22] on gust-icon at bounding box center [855, 28] width 14 height 14
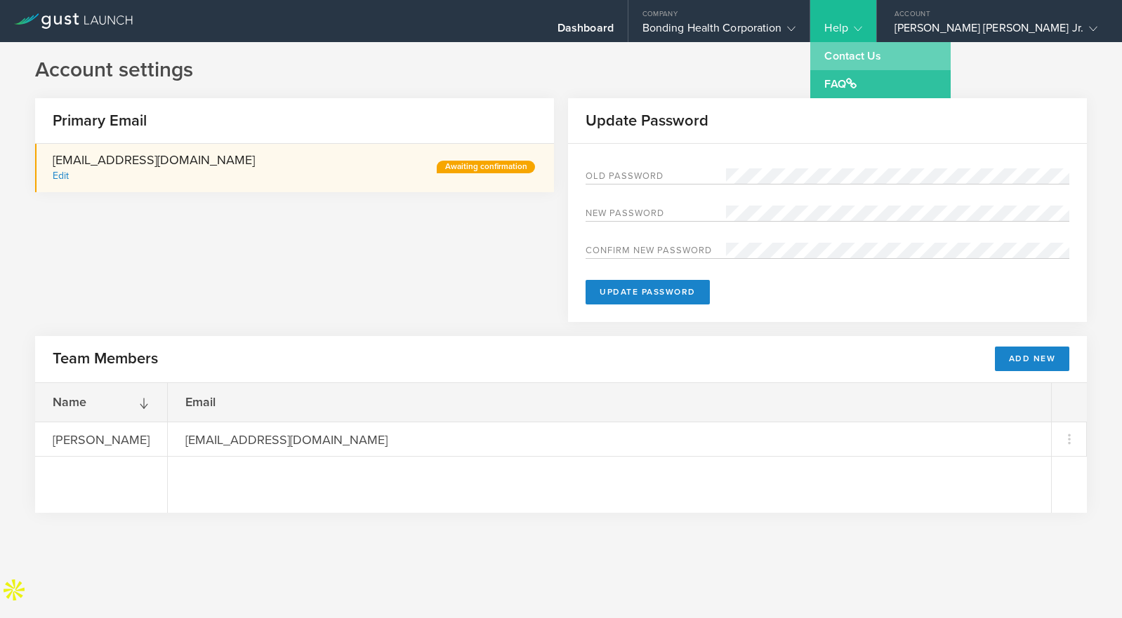
click at [939, 54] on link "Contact Us" at bounding box center [880, 56] width 140 height 28
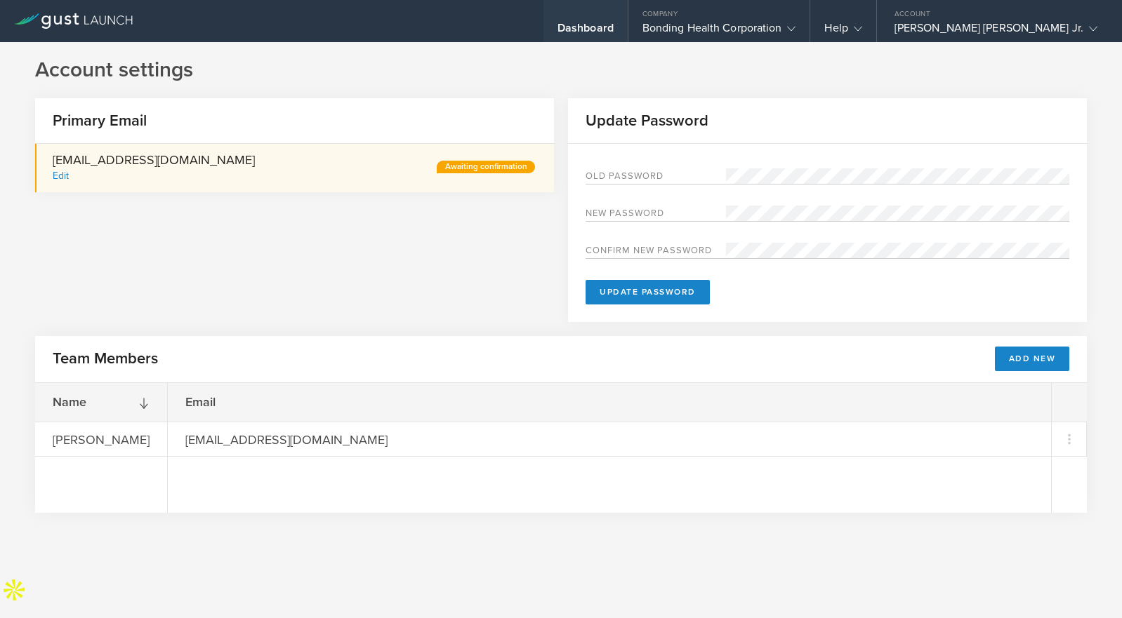
click at [613, 22] on div "Dashboard" at bounding box center [585, 31] width 56 height 21
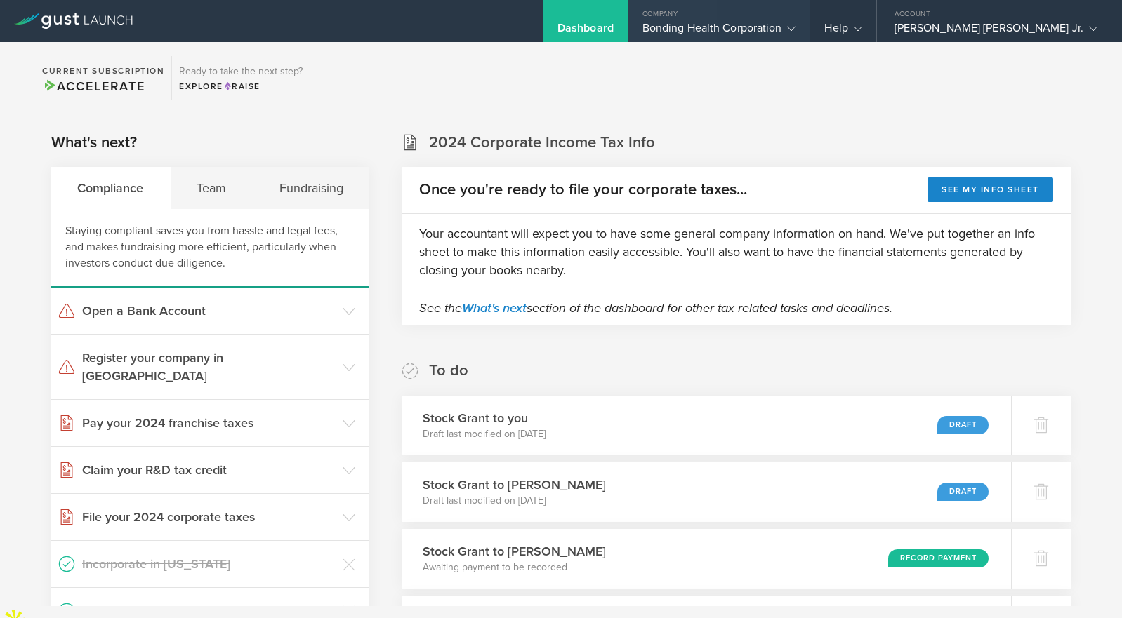
click at [747, 15] on div "Company" at bounding box center [719, 10] width 182 height 21
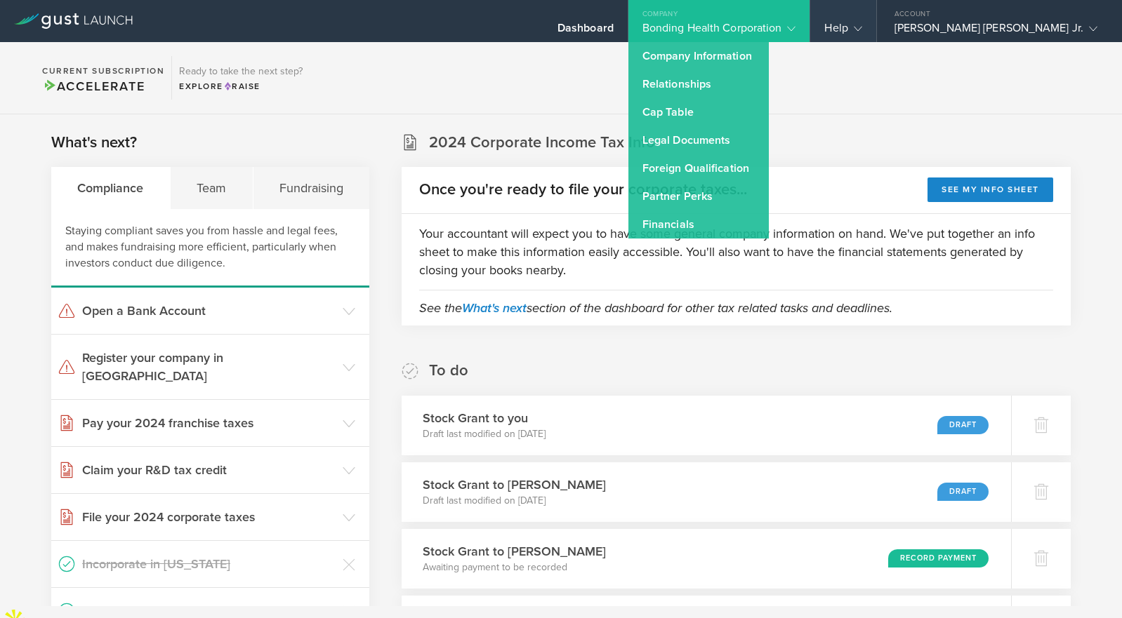
click at [875, 12] on div "Help" at bounding box center [842, 21] width 65 height 42
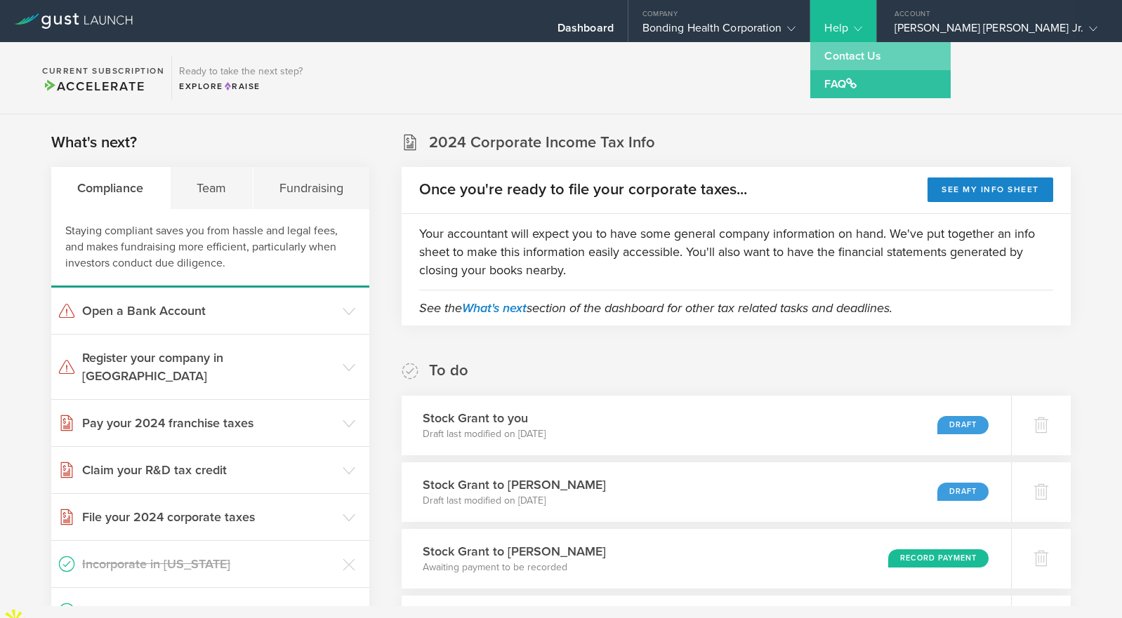
click at [942, 62] on link "Contact Us" at bounding box center [880, 56] width 140 height 28
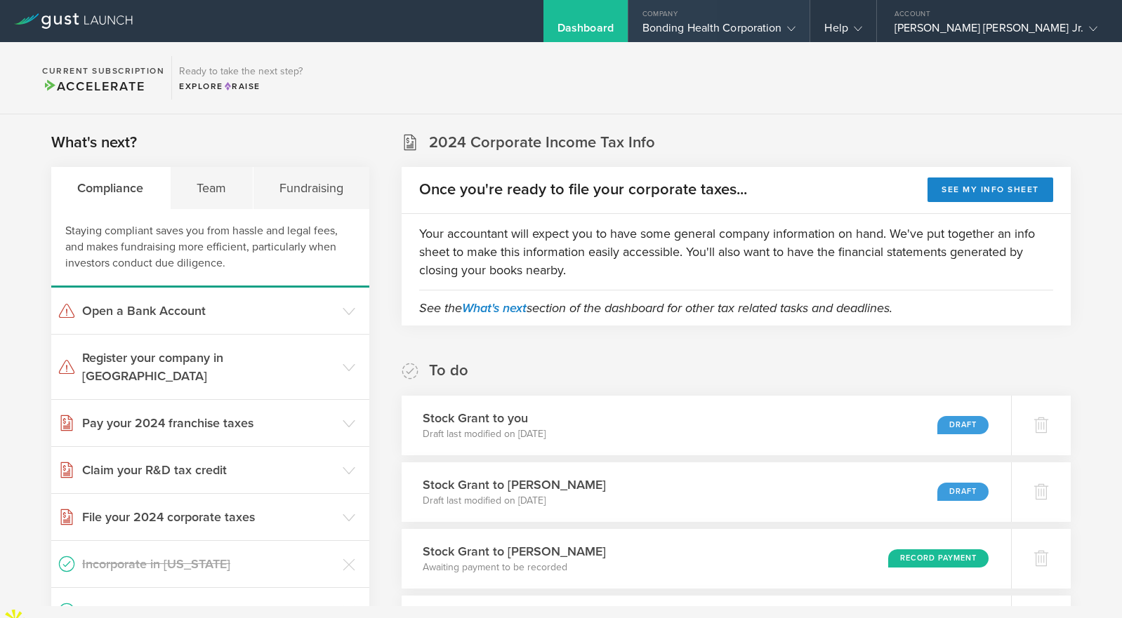
click at [782, 17] on div "Company" at bounding box center [719, 10] width 182 height 21
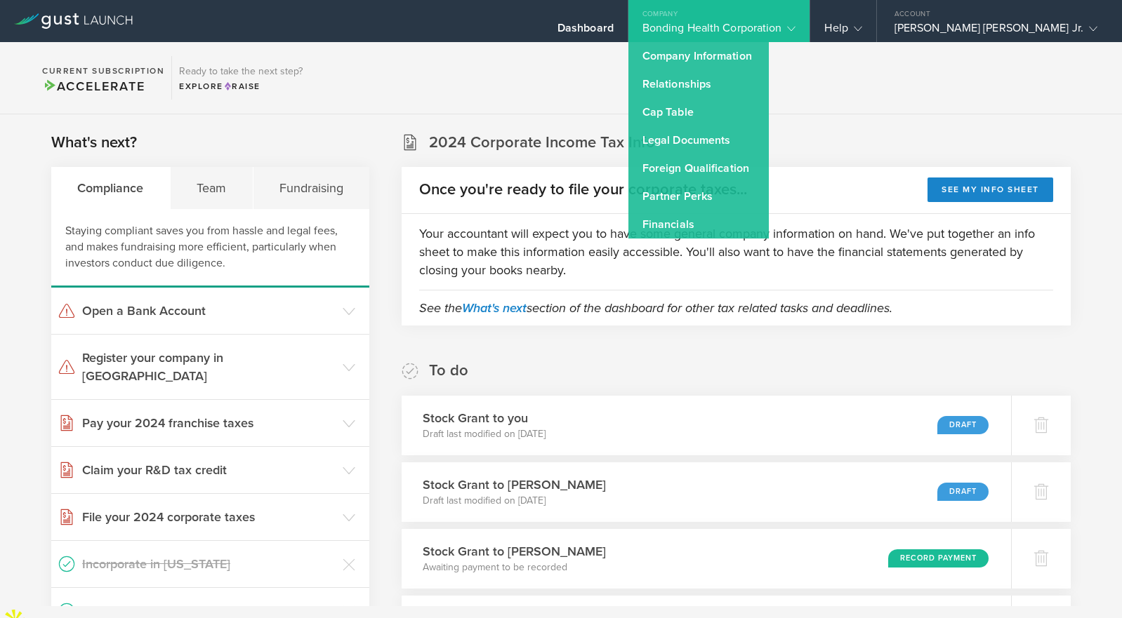
click at [784, 26] on div "Bonding Health Corporation" at bounding box center [719, 31] width 154 height 21
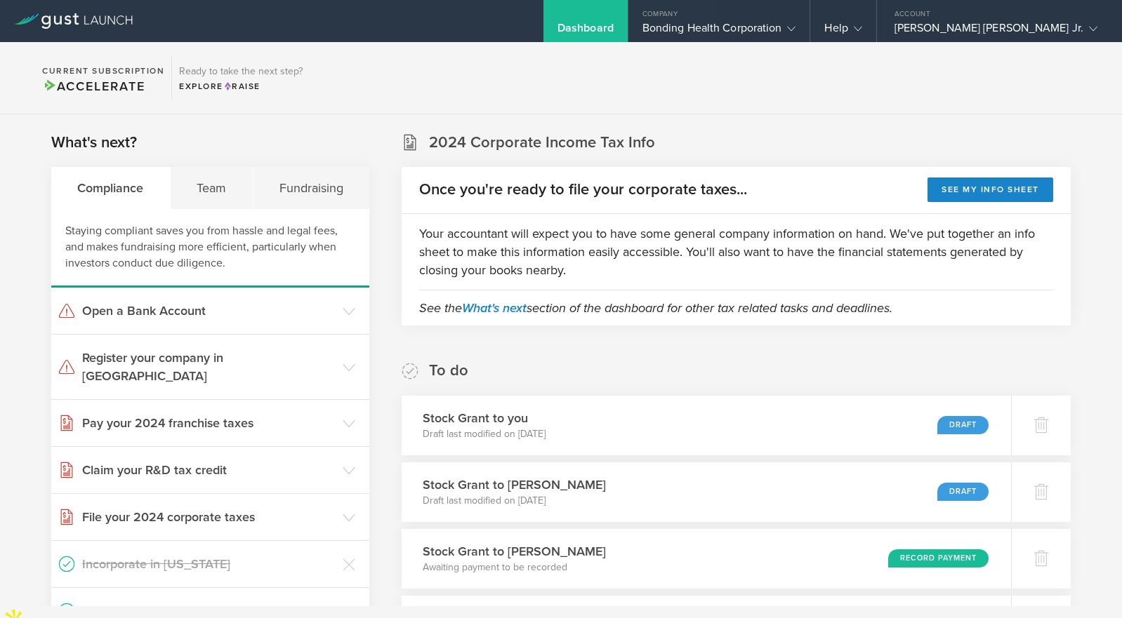
click at [960, 90] on section "Current Subscription Accelerate Ready to take the next step? Explore Raise" at bounding box center [561, 78] width 1122 height 72
click at [957, 89] on section "Current Subscription Accelerate Ready to take the next step? Explore Raise" at bounding box center [561, 78] width 1122 height 72
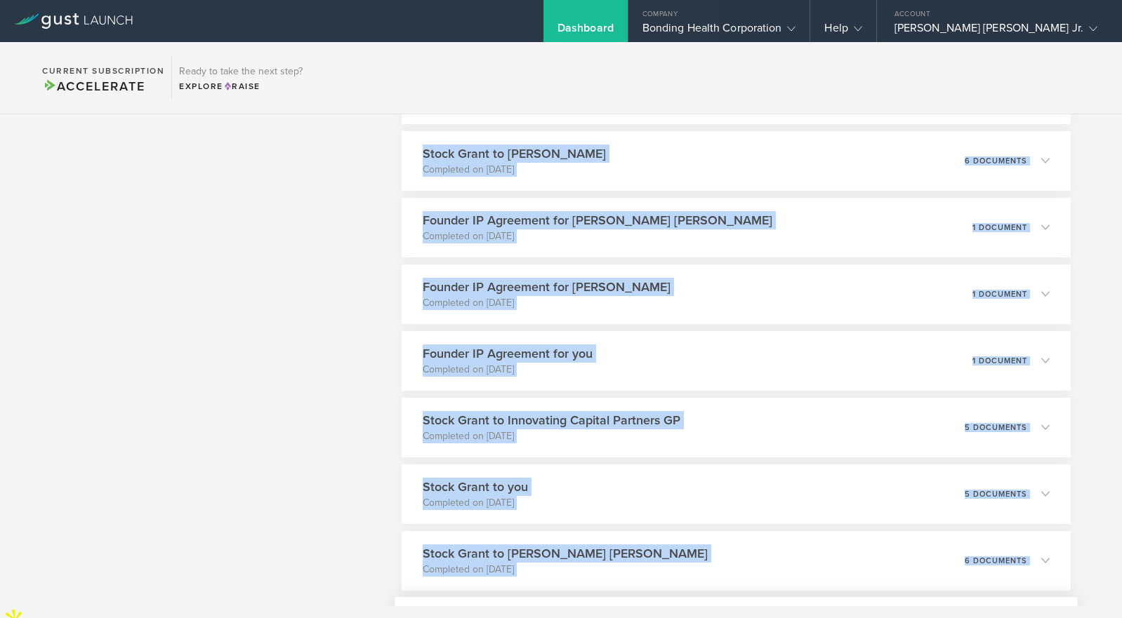
scroll to position [2118, 0]
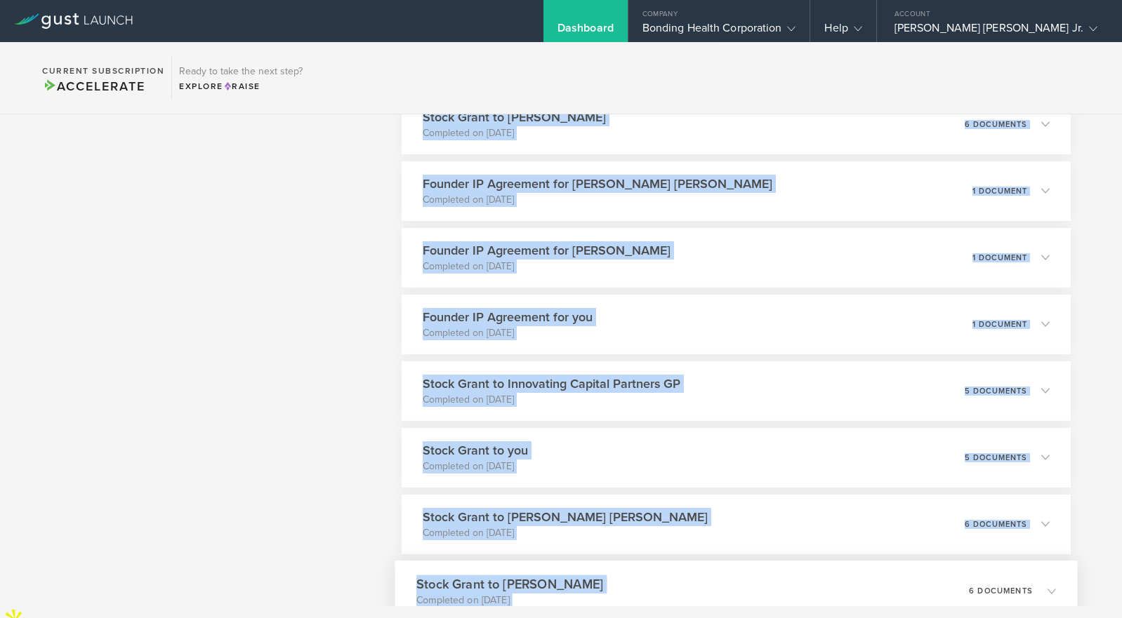
drag, startPoint x: 947, startPoint y: 119, endPoint x: 919, endPoint y: 583, distance: 465.5
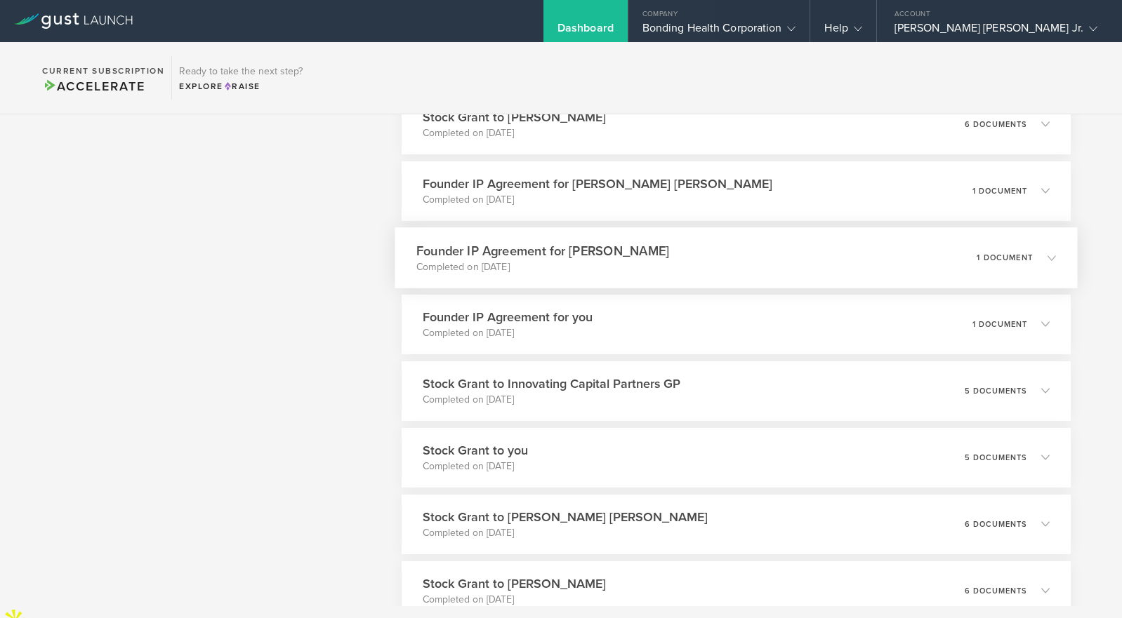
click at [1053, 260] on icon at bounding box center [1051, 257] width 8 height 8
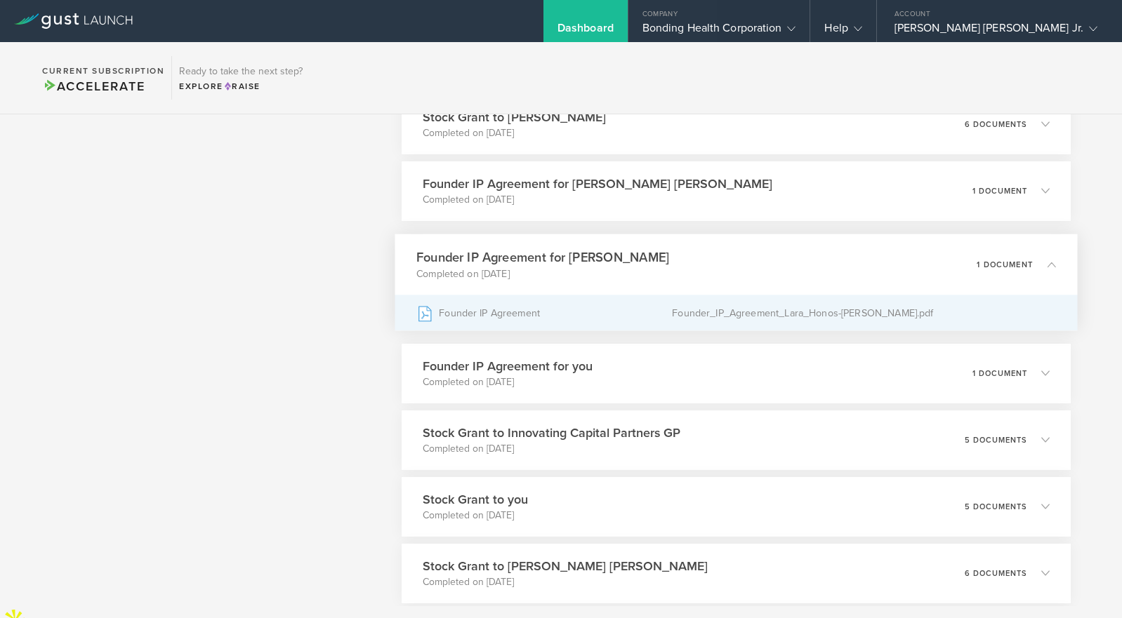
click at [726, 314] on div "Founder_IP_Agreement_Lara_Honos-[PERSON_NAME].pdf" at bounding box center [863, 313] width 383 height 35
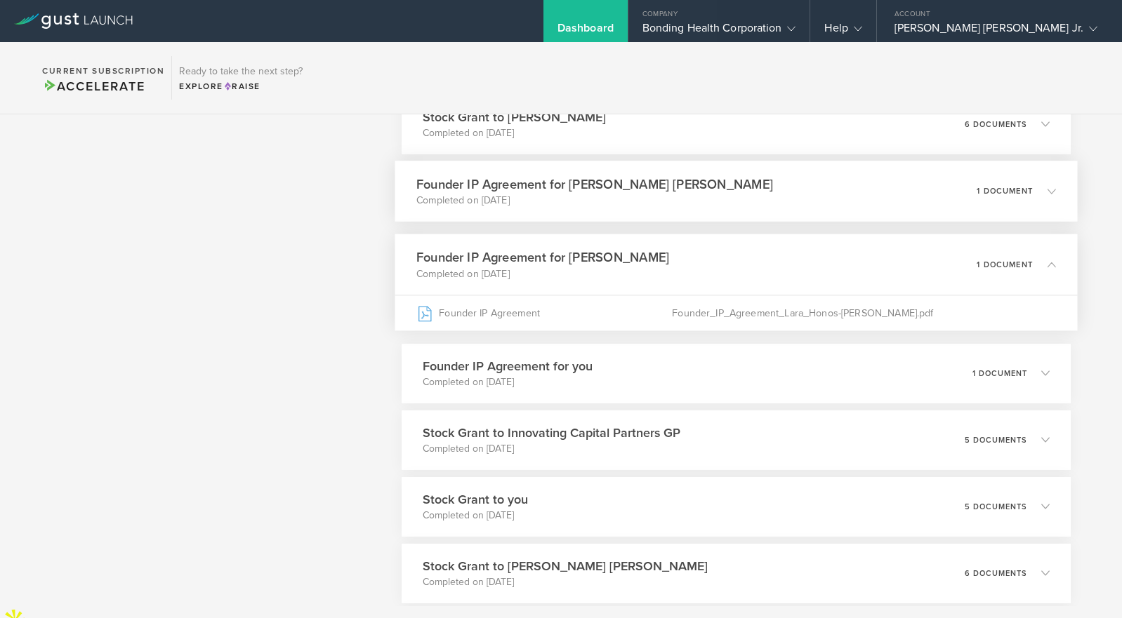
click at [1002, 193] on p "1 document" at bounding box center [1005, 191] width 56 height 8
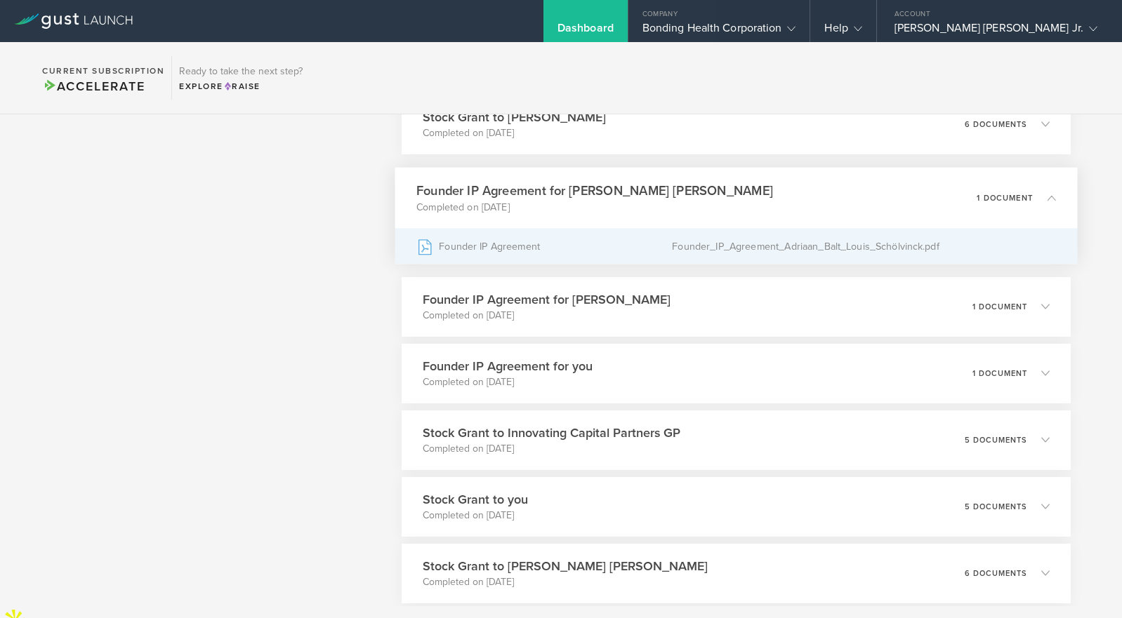
click at [525, 248] on div "Founder IP Agreement" at bounding box center [543, 246] width 255 height 35
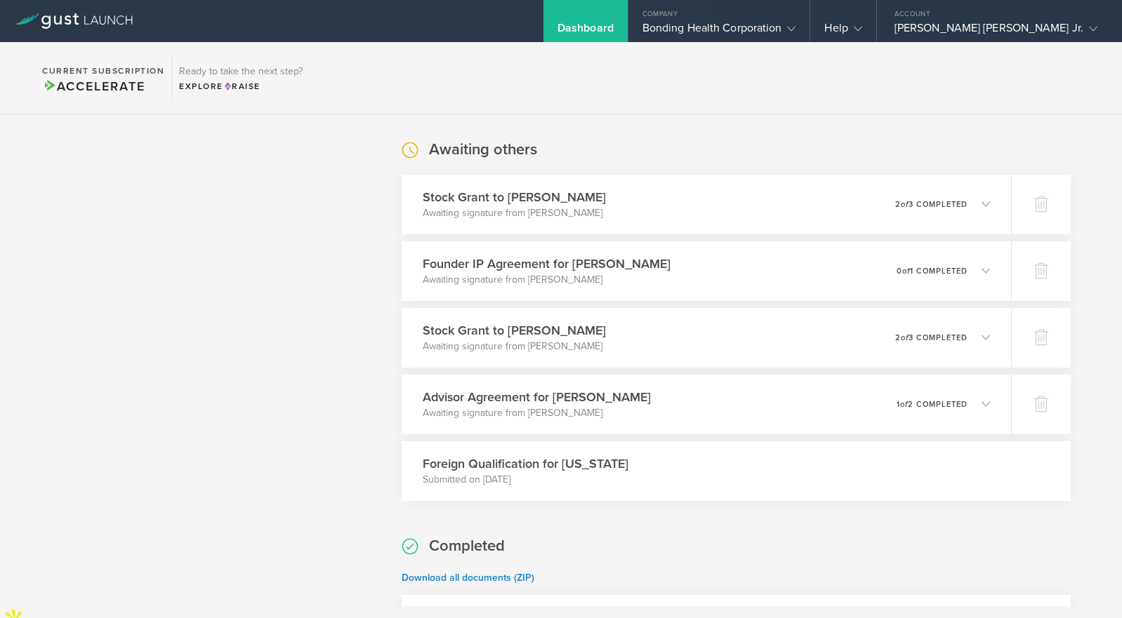
scroll to position [939, 0]
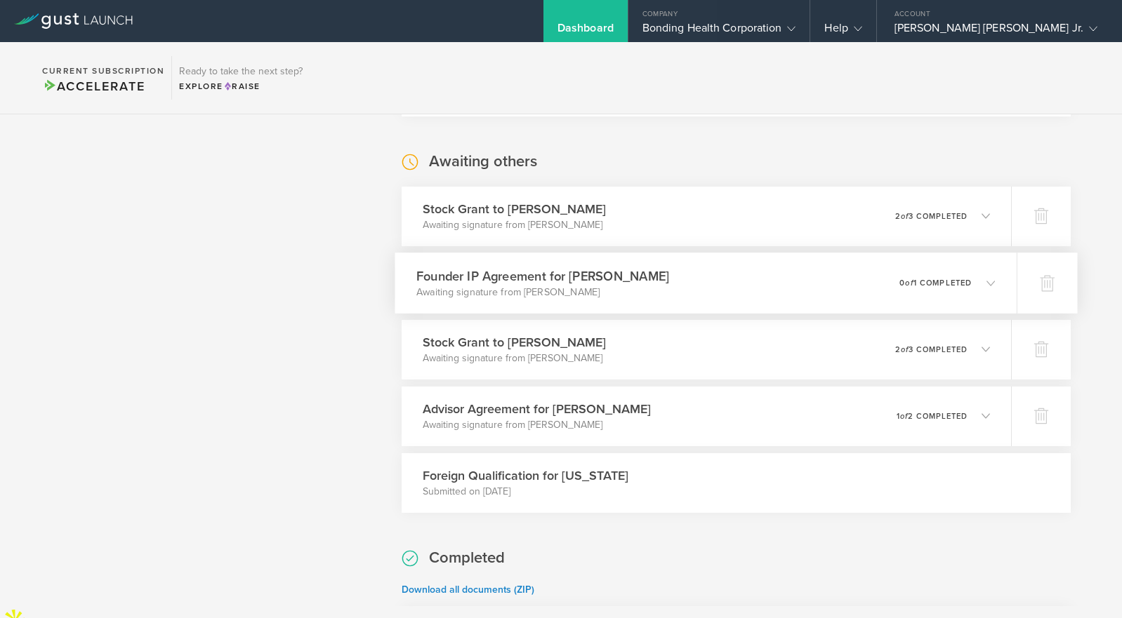
click at [963, 281] on p "0 of 1 completed" at bounding box center [936, 283] width 72 height 8
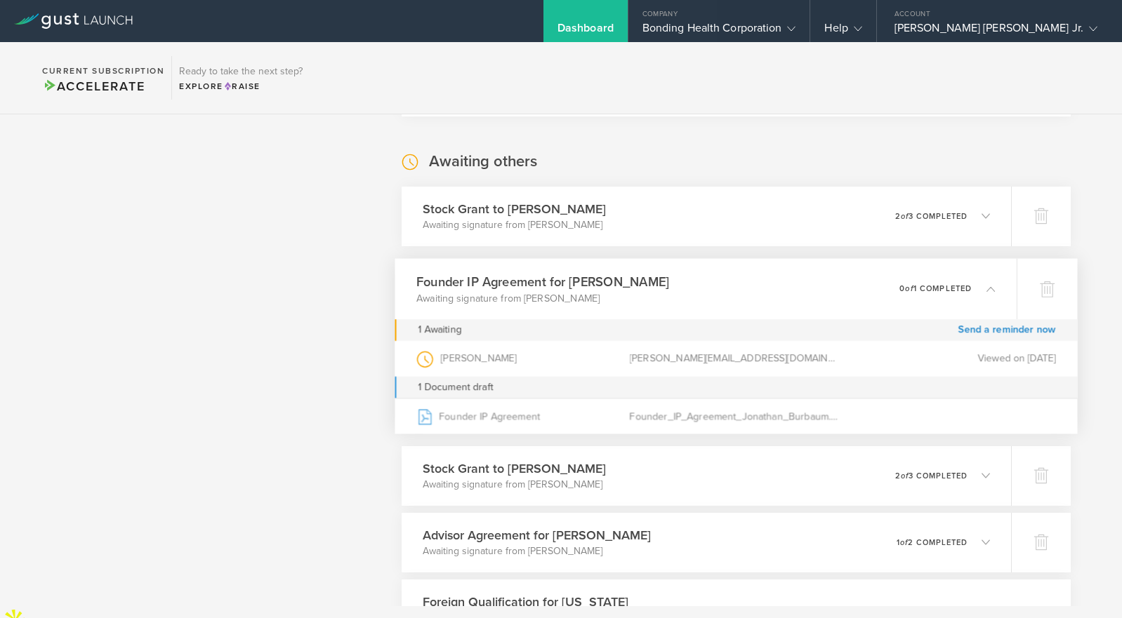
click at [670, 363] on div "[PERSON_NAME][EMAIL_ADDRESS][DOMAIN_NAME]" at bounding box center [736, 358] width 213 height 36
click at [493, 356] on div "[PERSON_NAME] (as )" at bounding box center [522, 358] width 213 height 36
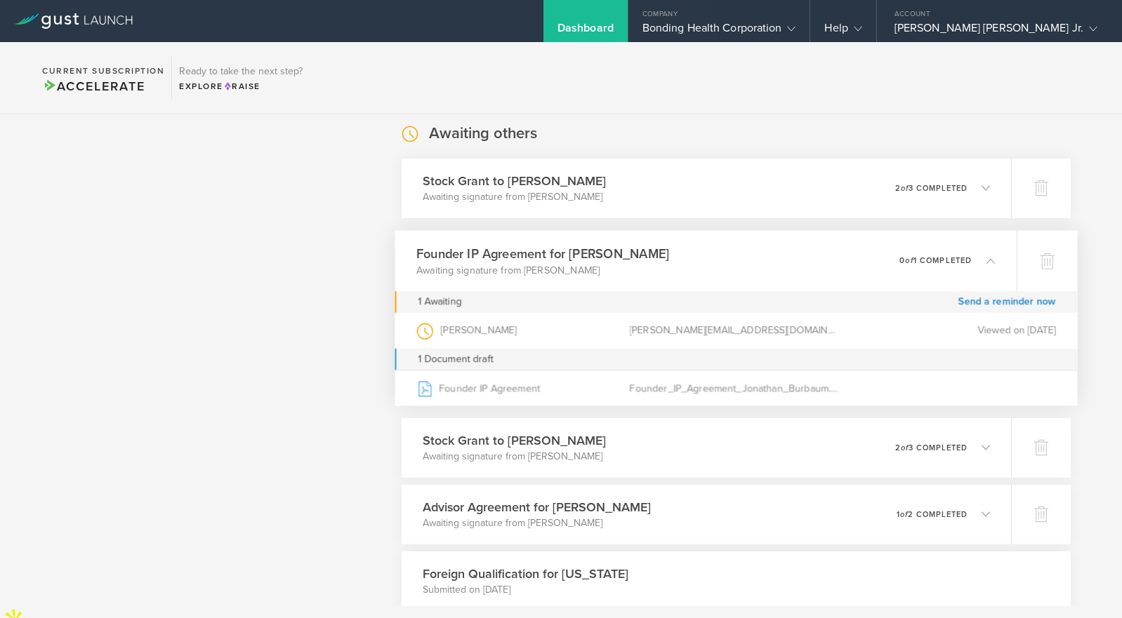
click at [984, 263] on icon at bounding box center [983, 260] width 23 height 13
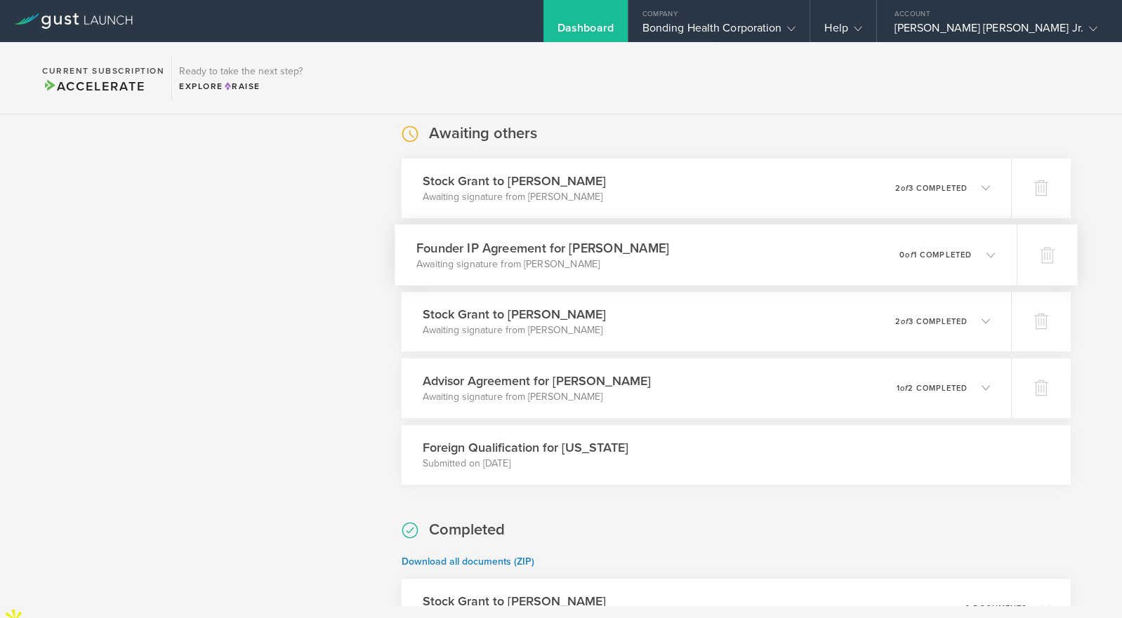
click at [984, 263] on div "0 undeliverable 0 of 1 completed" at bounding box center [947, 255] width 95 height 24
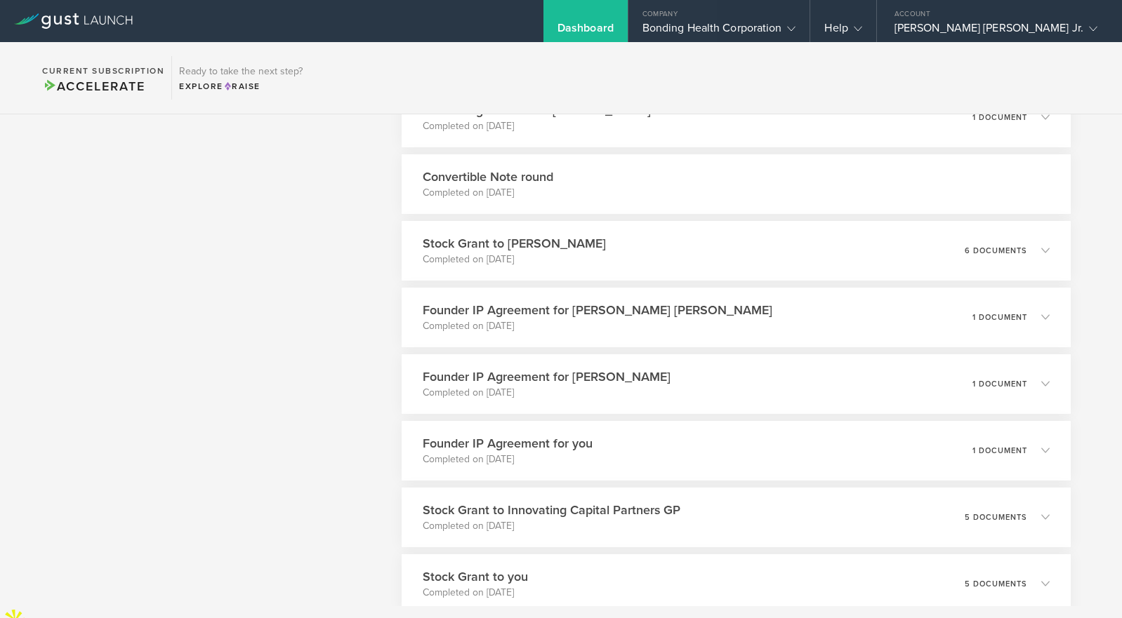
scroll to position [2146, 0]
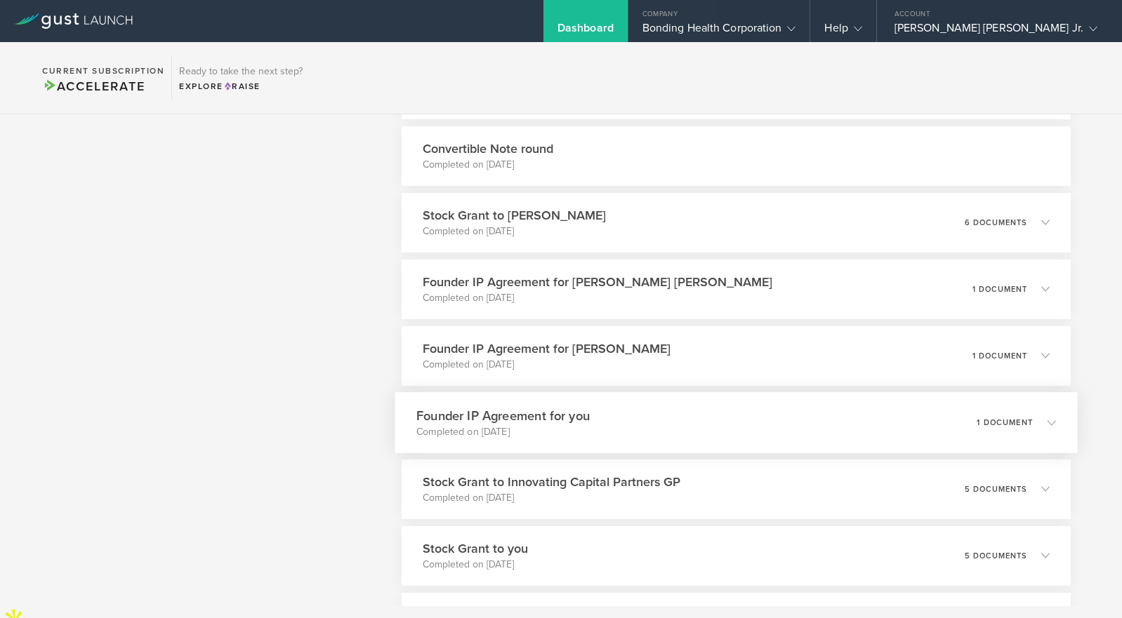
click at [1011, 432] on div "1 document" at bounding box center [1016, 423] width 79 height 24
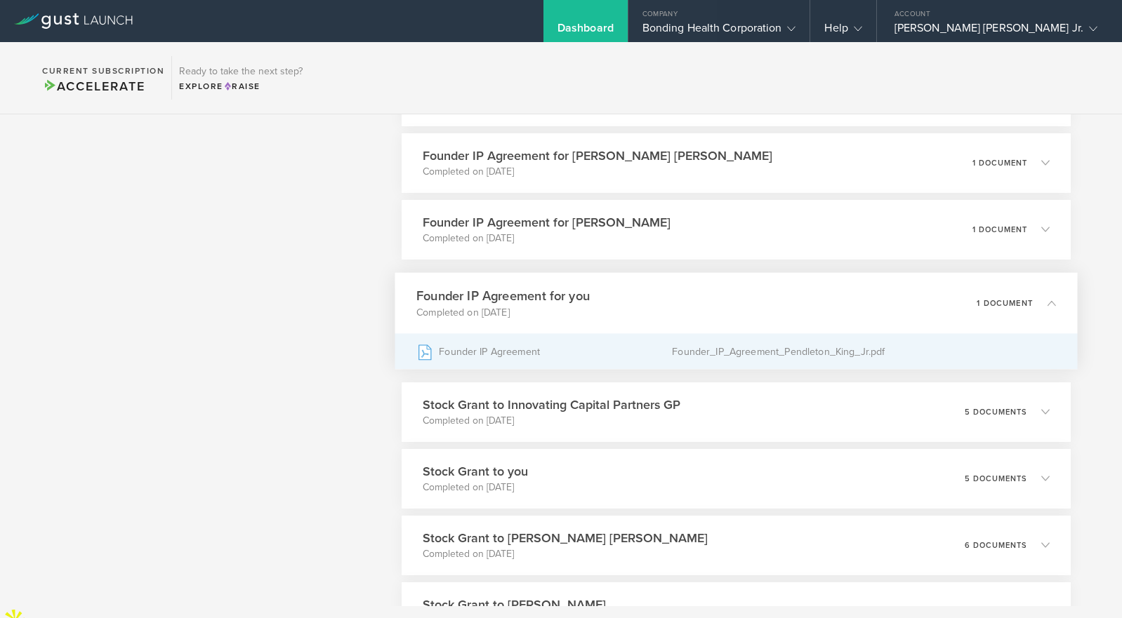
click at [714, 350] on div "Founder_IP_Agreement_Pendleton_King_Jr.pdf" at bounding box center [863, 351] width 383 height 35
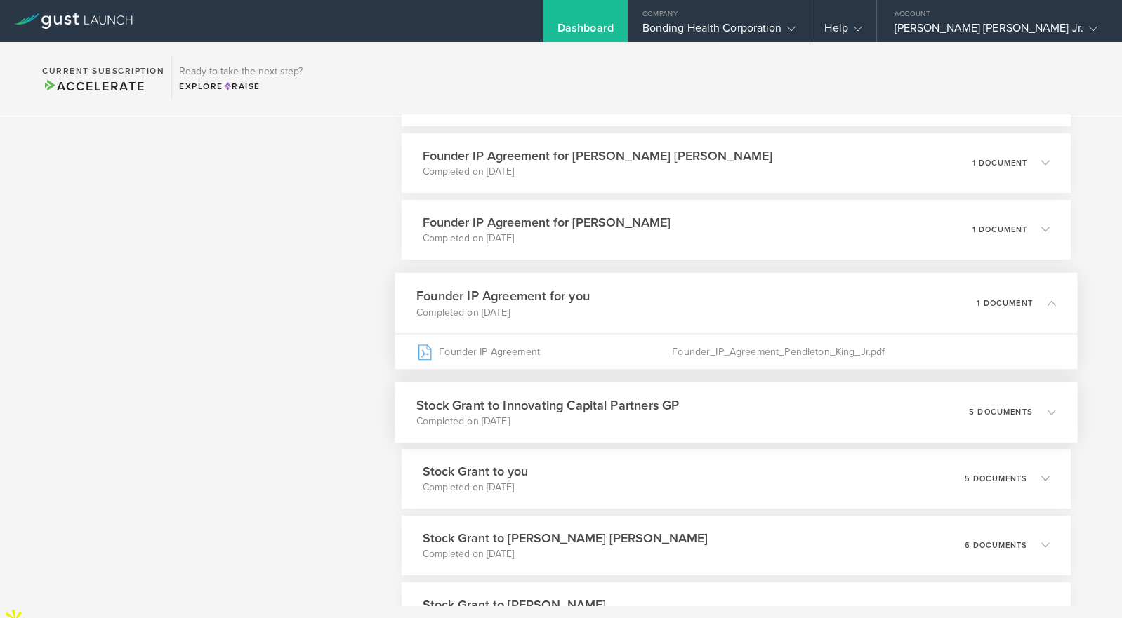
click at [1034, 411] on icon at bounding box center [1044, 412] width 23 height 13
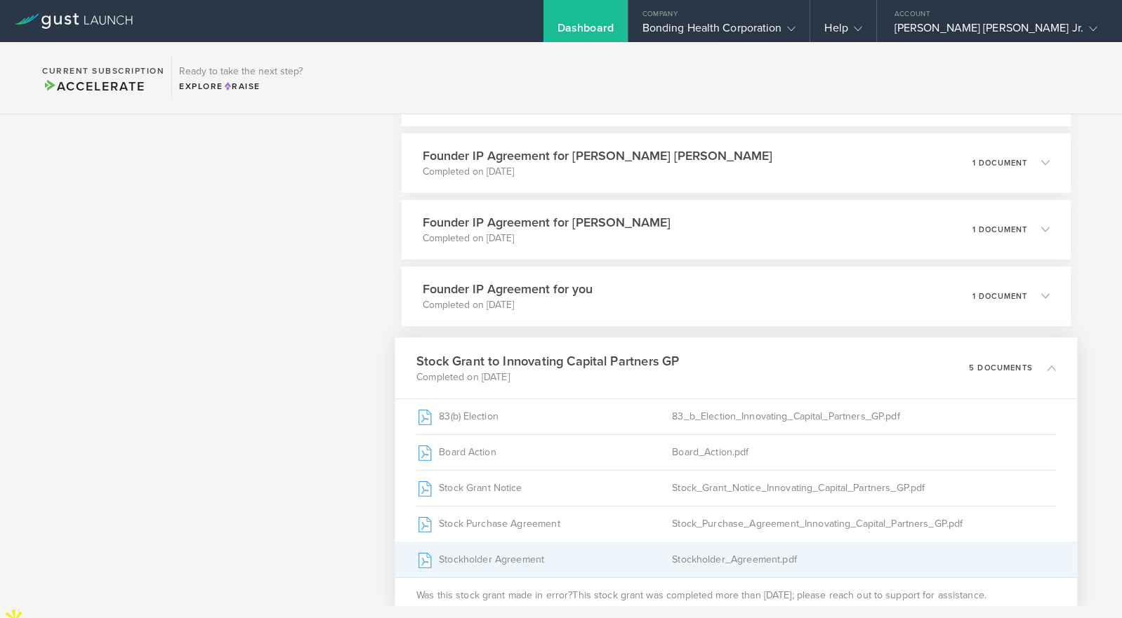
click at [712, 552] on div "Stockholder_Agreement.pdf" at bounding box center [863, 559] width 383 height 35
click at [486, 562] on div "Stockholder Agreement" at bounding box center [543, 559] width 255 height 35
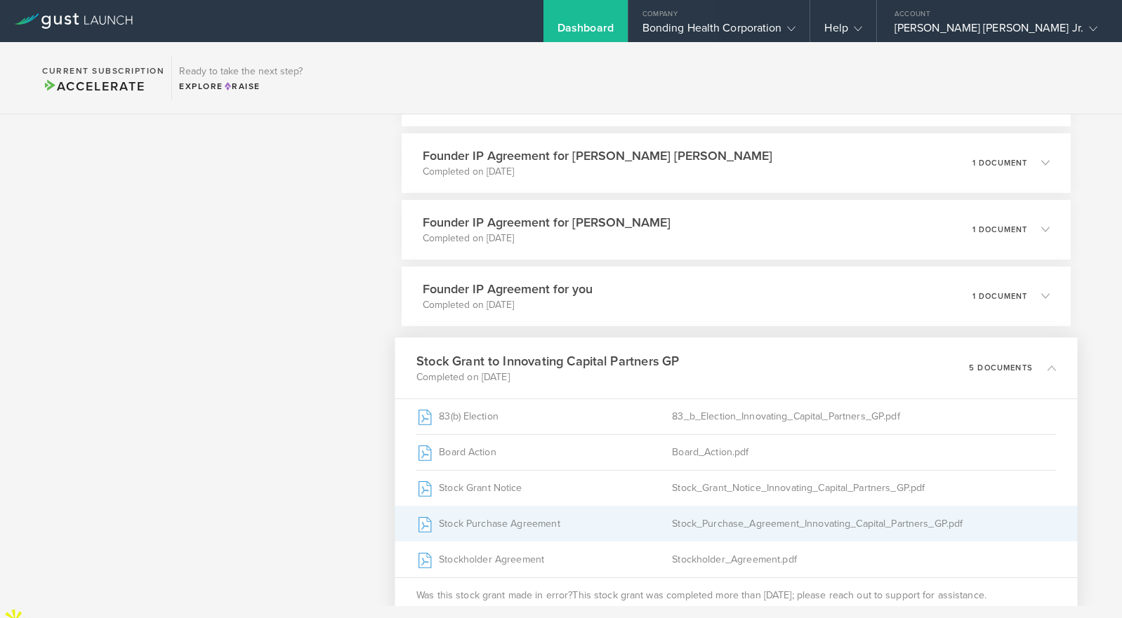
click at [521, 522] on div "Stock Purchase Agreement" at bounding box center [543, 523] width 255 height 35
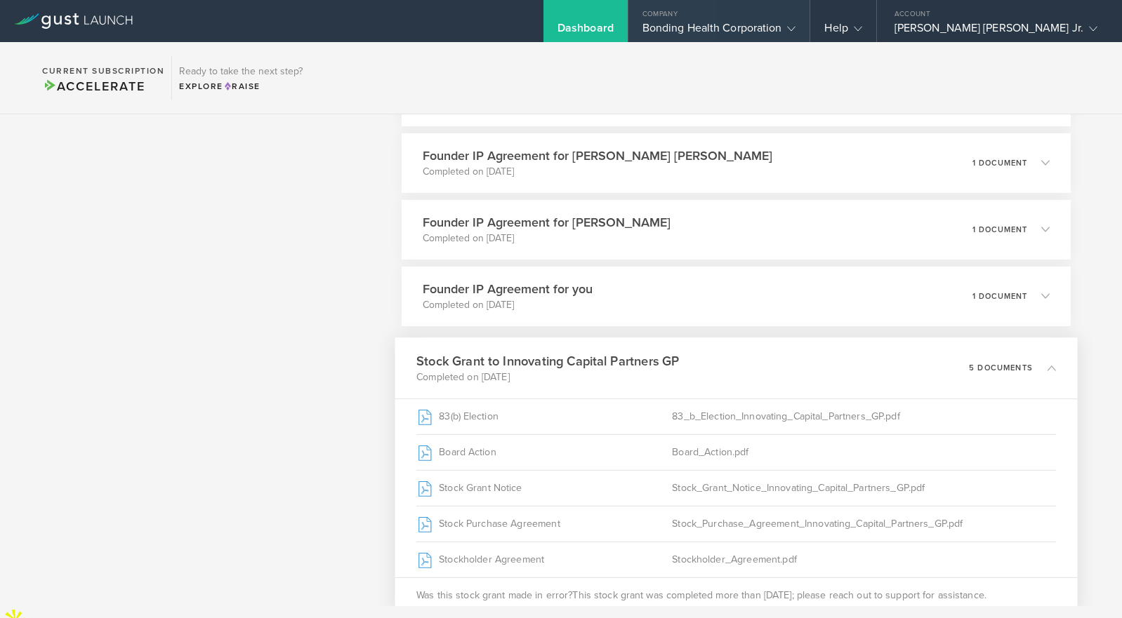
click at [730, 29] on div "Bonding Health Corporation" at bounding box center [719, 31] width 154 height 21
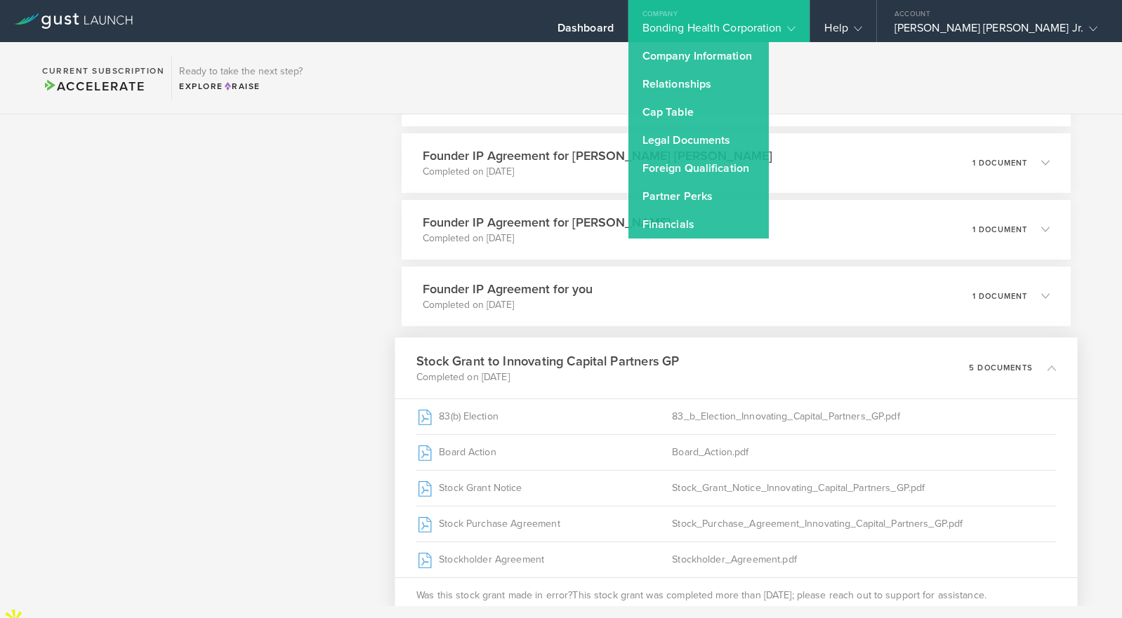
click at [725, 29] on div "Bonding Health Corporation" at bounding box center [719, 31] width 154 height 21
